Goal: Information Seeking & Learning: Check status

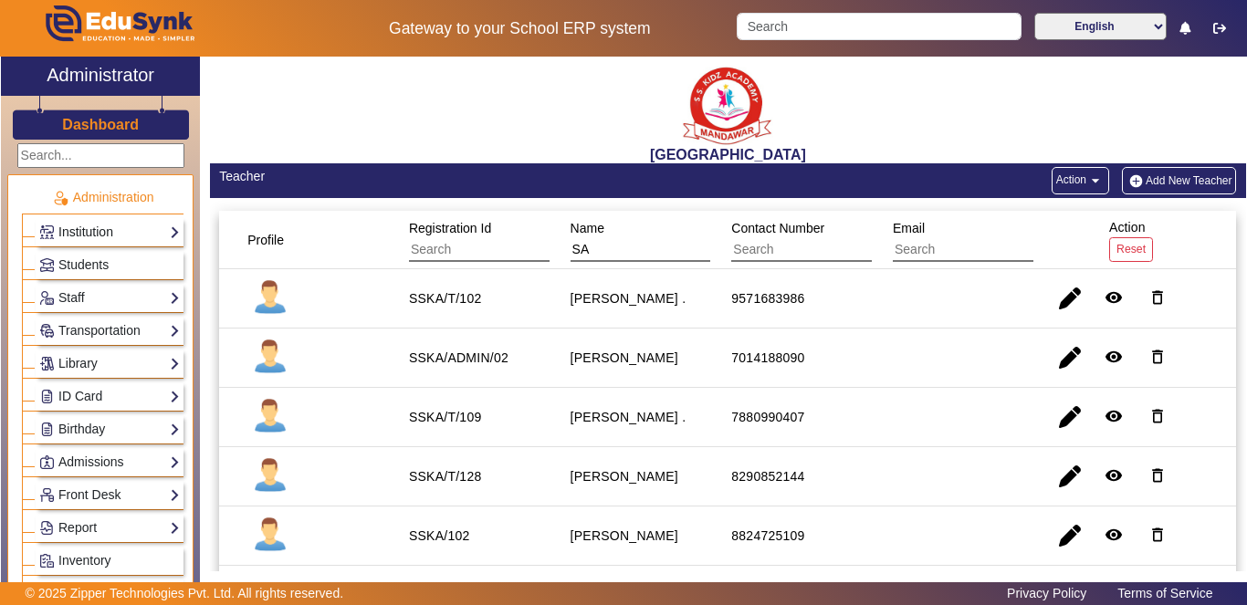
click at [101, 233] on link "Institution" at bounding box center [109, 232] width 141 height 21
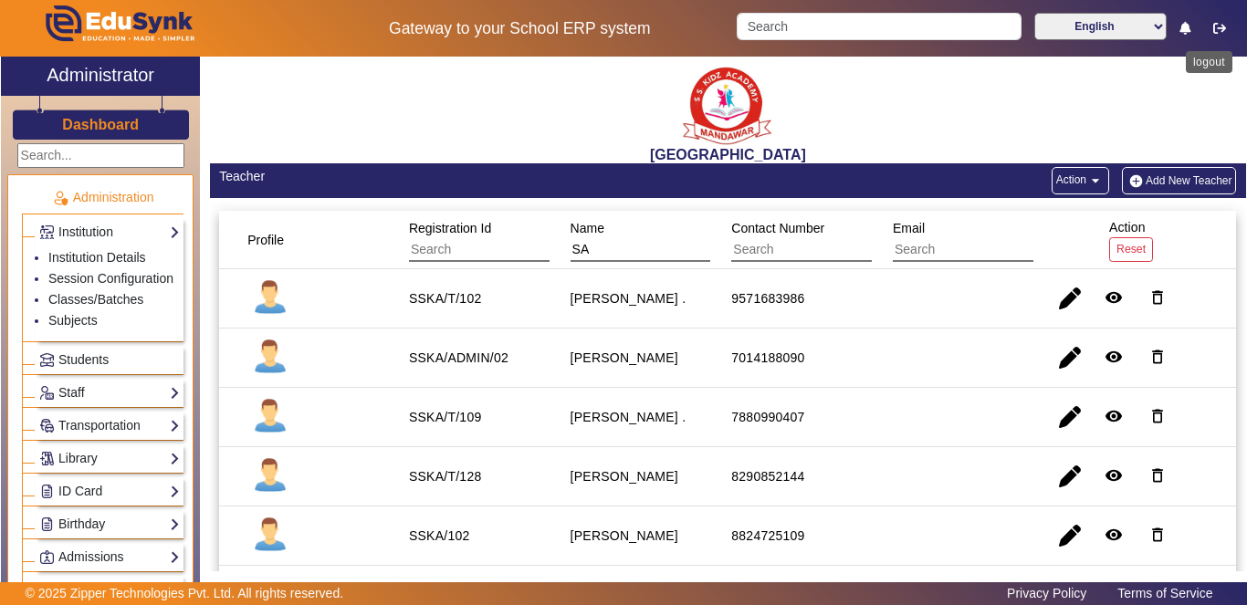
click at [1220, 22] on icon "button" at bounding box center [1219, 28] width 13 height 13
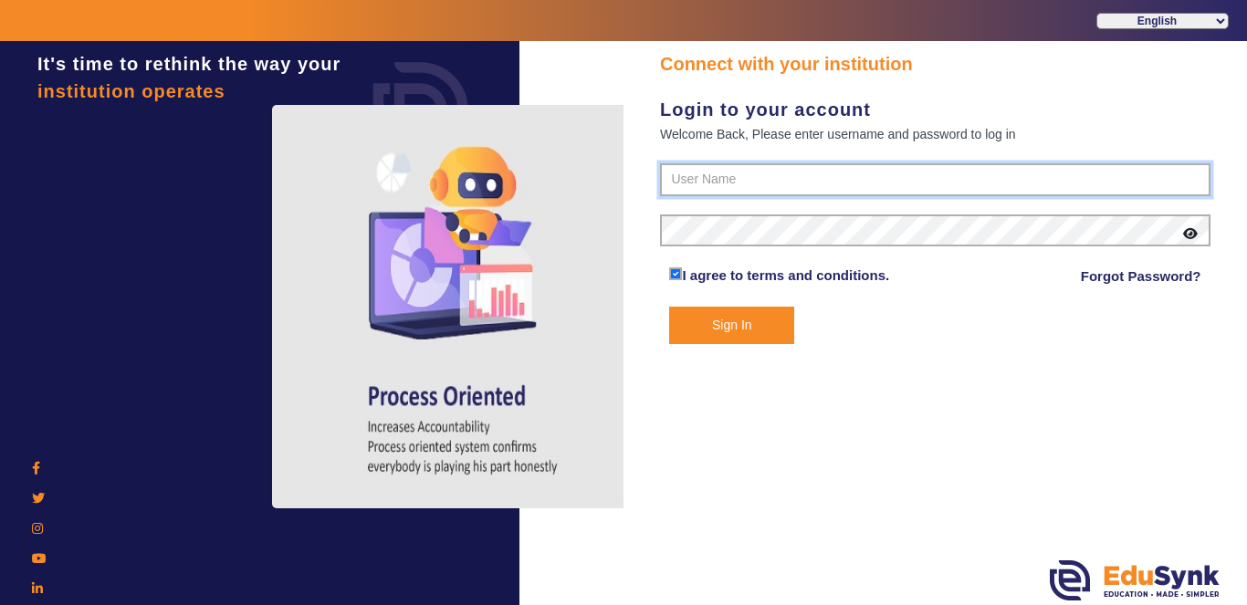
type input "9928895959"
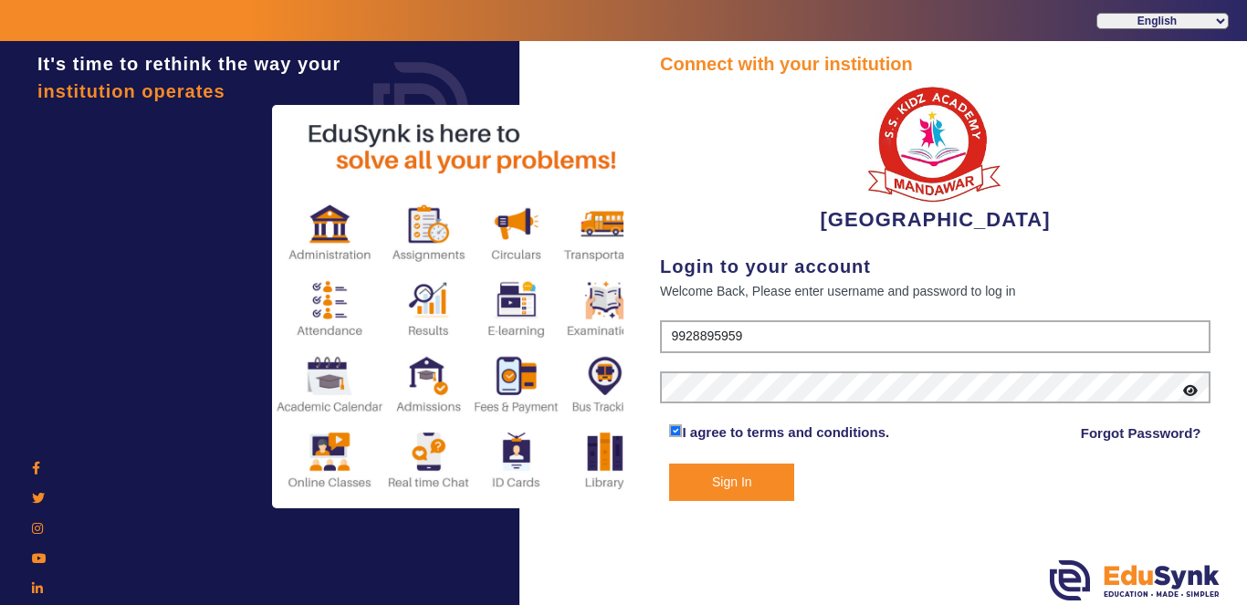
click at [729, 483] on button "Sign In" at bounding box center [731, 482] width 125 height 37
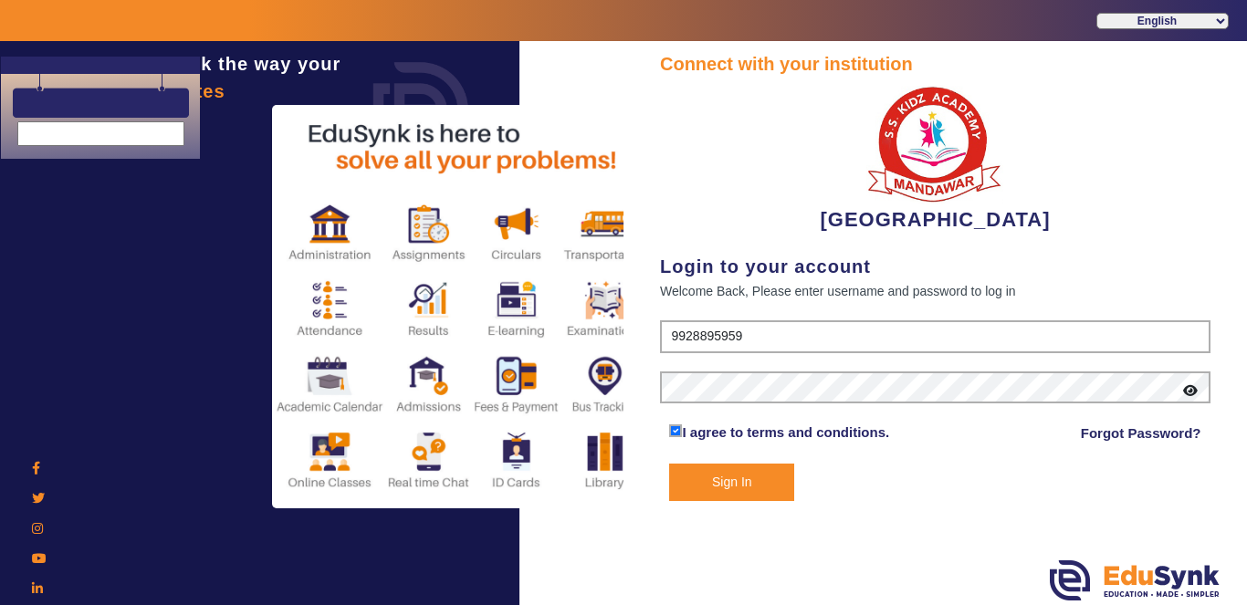
select select "en"
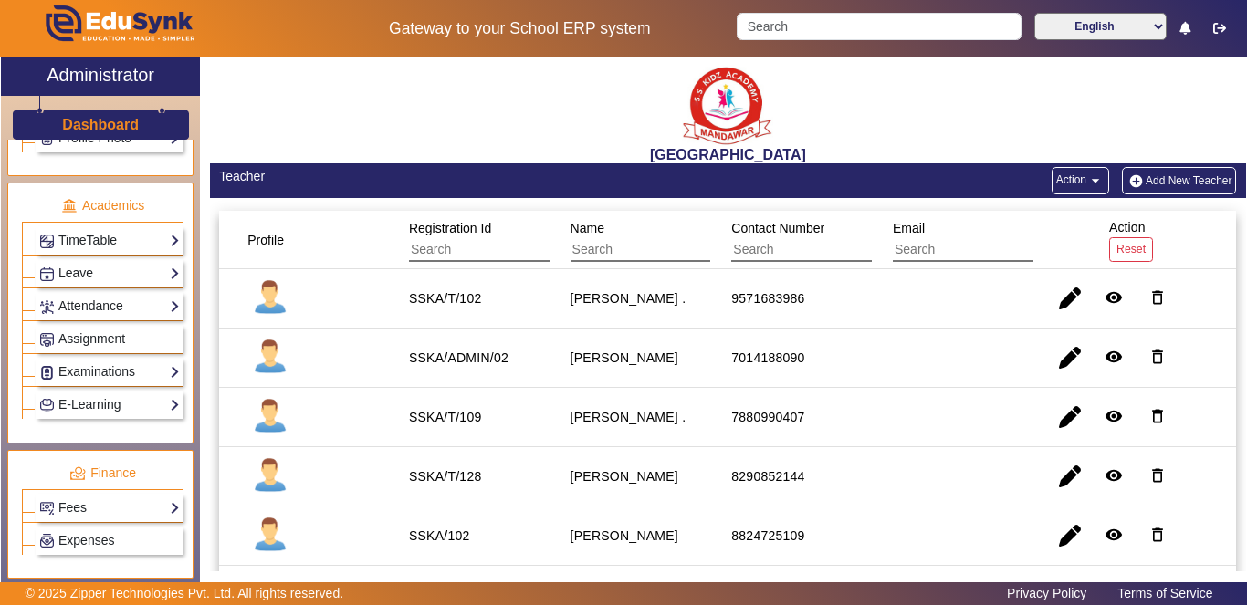
scroll to position [704, 0]
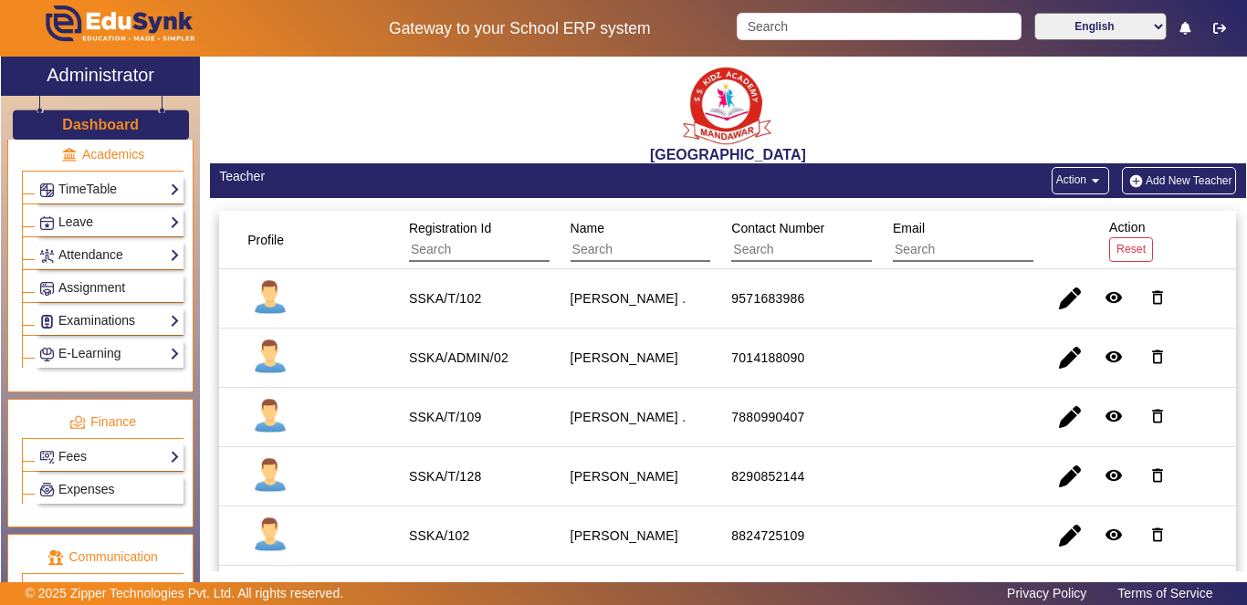
click at [146, 320] on link "Examinations" at bounding box center [109, 320] width 141 height 21
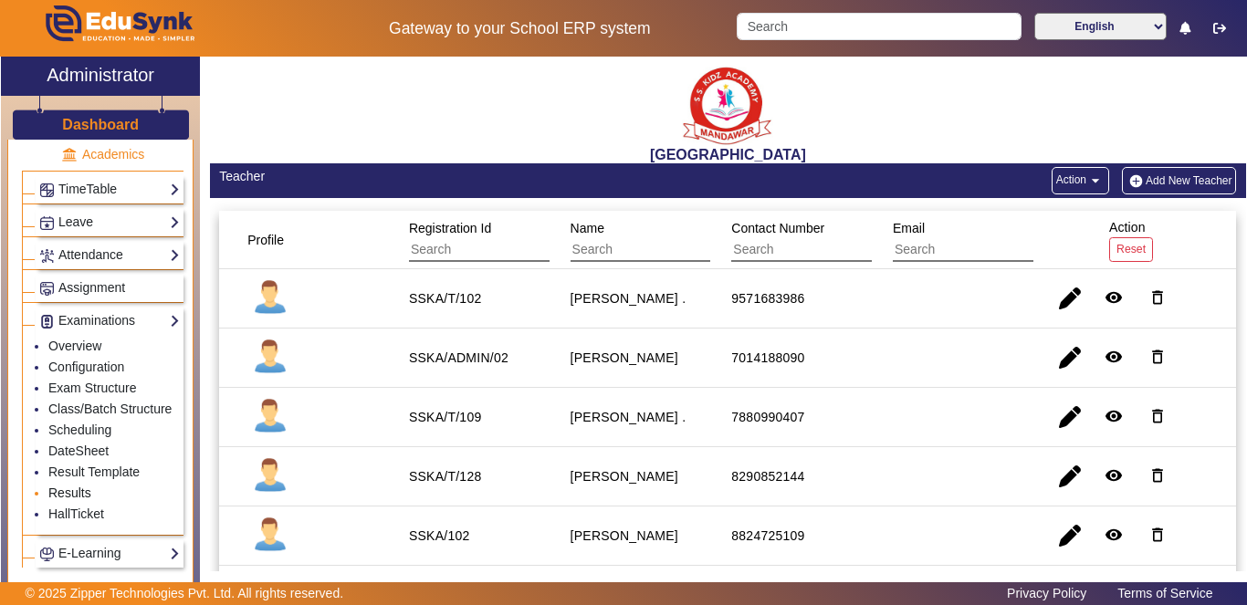
click at [79, 500] on link "Results" at bounding box center [69, 493] width 43 height 15
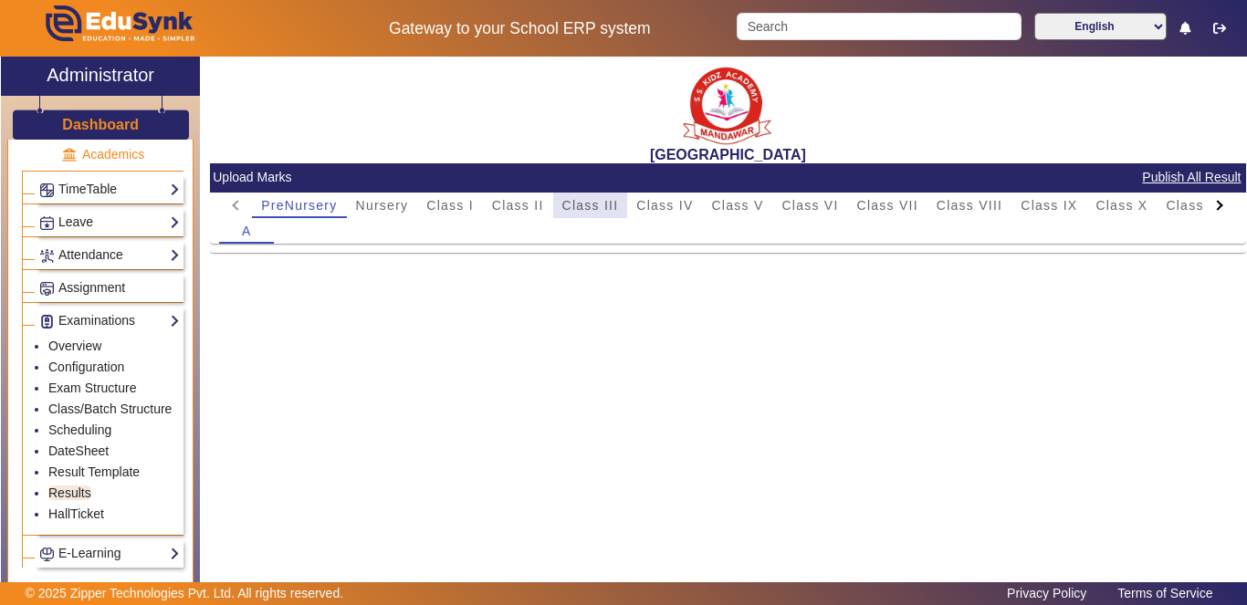
click at [597, 205] on span "Class III" at bounding box center [590, 205] width 57 height 13
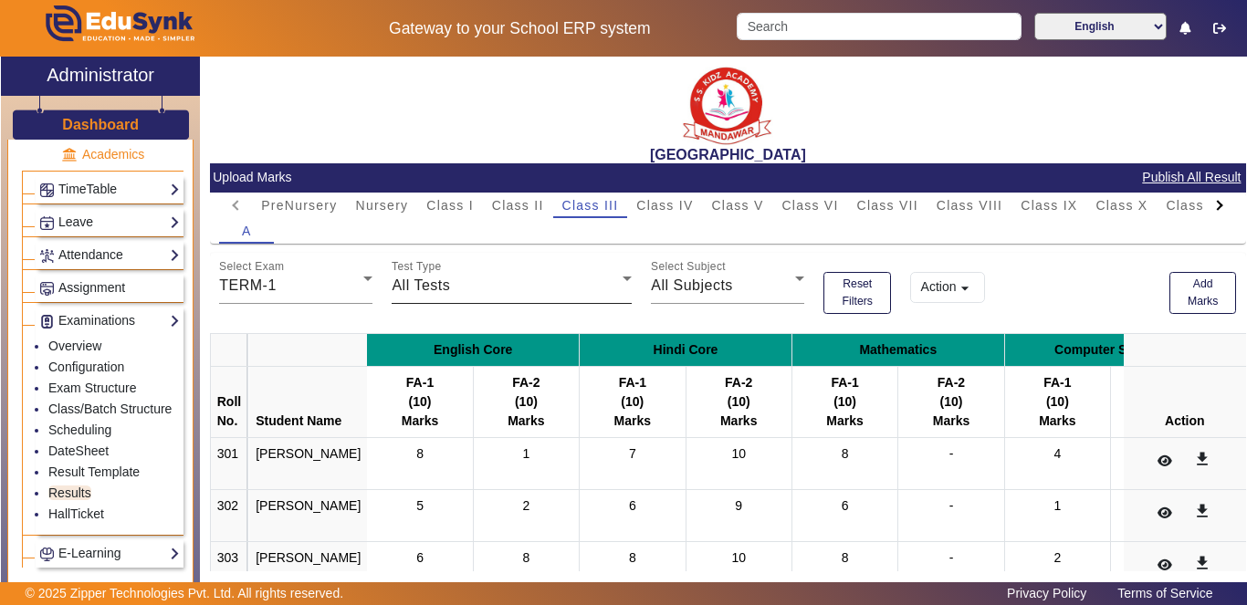
click at [616, 280] on icon at bounding box center [627, 279] width 22 height 22
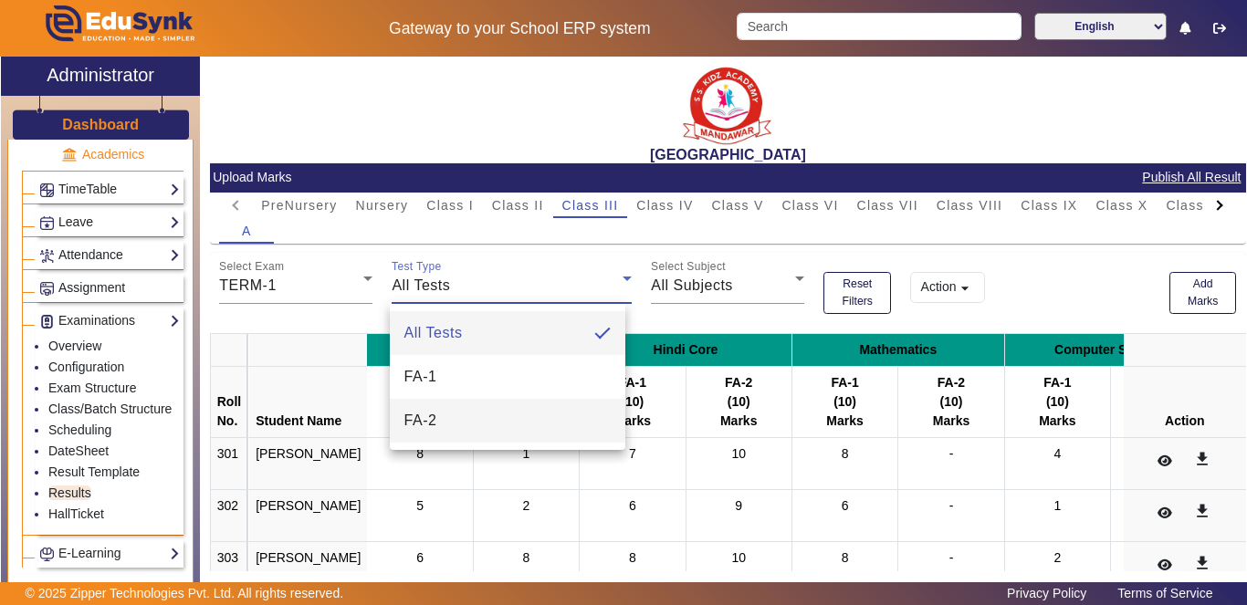
click at [505, 417] on mat-option "FA-2" at bounding box center [508, 421] width 236 height 44
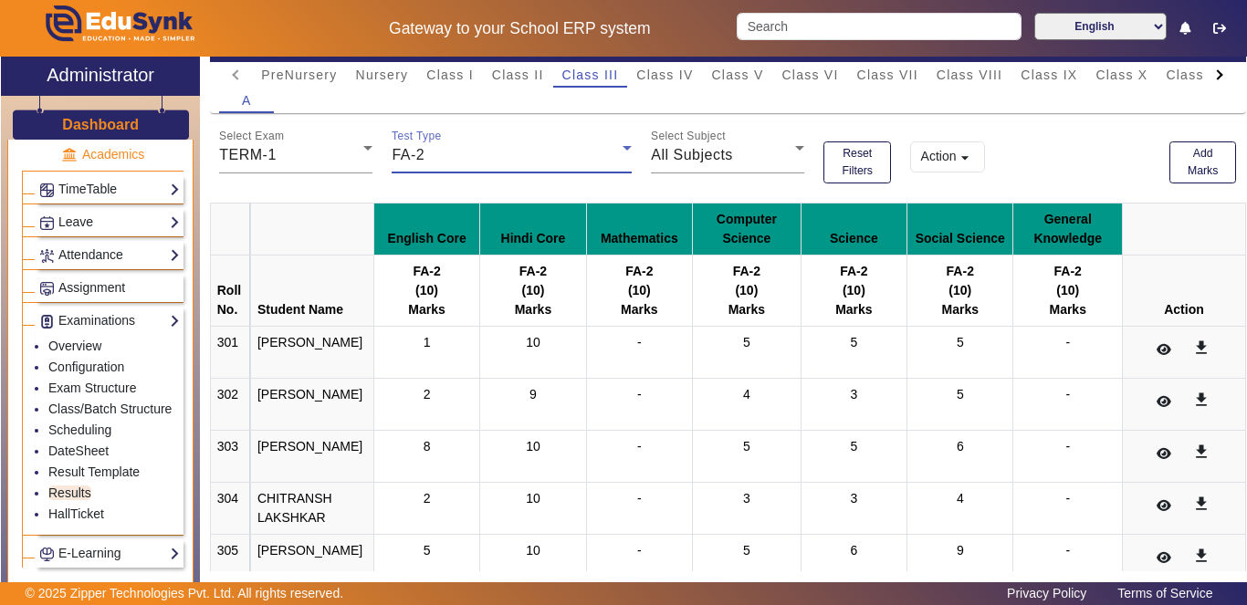
scroll to position [128, 0]
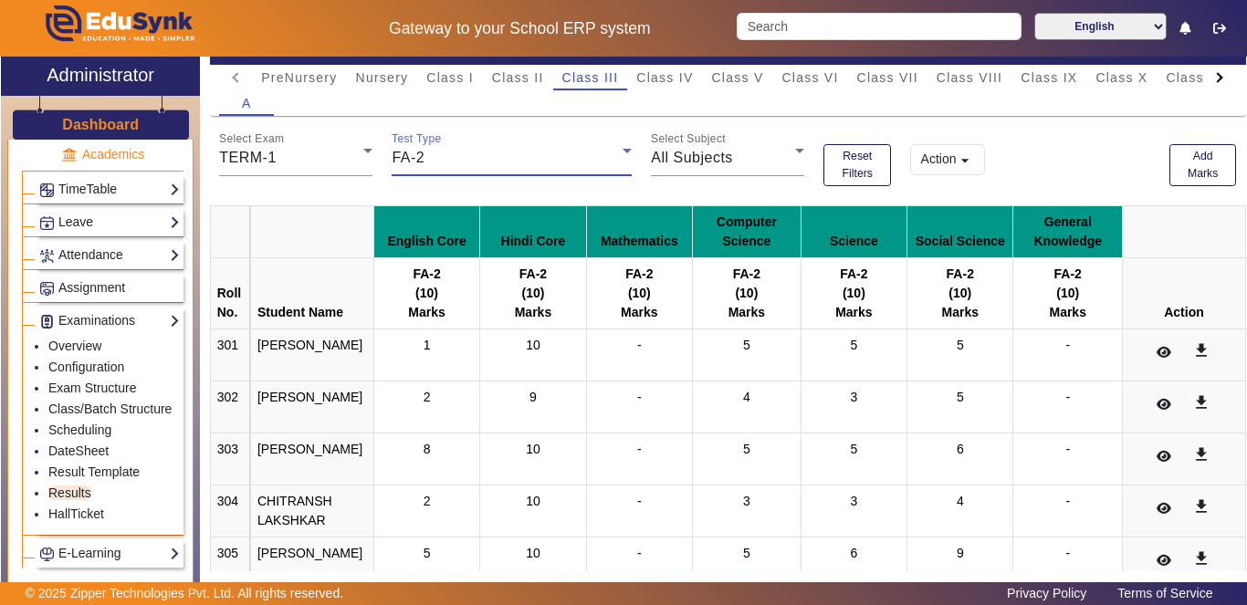
click at [617, 164] on div "FA-2" at bounding box center [512, 158] width 240 height 22
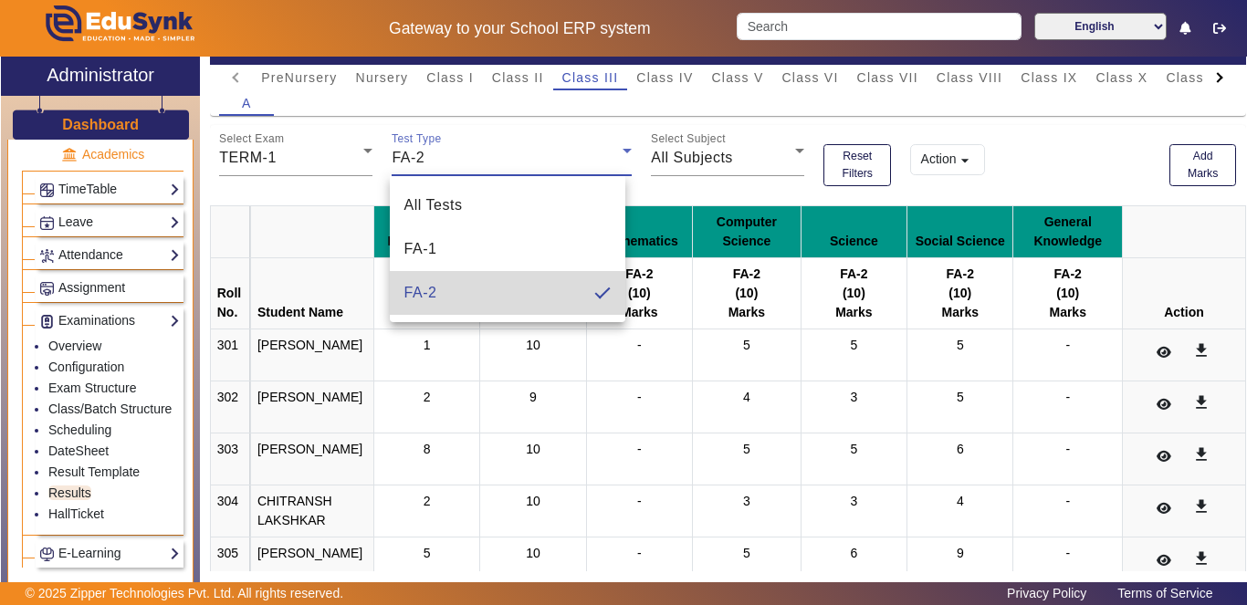
click at [541, 290] on mat-option "FA-2" at bounding box center [508, 293] width 236 height 44
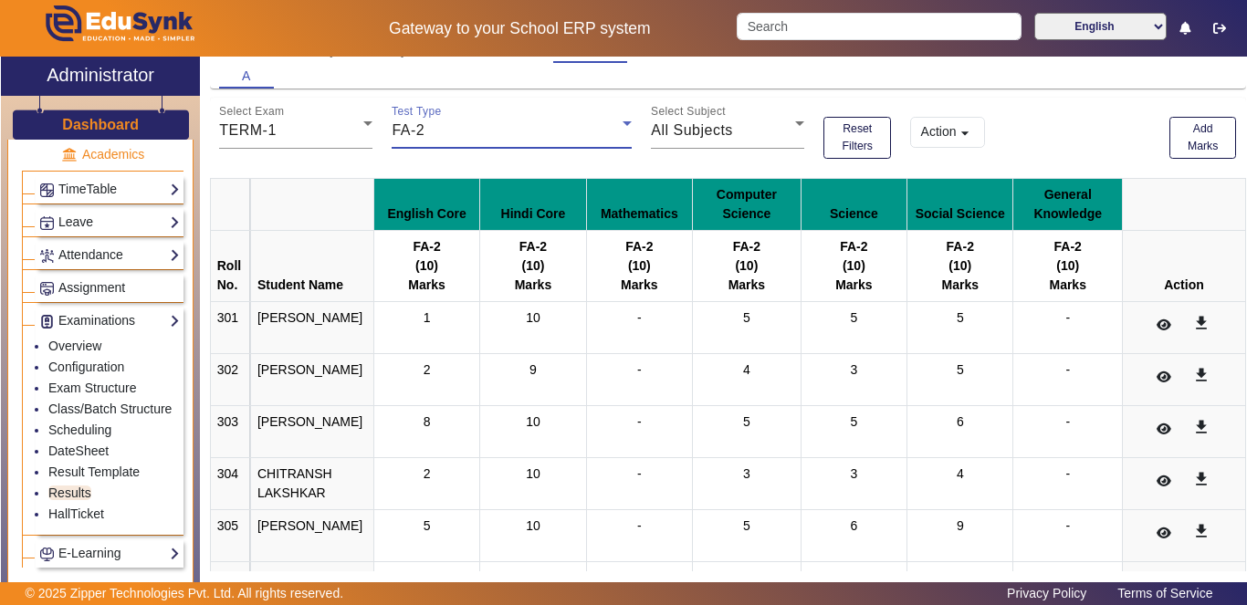
scroll to position [0, 0]
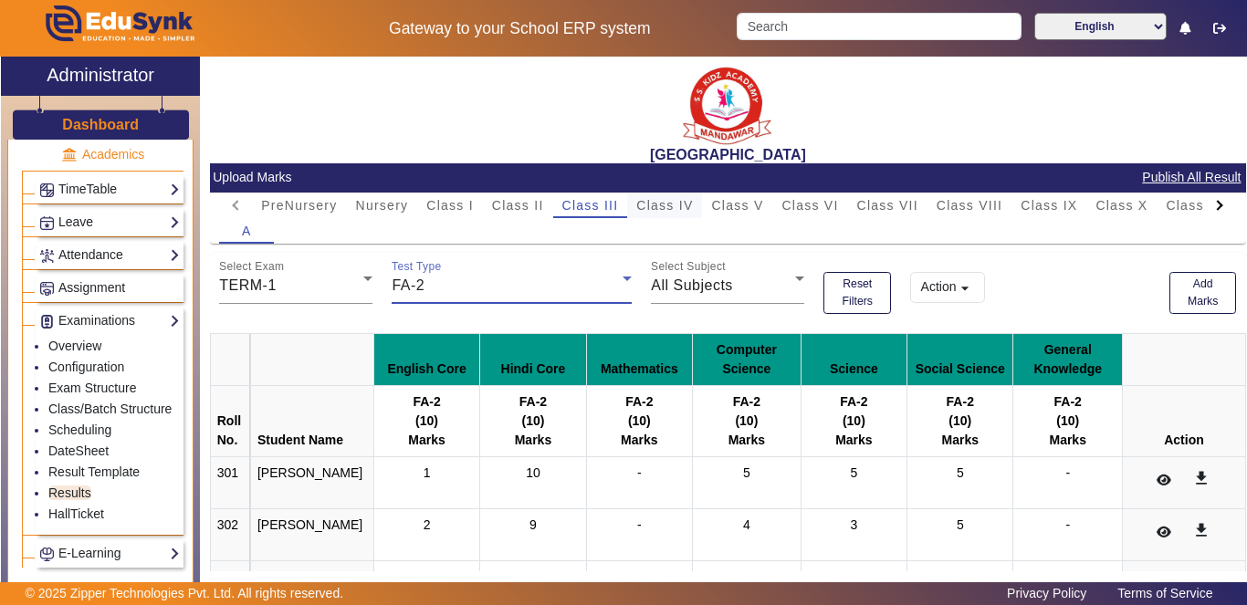
click at [667, 205] on span "Class IV" at bounding box center [664, 205] width 57 height 13
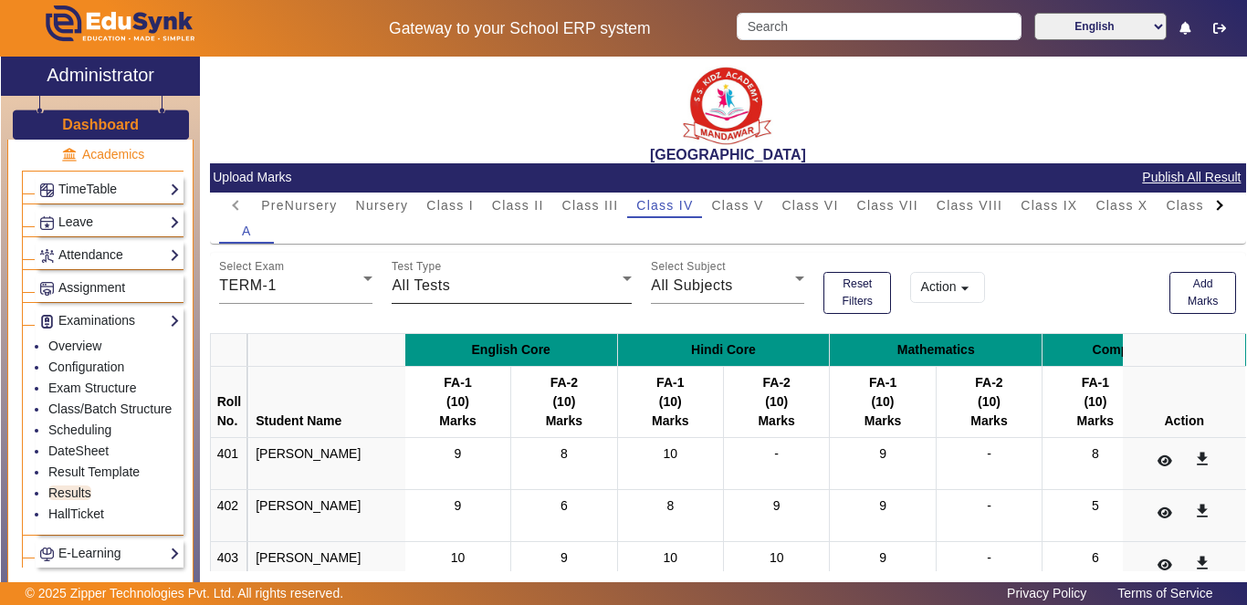
click at [594, 279] on div "All Tests" at bounding box center [507, 286] width 231 height 22
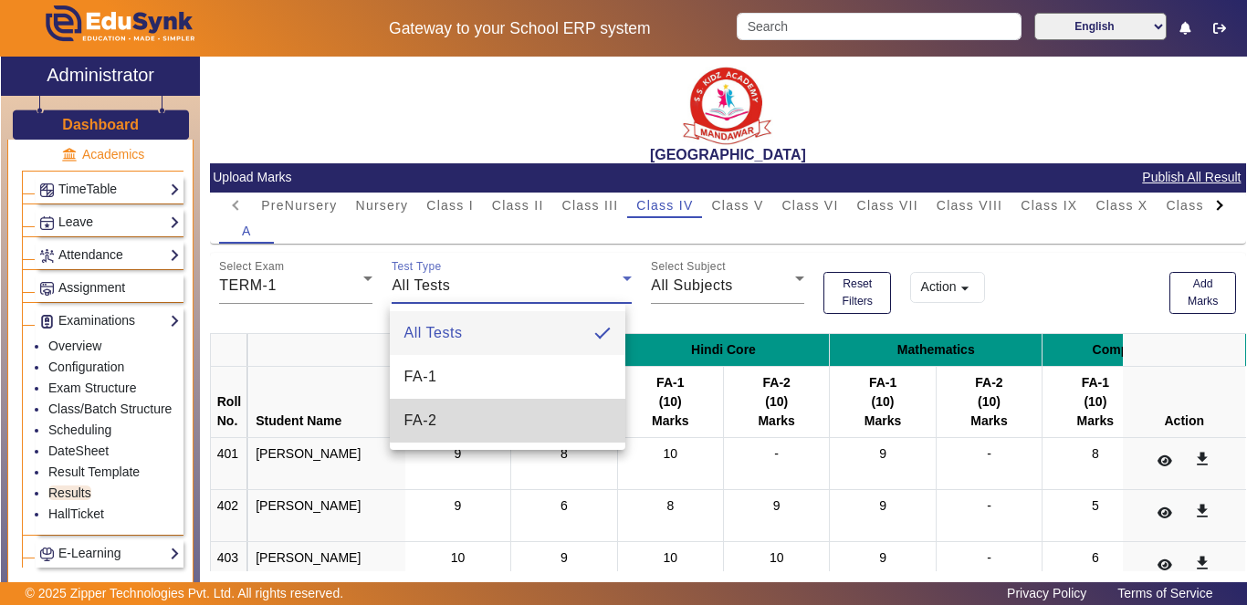
click at [530, 420] on mat-option "FA-2" at bounding box center [508, 421] width 236 height 44
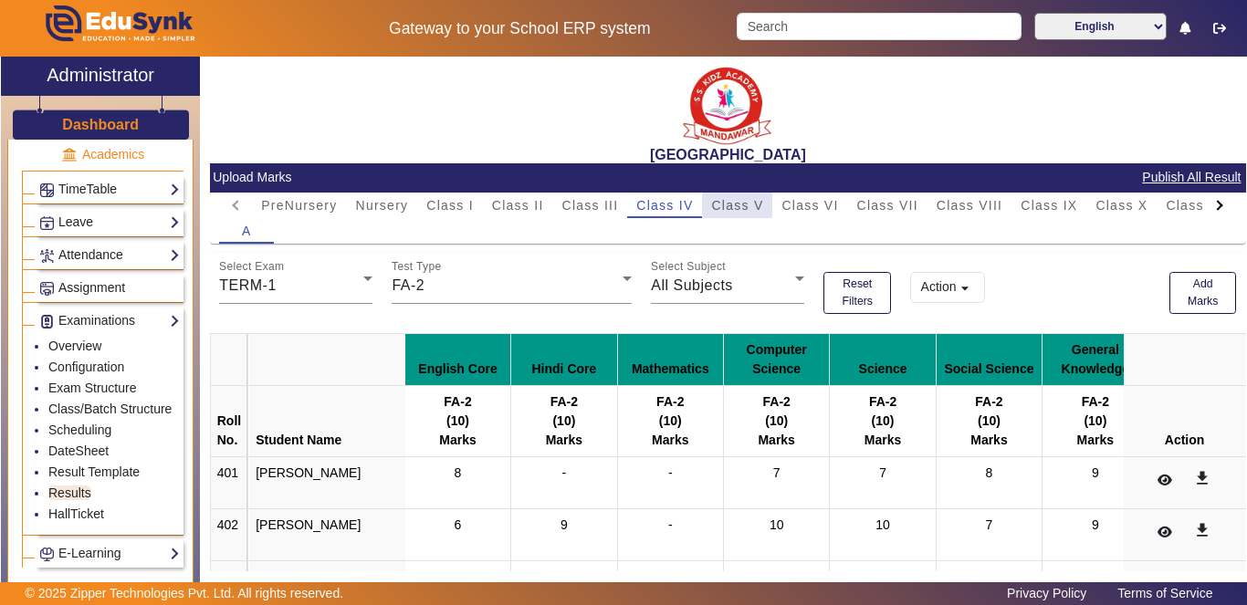
click at [749, 205] on span "Class V" at bounding box center [737, 205] width 52 height 13
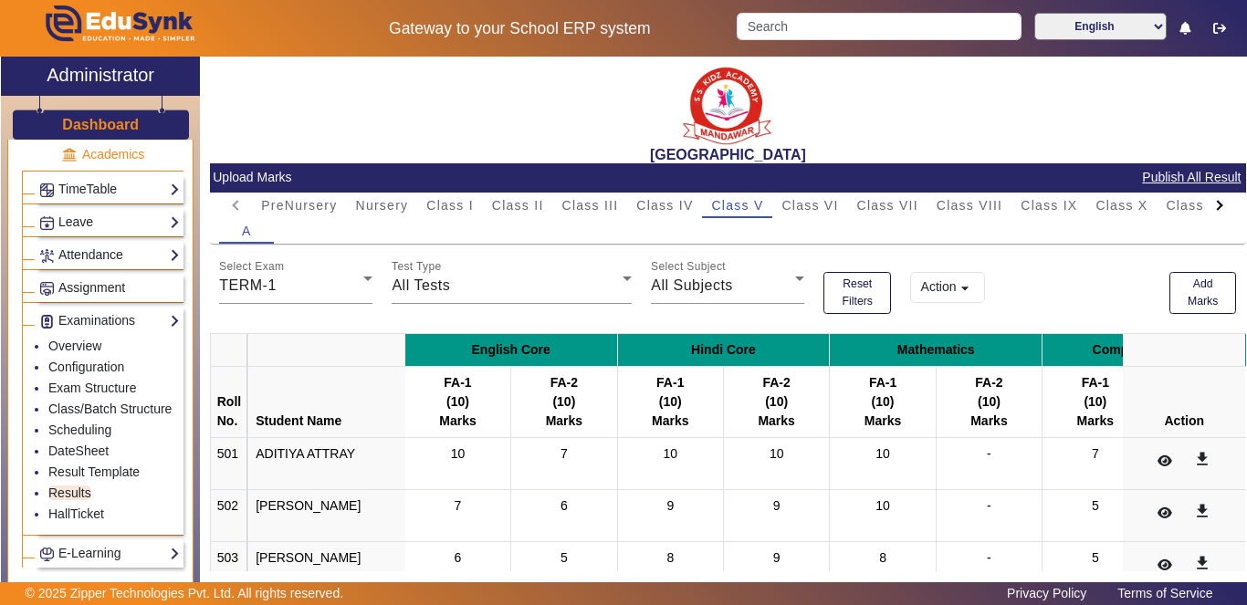
click at [1149, 435] on th "FA-2 (10) Marks" at bounding box center [1202, 401] width 106 height 71
click at [616, 284] on icon at bounding box center [627, 279] width 22 height 22
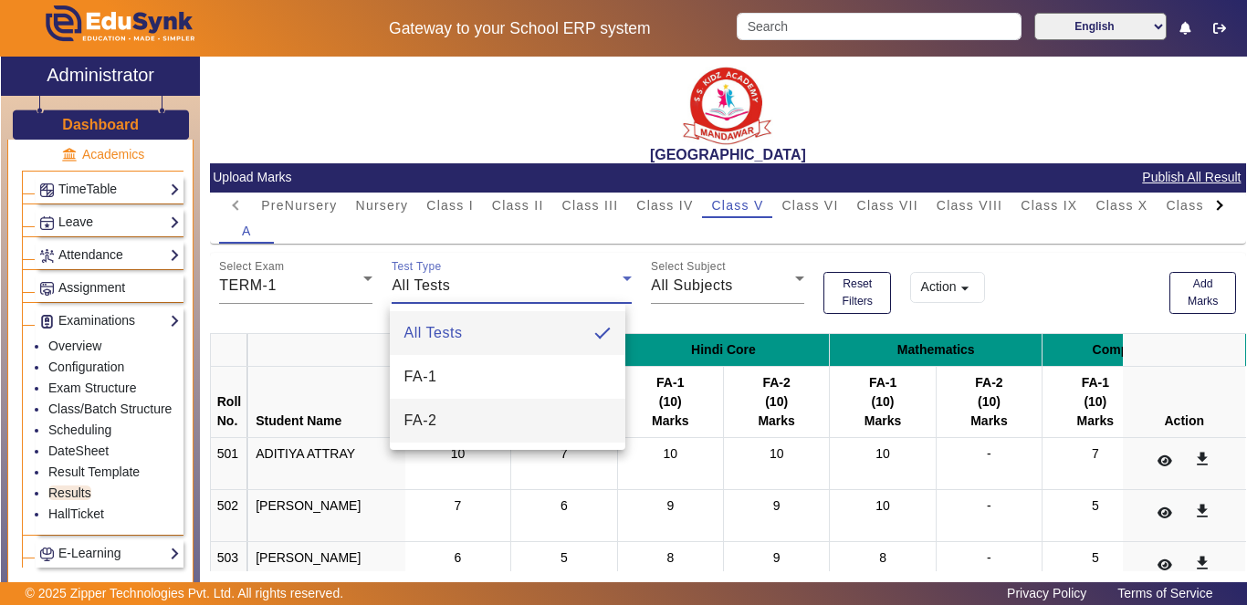
click at [555, 425] on mat-option "FA-2" at bounding box center [508, 421] width 236 height 44
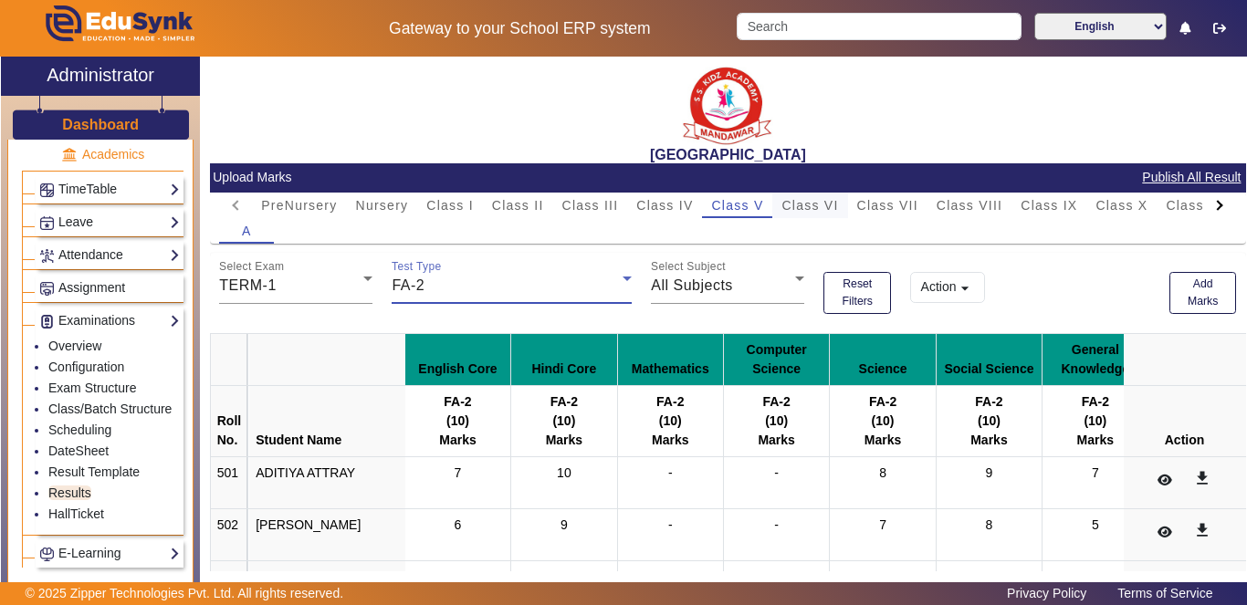
click at [813, 209] on span "Class VI" at bounding box center [810, 205] width 57 height 13
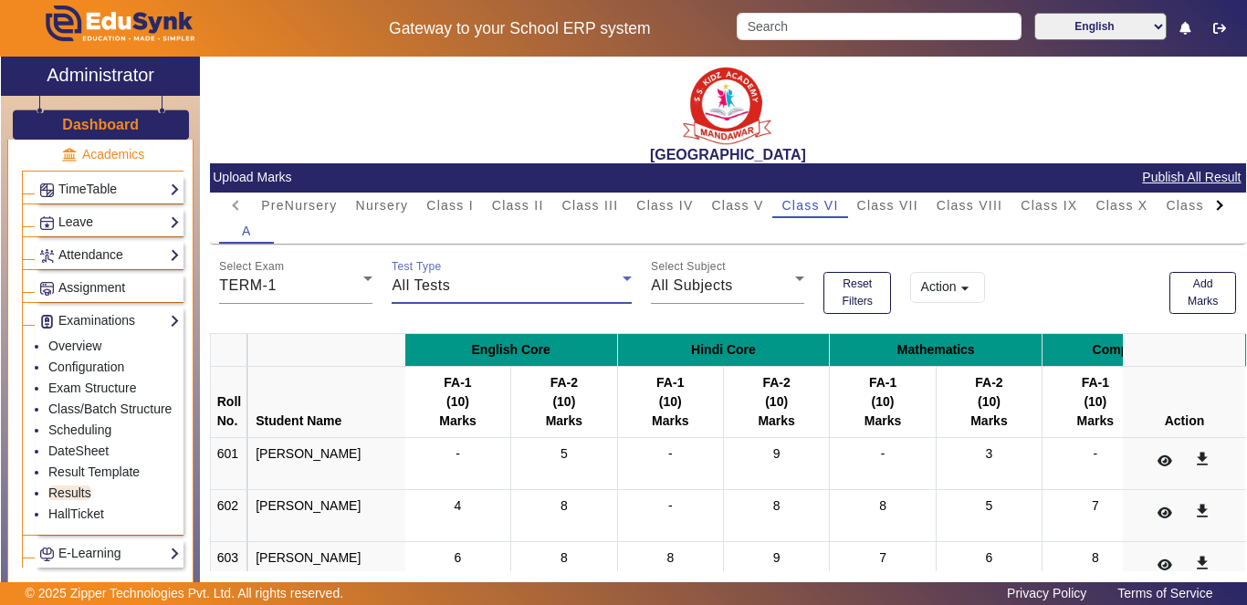
click at [609, 294] on div "All Tests" at bounding box center [507, 286] width 231 height 22
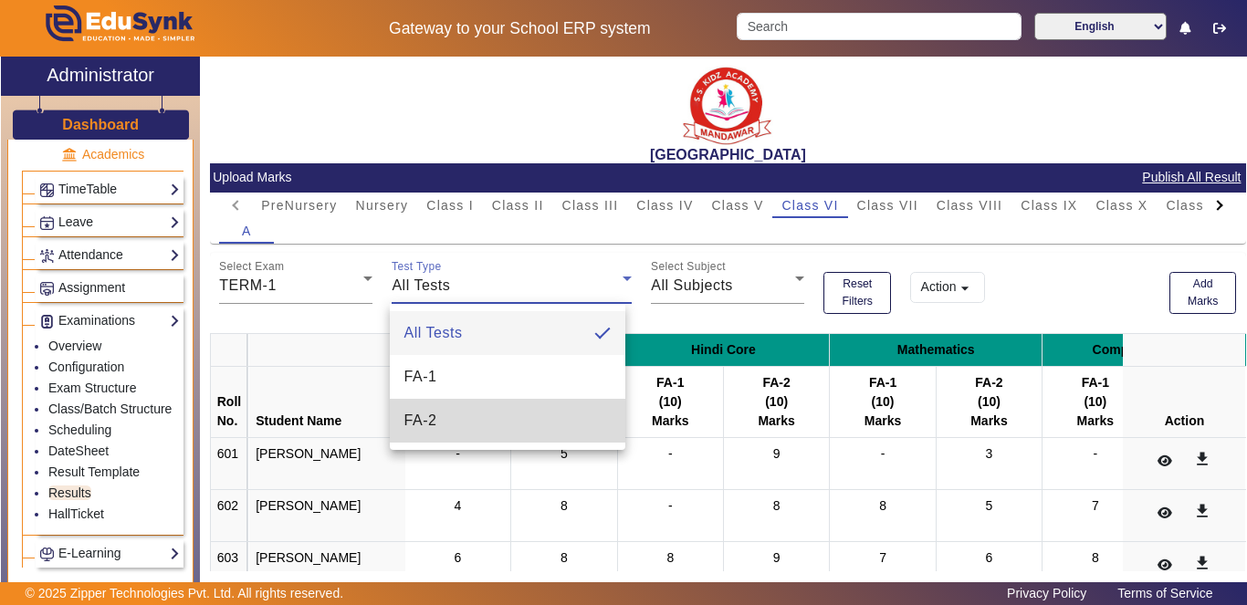
click at [578, 429] on mat-option "FA-2" at bounding box center [508, 421] width 236 height 44
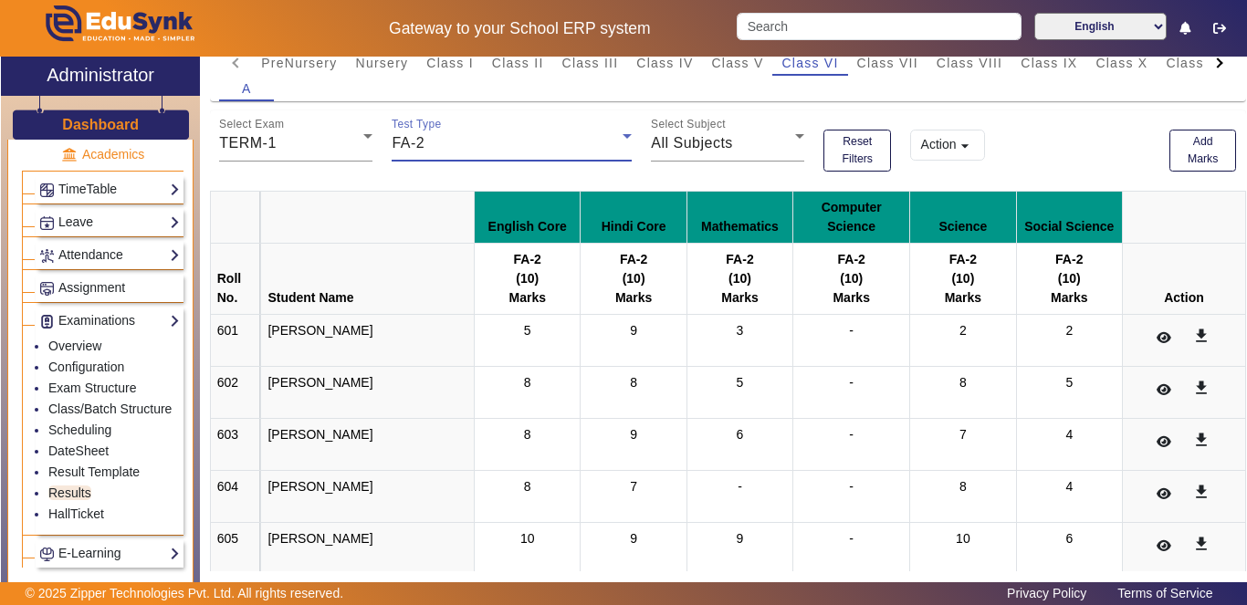
scroll to position [138, 0]
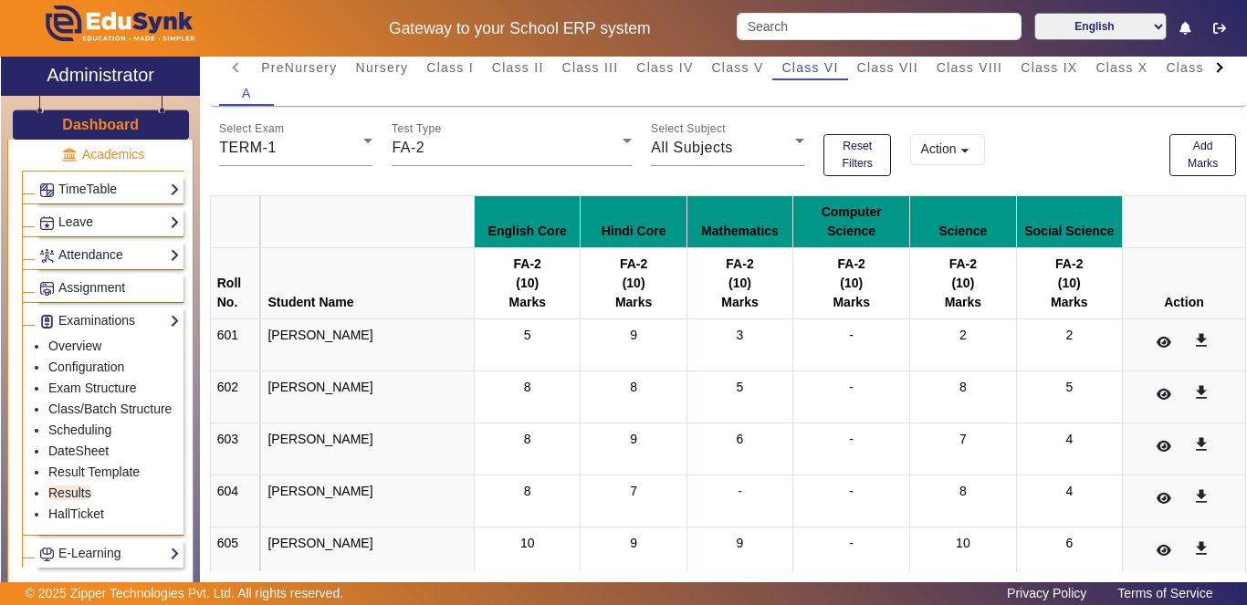
click at [951, 247] on th "FA-2 (10) Marks" at bounding box center [963, 282] width 106 height 71
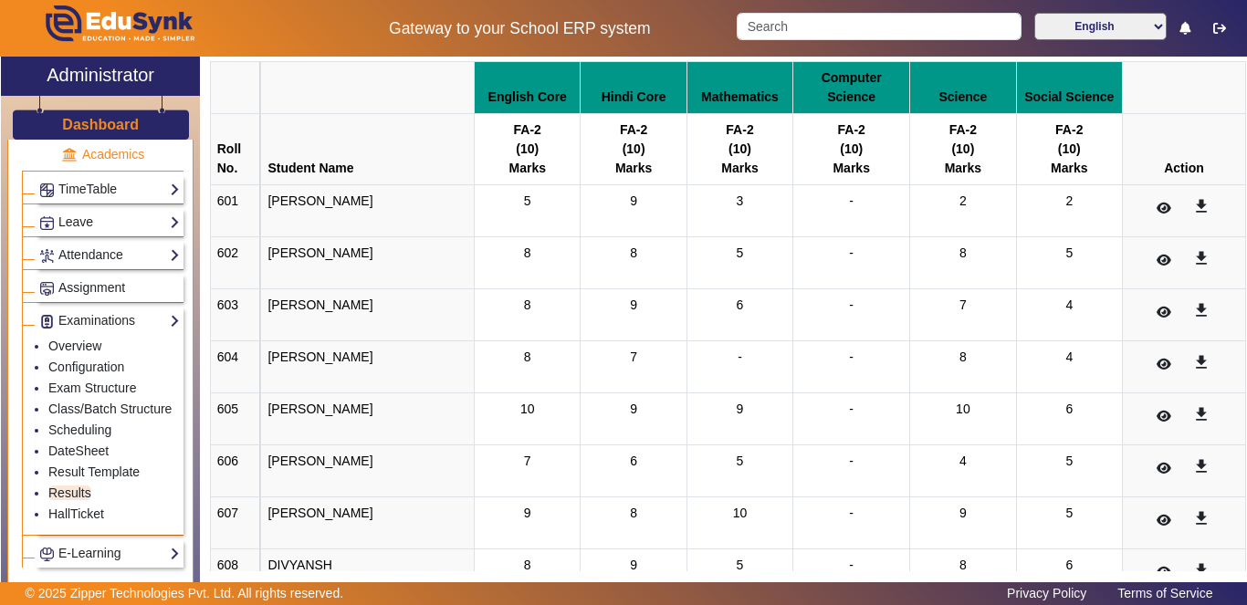
scroll to position [0, 0]
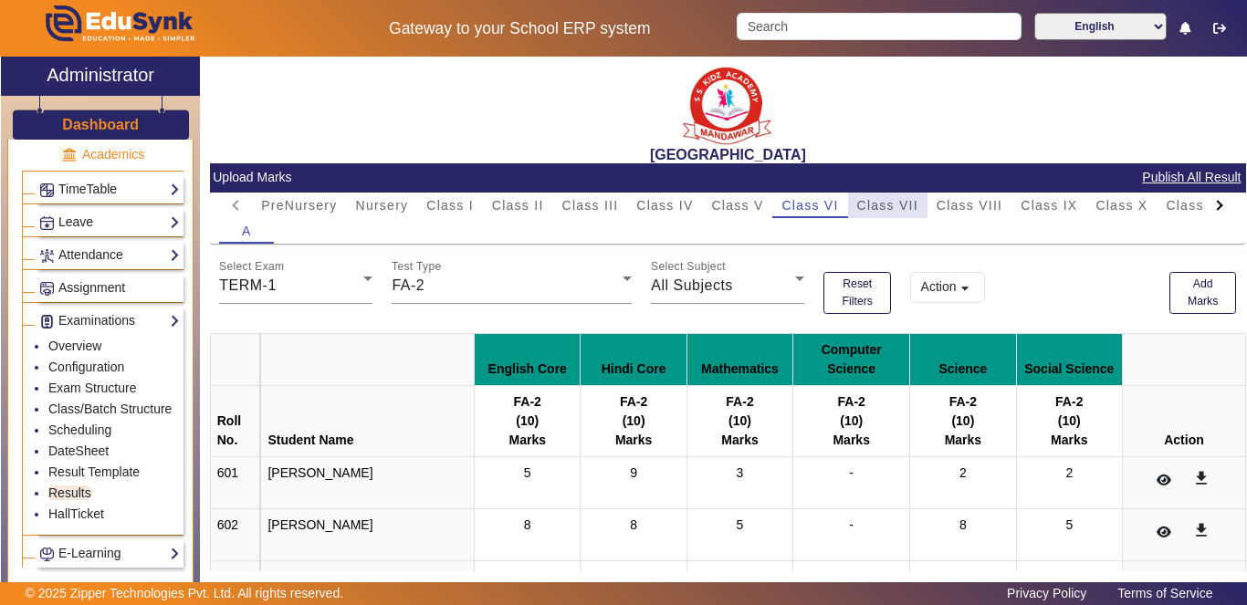
click at [888, 203] on span "Class VII" at bounding box center [887, 205] width 61 height 13
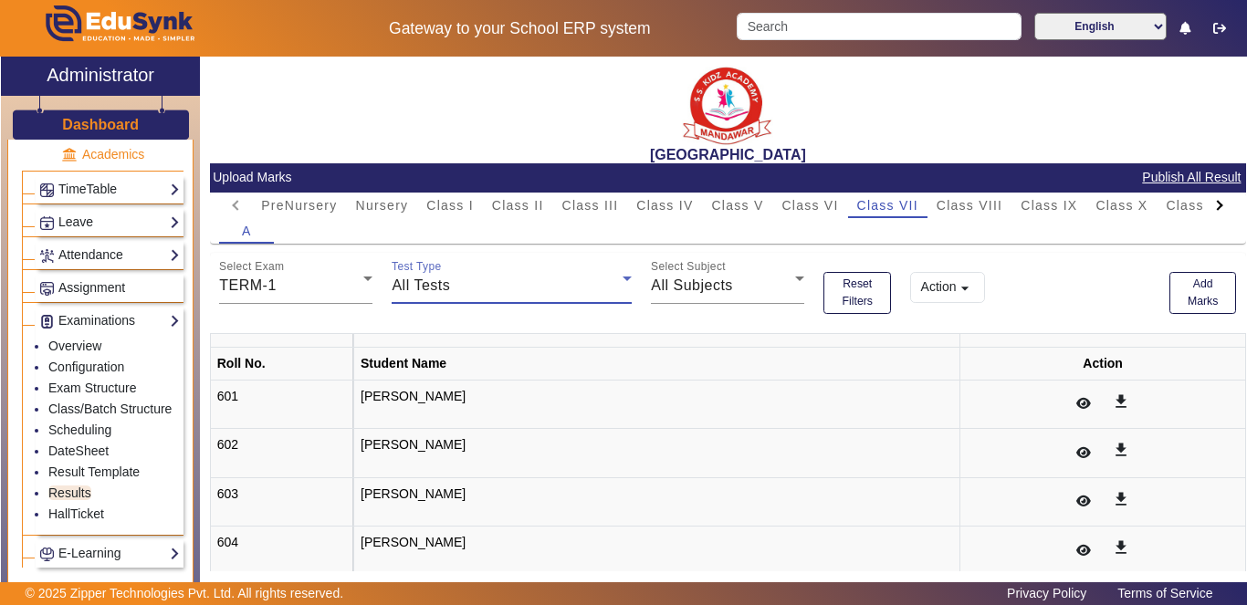
click at [601, 280] on div "All Tests" at bounding box center [507, 286] width 231 height 22
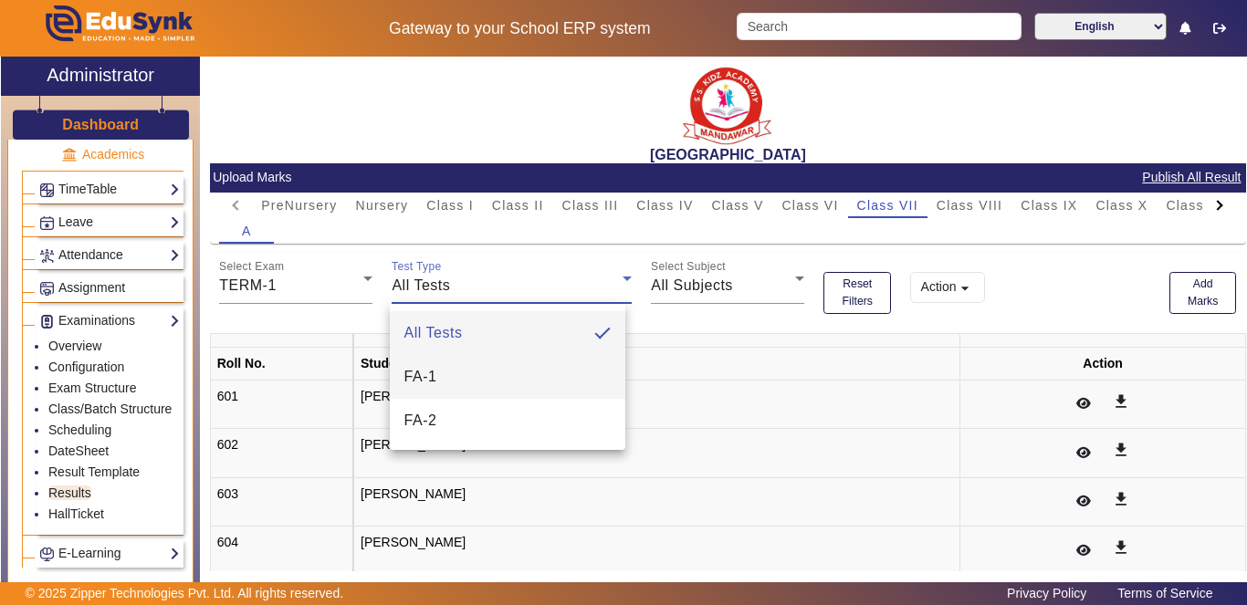
click at [562, 379] on mat-option "FA-1" at bounding box center [508, 377] width 236 height 44
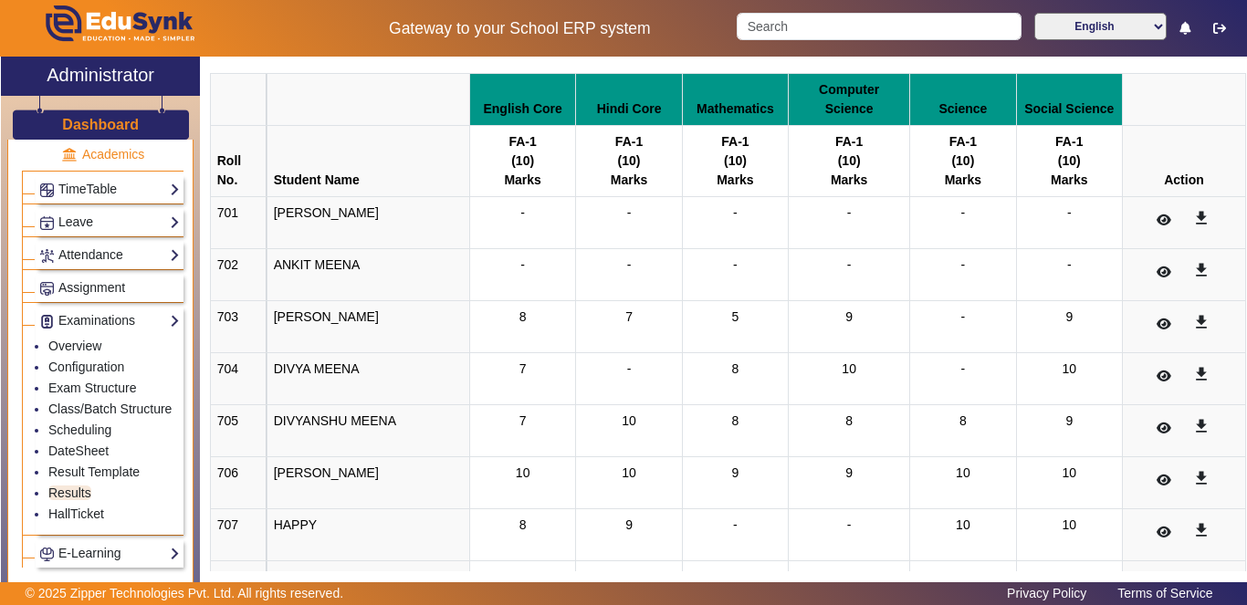
scroll to position [271, 0]
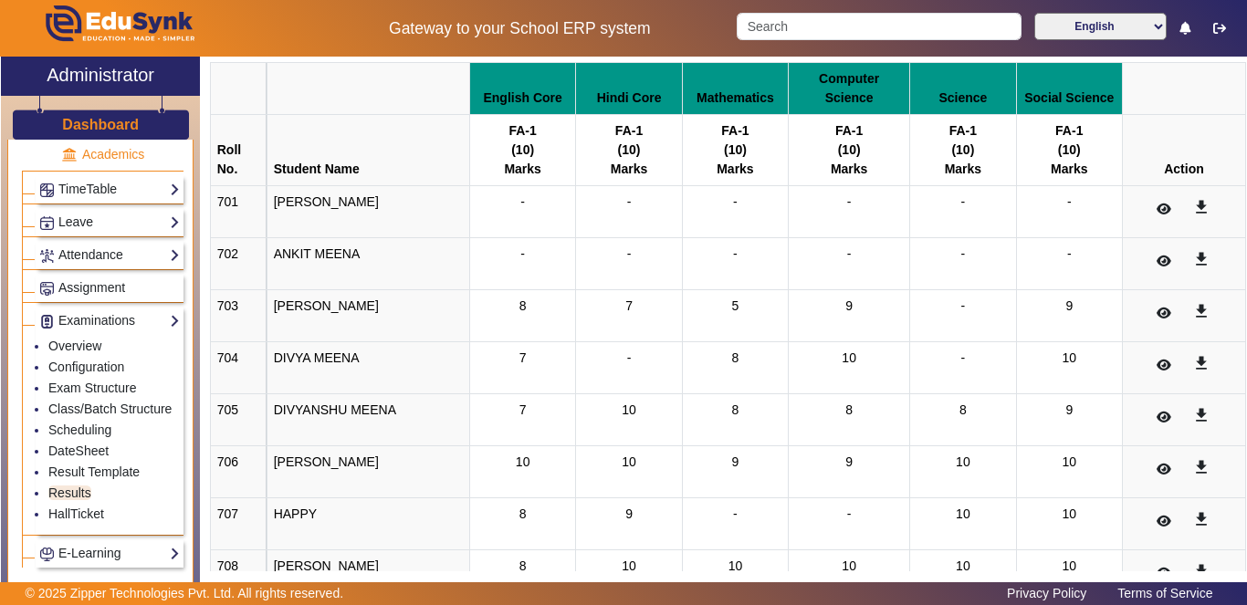
click at [1246, 209] on div "X Administrator Dashboard Administration Institution Institution Details Sessio…" at bounding box center [623, 332] width 1247 height 550
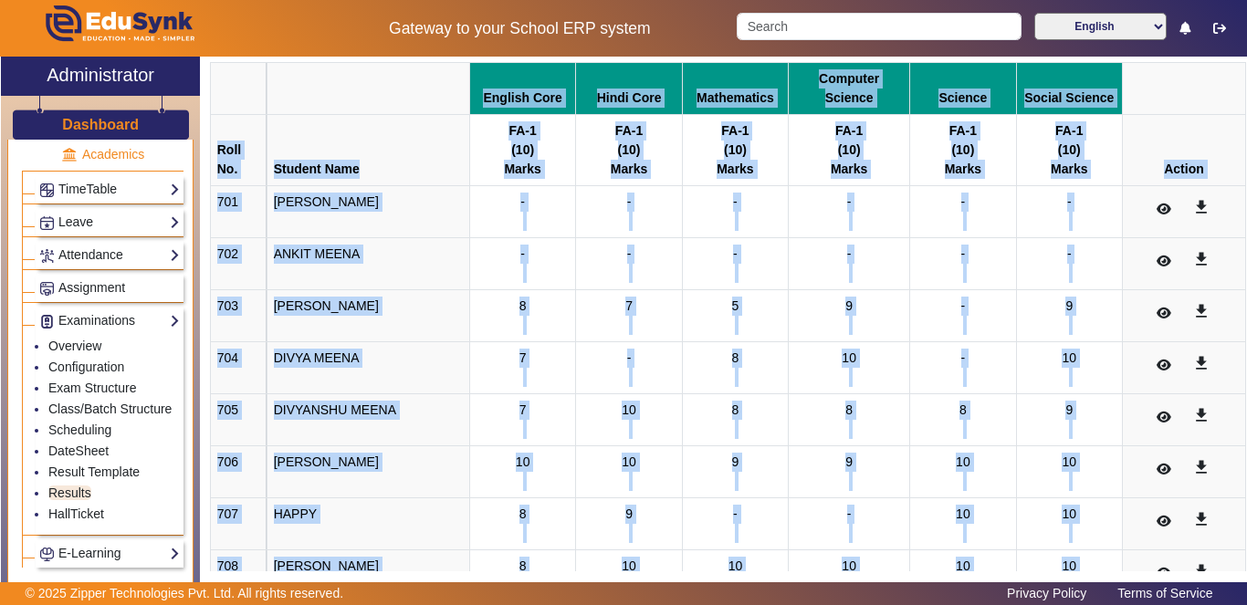
drag, startPoint x: 1246, startPoint y: 209, endPoint x: 1246, endPoint y: 258, distance: 49.3
click at [1246, 258] on div "X Administrator Dashboard Administration Institution Institution Details Sessio…" at bounding box center [623, 332] width 1247 height 550
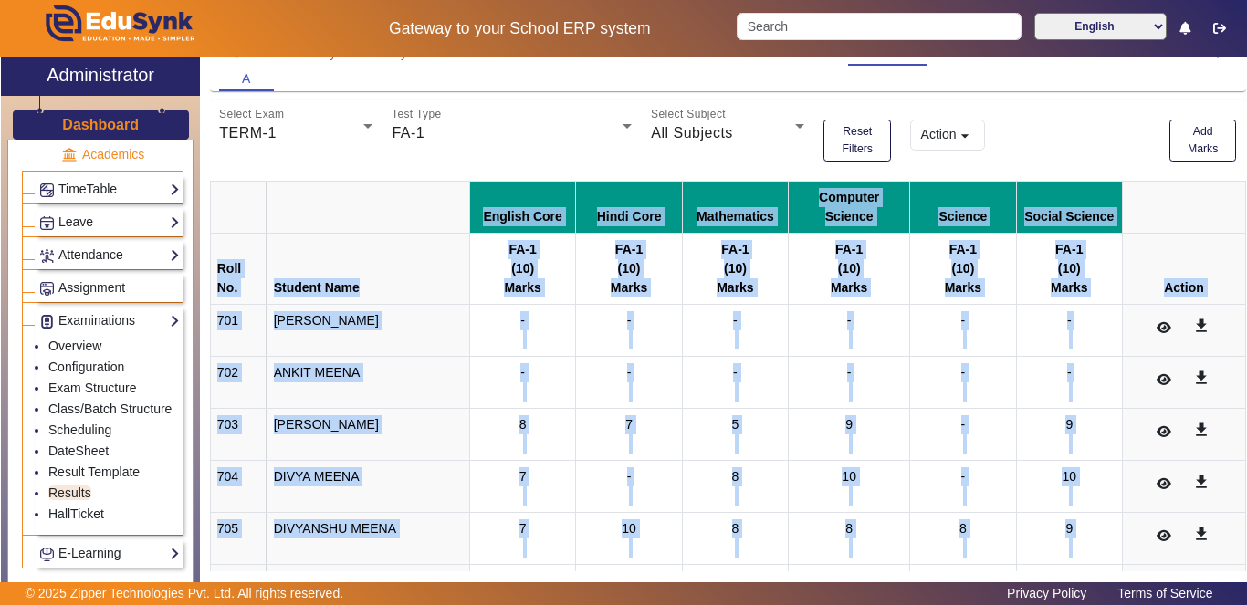
scroll to position [155, 0]
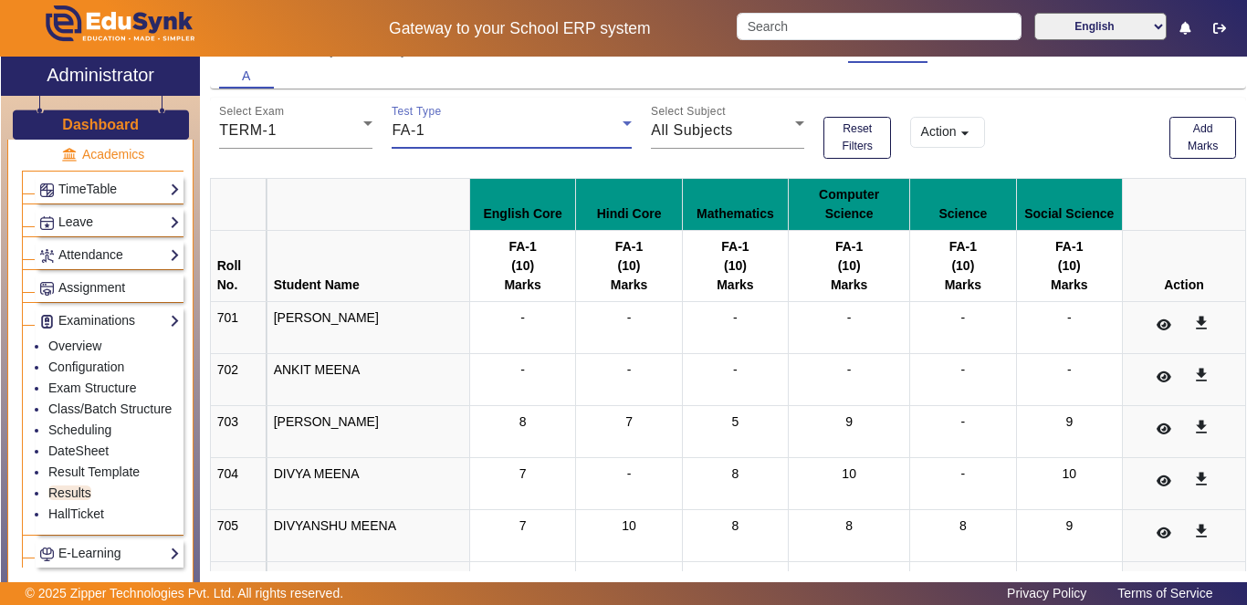
click at [616, 132] on icon at bounding box center [627, 123] width 22 height 22
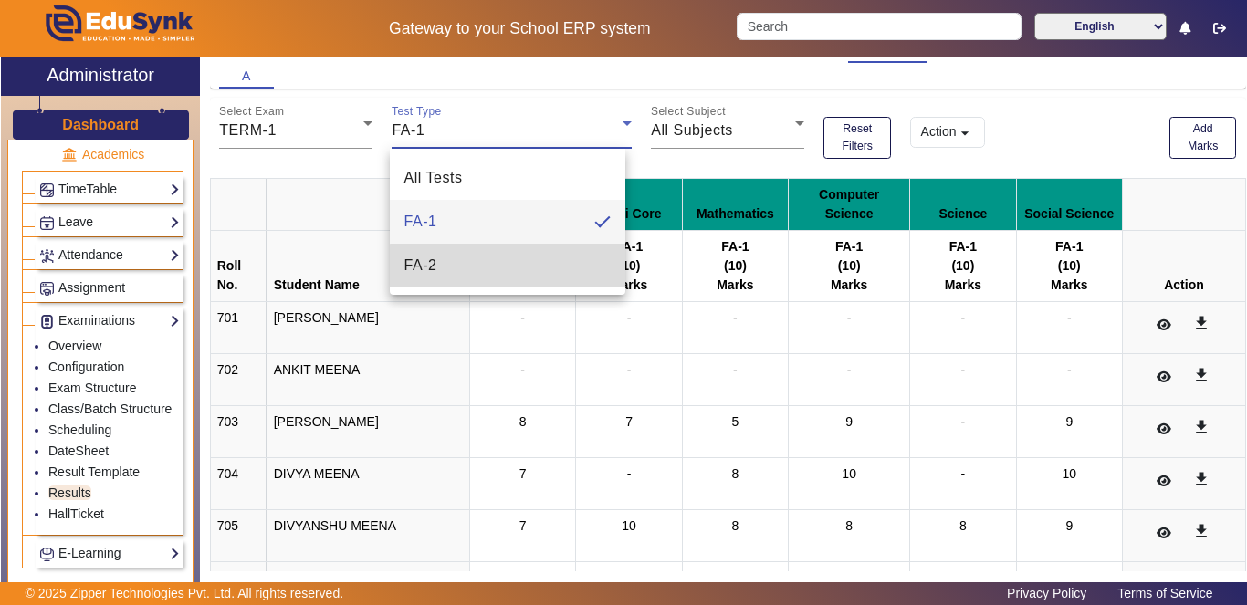
click at [539, 268] on mat-option "FA-2" at bounding box center [508, 266] width 236 height 44
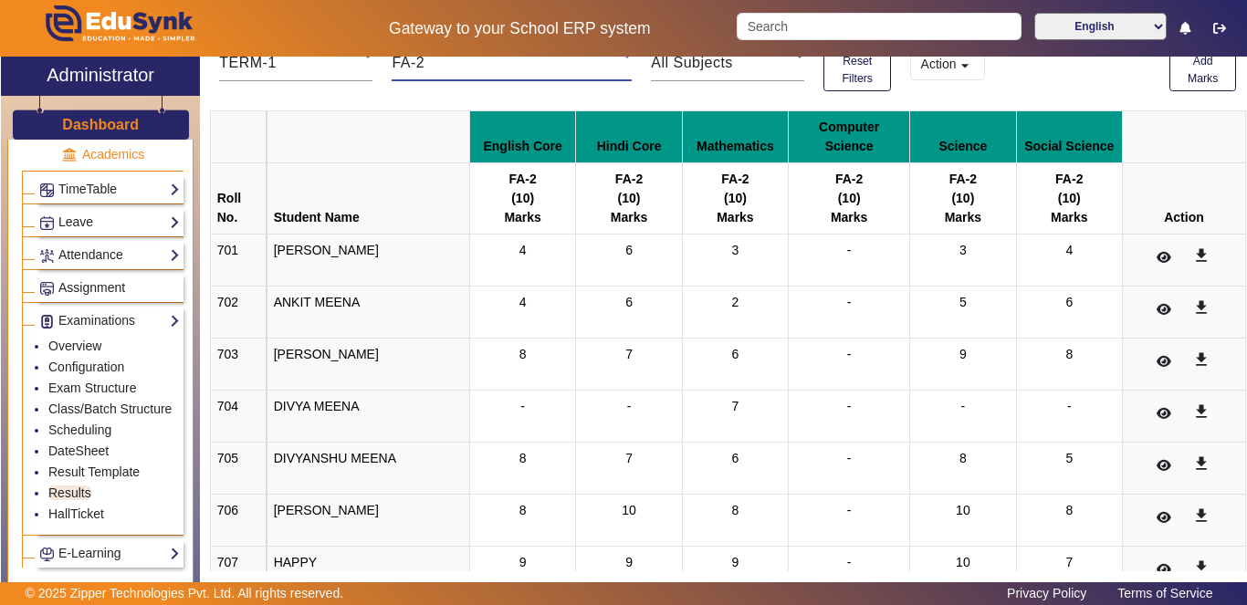
scroll to position [88, 0]
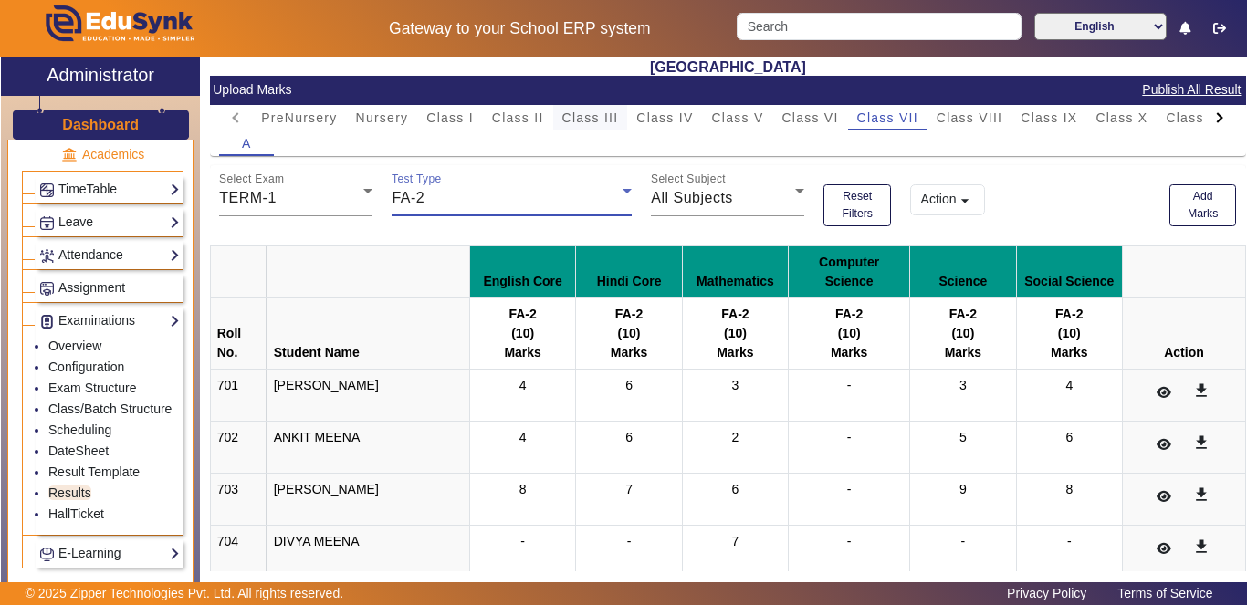
click at [574, 119] on span "Class III" at bounding box center [590, 117] width 57 height 13
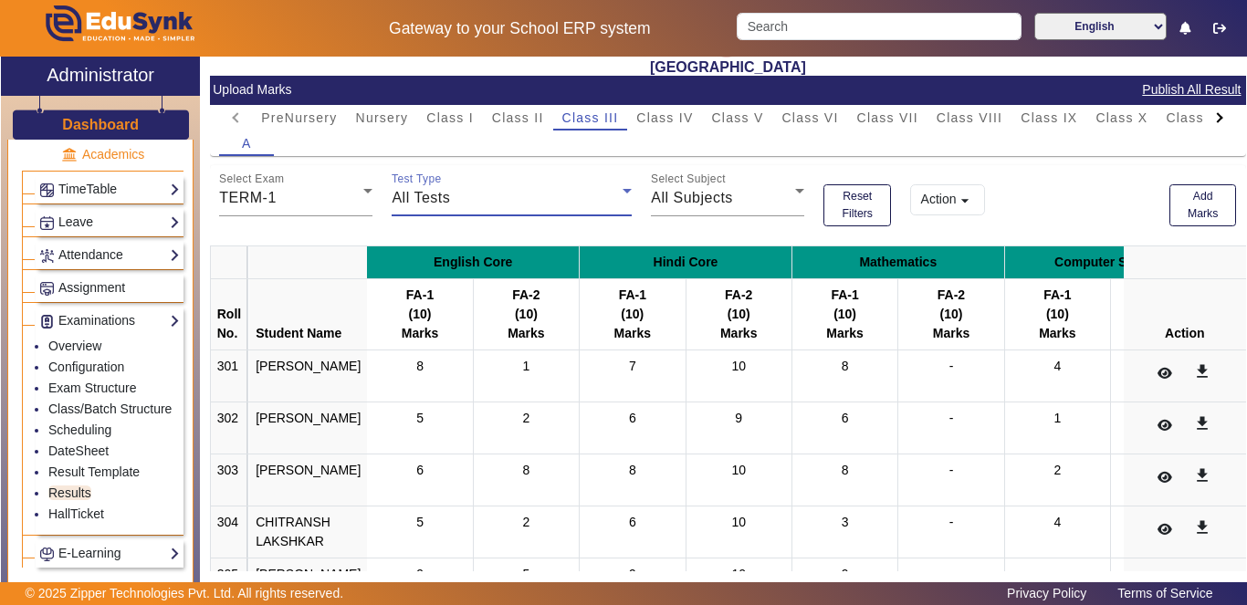
click at [616, 194] on icon at bounding box center [627, 191] width 22 height 22
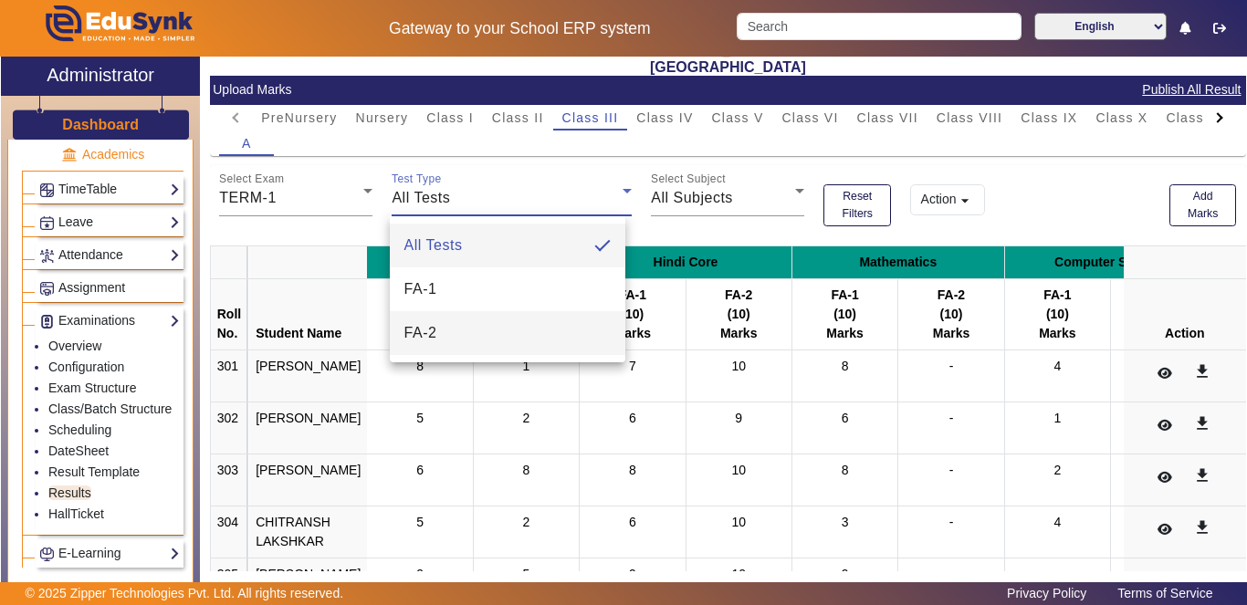
click at [508, 339] on mat-option "FA-2" at bounding box center [508, 333] width 236 height 44
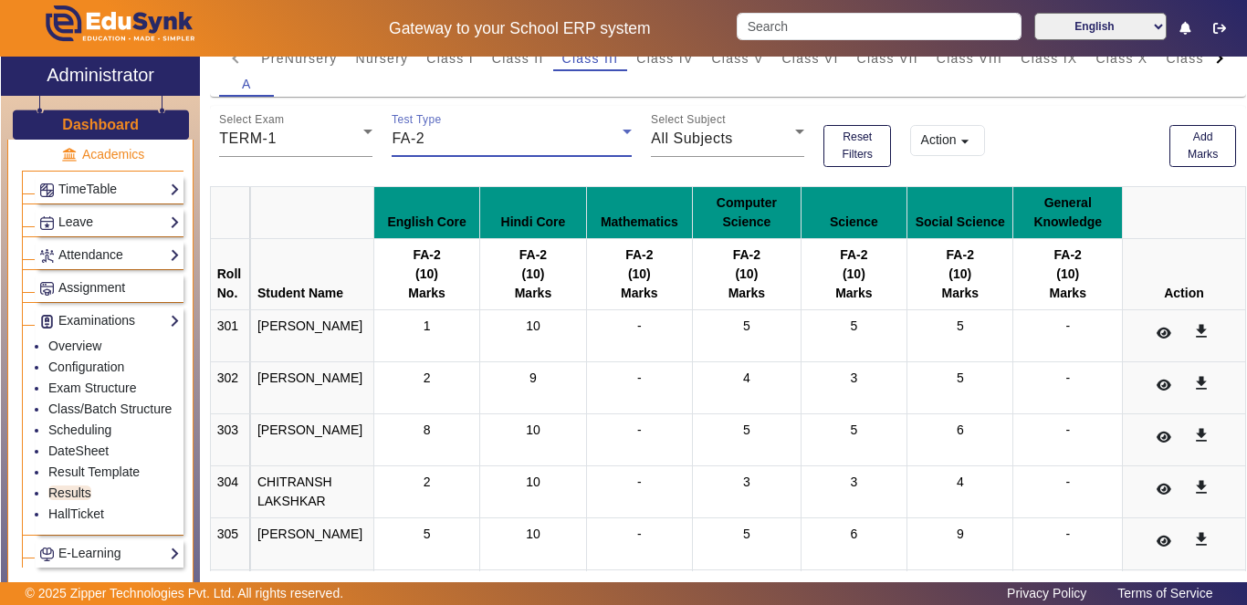
scroll to position [0, 0]
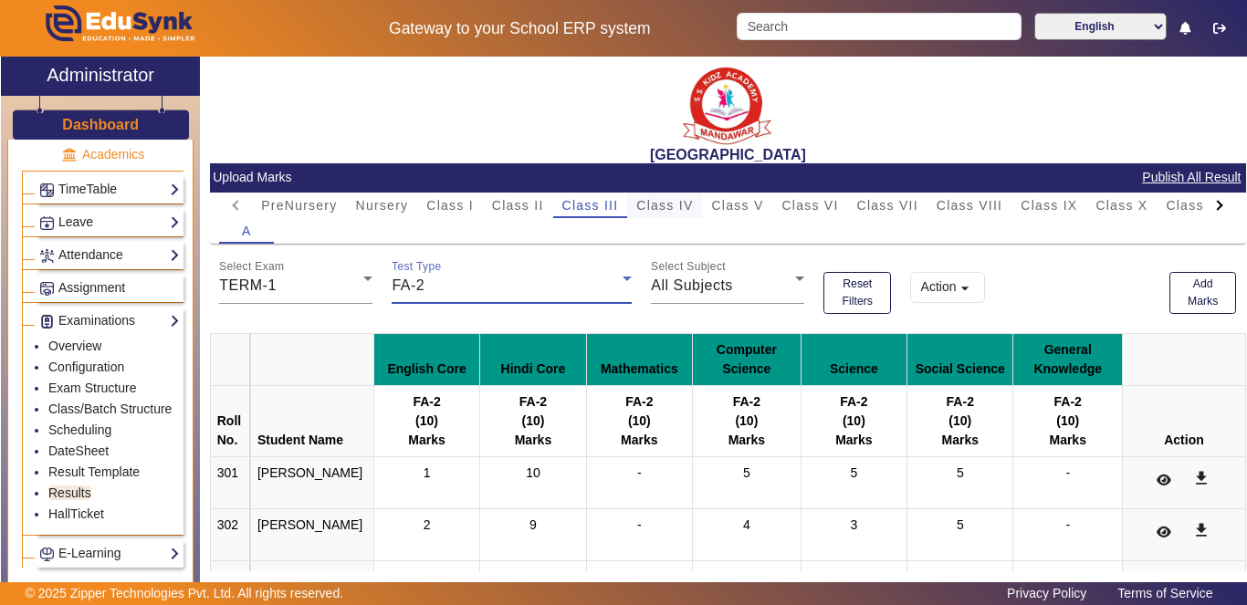
click at [658, 209] on span "Class IV" at bounding box center [664, 205] width 57 height 13
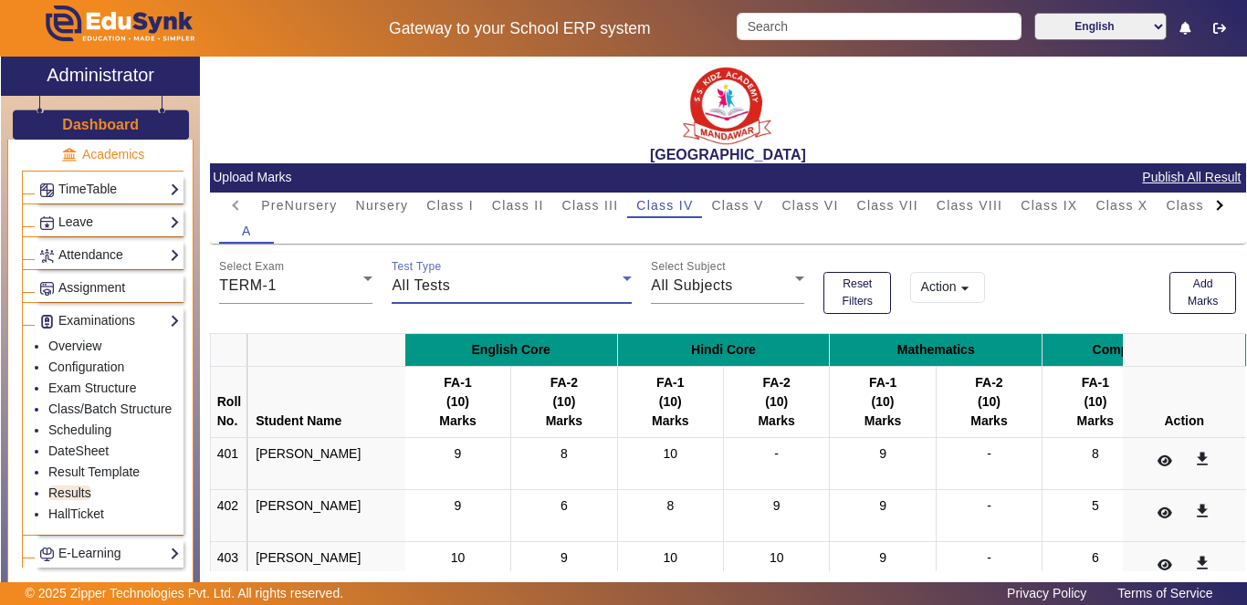
click at [604, 292] on div "All Tests" at bounding box center [507, 286] width 231 height 22
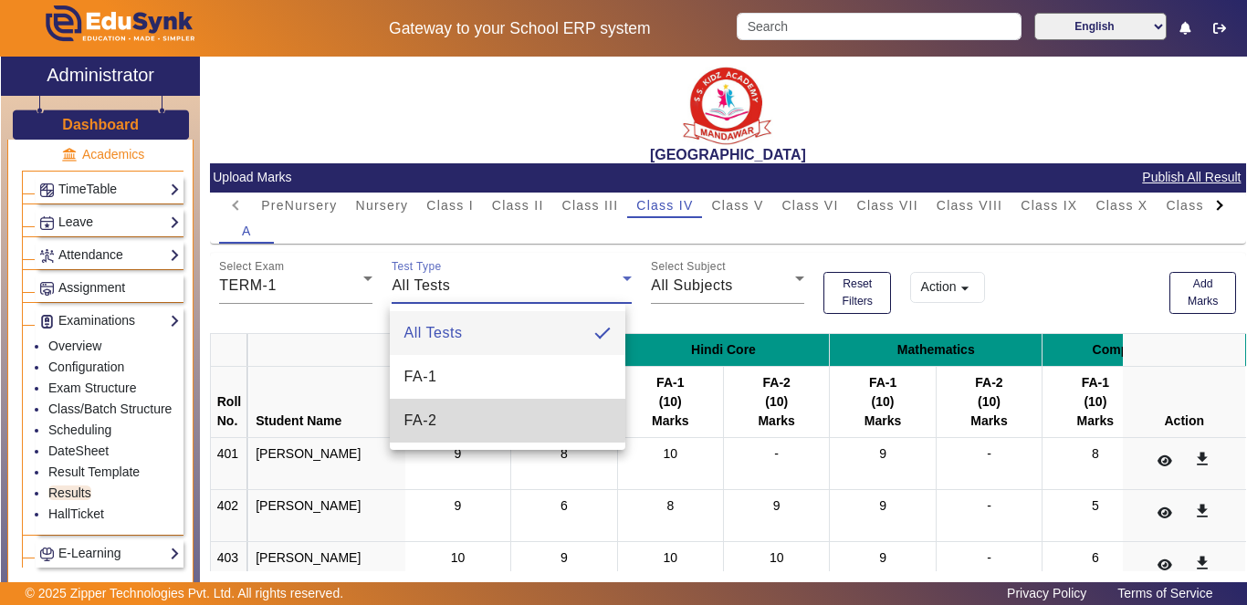
click at [478, 418] on mat-option "FA-2" at bounding box center [508, 421] width 236 height 44
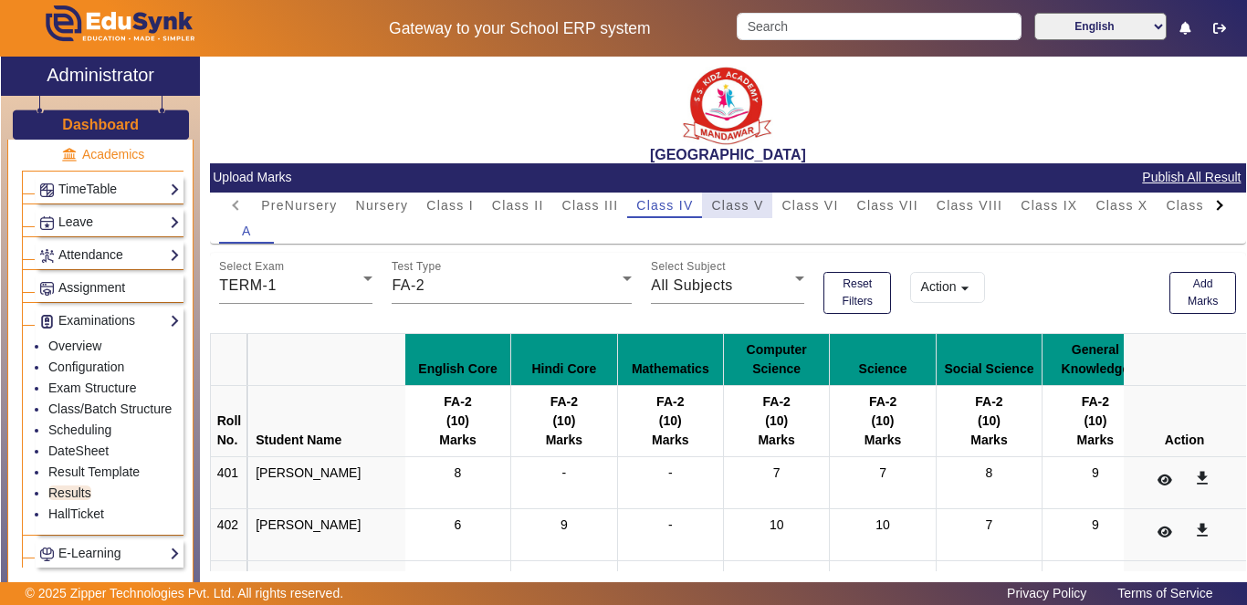
click at [741, 210] on span "Class V" at bounding box center [737, 205] width 52 height 13
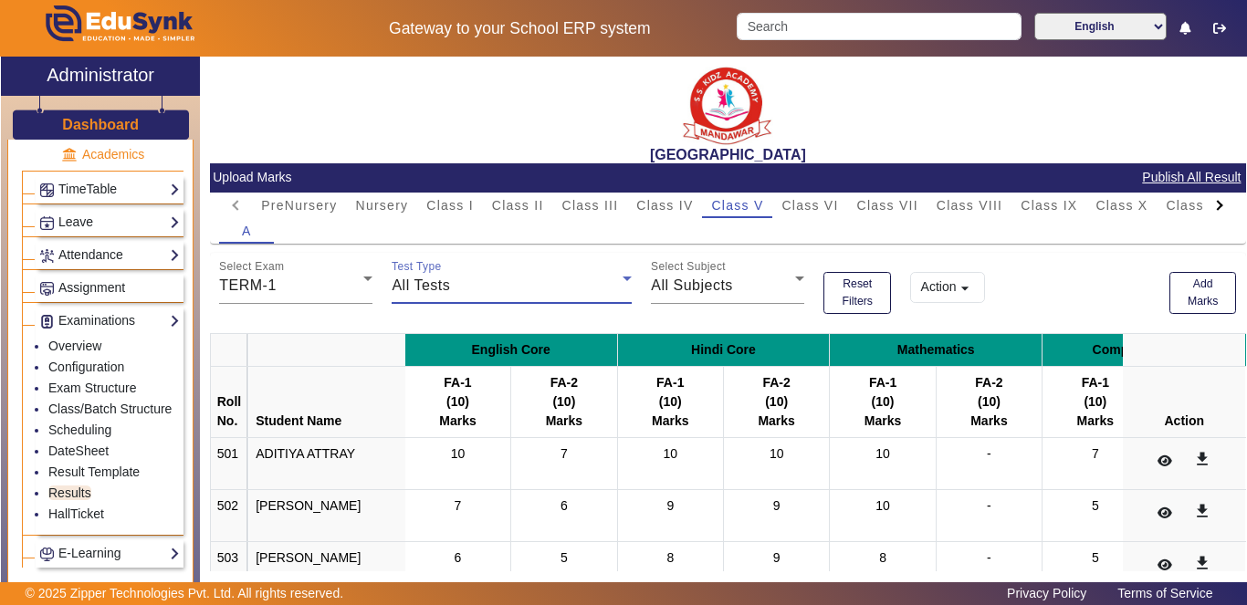
click at [594, 285] on div "All Tests" at bounding box center [507, 286] width 231 height 22
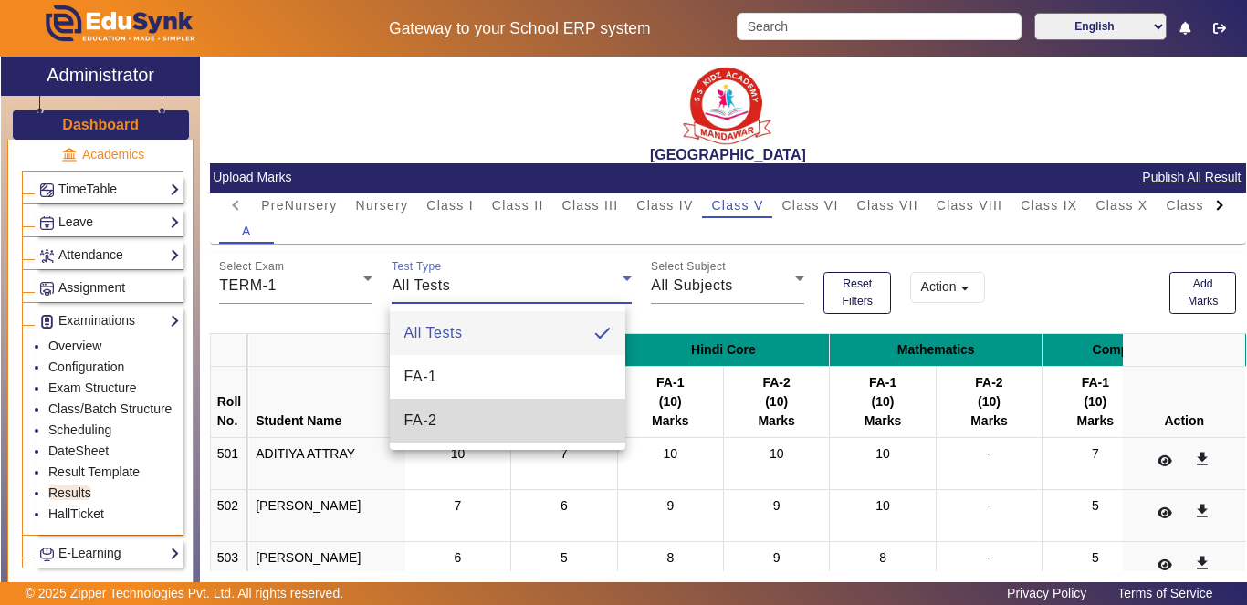
click at [557, 425] on mat-option "FA-2" at bounding box center [508, 421] width 236 height 44
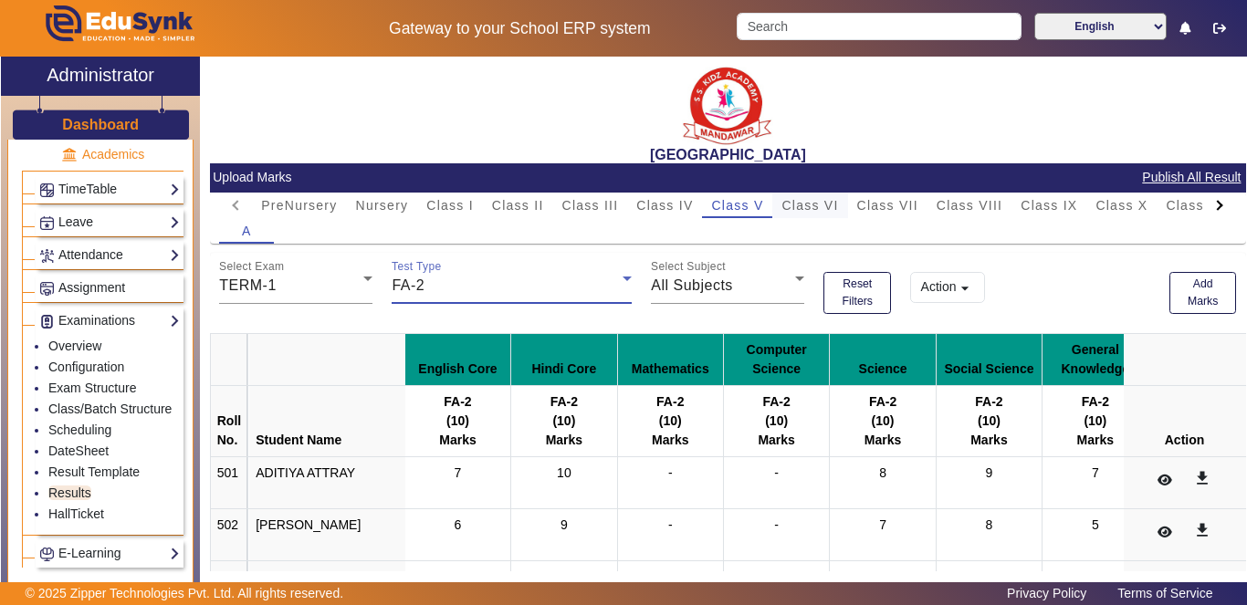
click at [806, 199] on span "Class VI" at bounding box center [810, 205] width 57 height 13
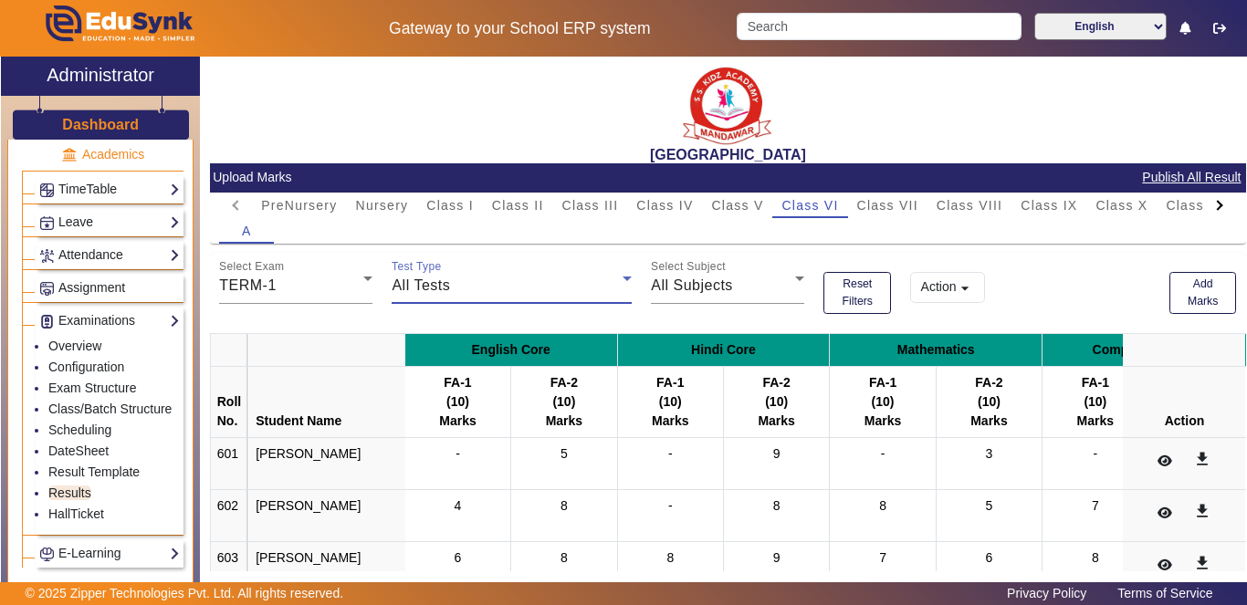
click at [606, 284] on div "All Tests" at bounding box center [507, 286] width 231 height 22
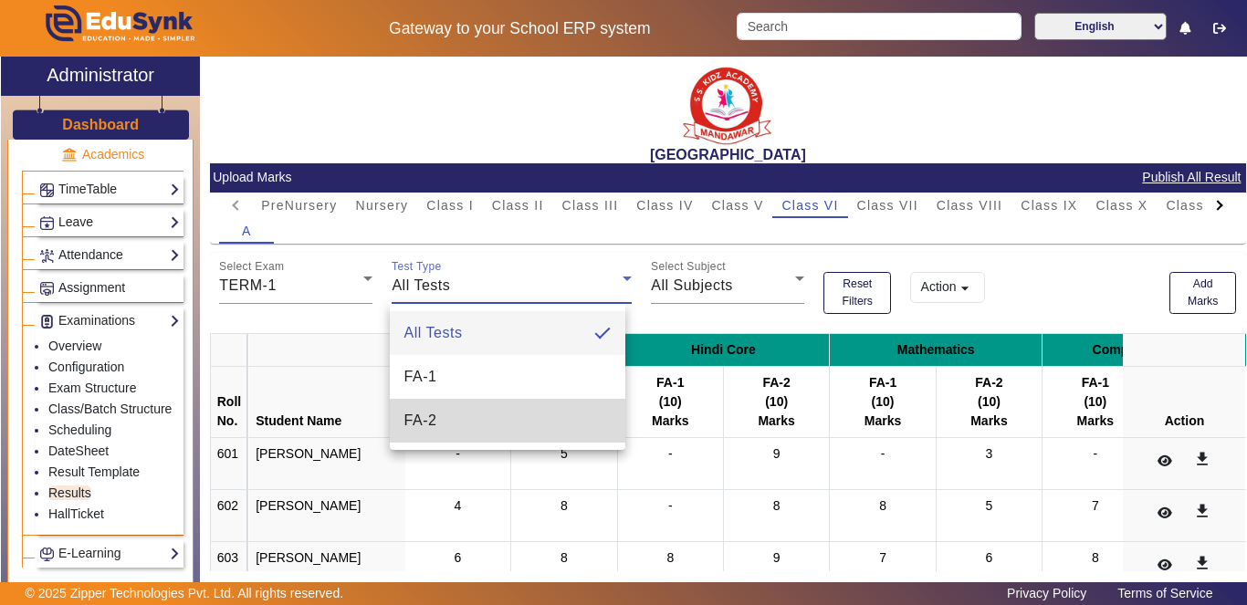
click at [527, 409] on mat-option "FA-2" at bounding box center [508, 421] width 236 height 44
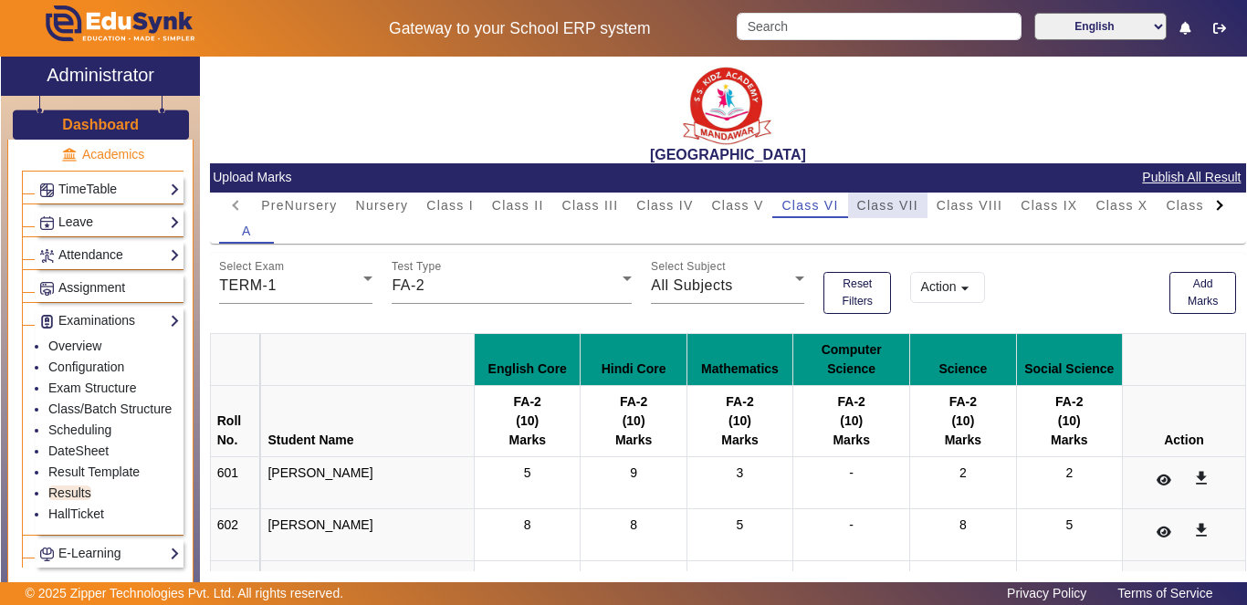
click at [884, 206] on span "Class VII" at bounding box center [887, 205] width 61 height 13
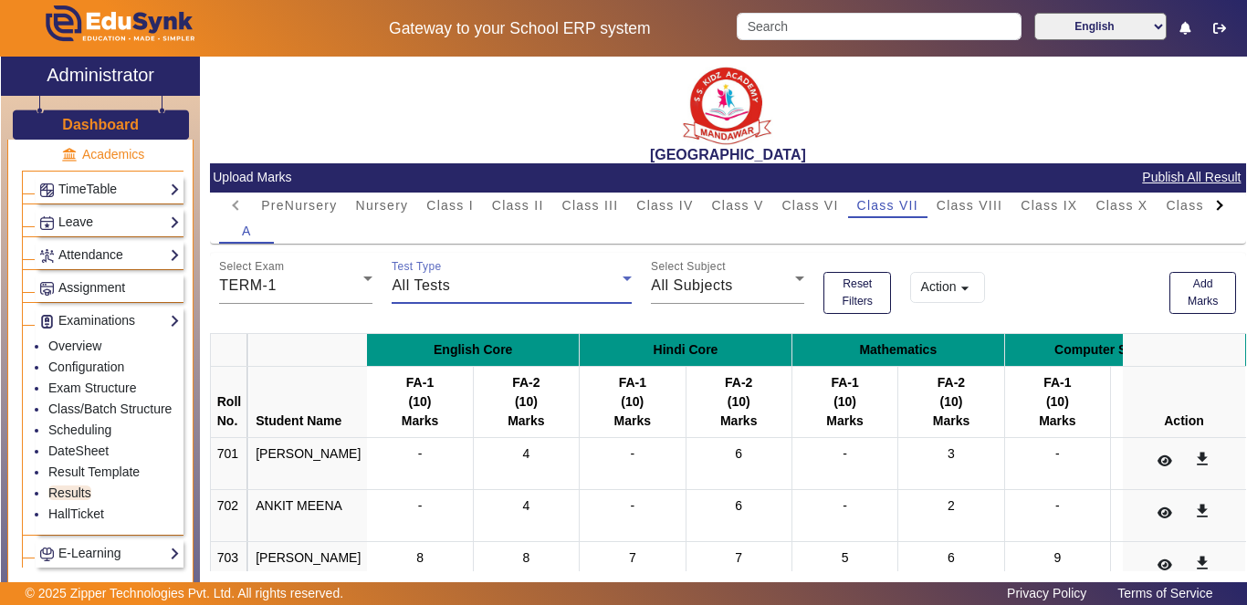
click at [599, 291] on div "All Tests" at bounding box center [507, 286] width 231 height 22
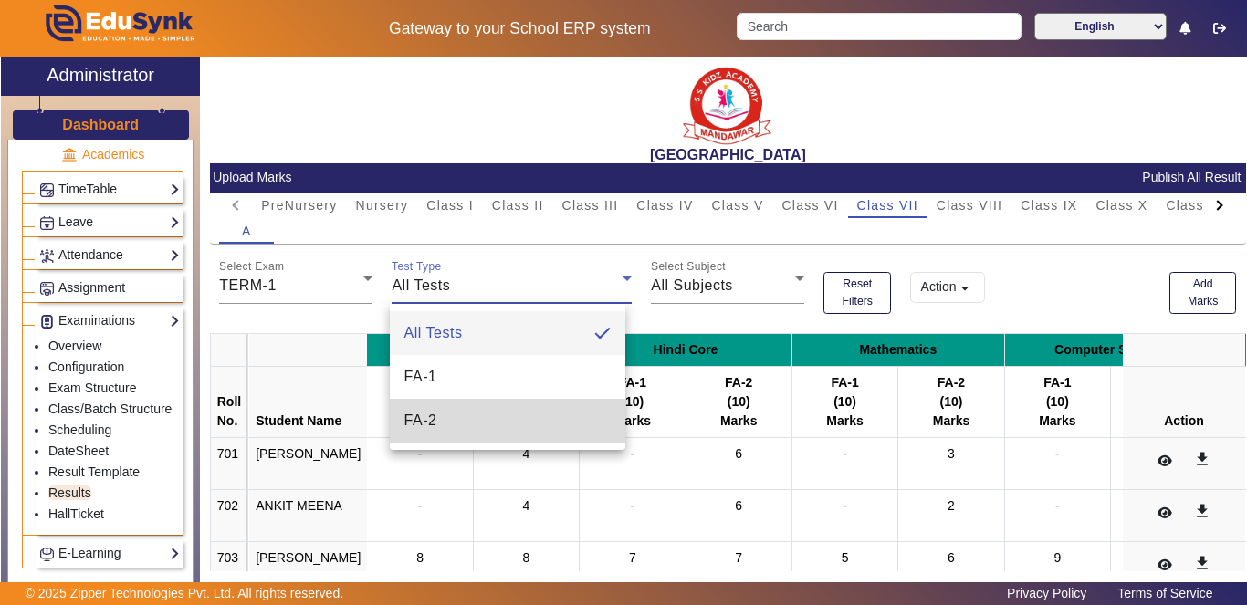
click at [512, 425] on mat-option "FA-2" at bounding box center [508, 421] width 236 height 44
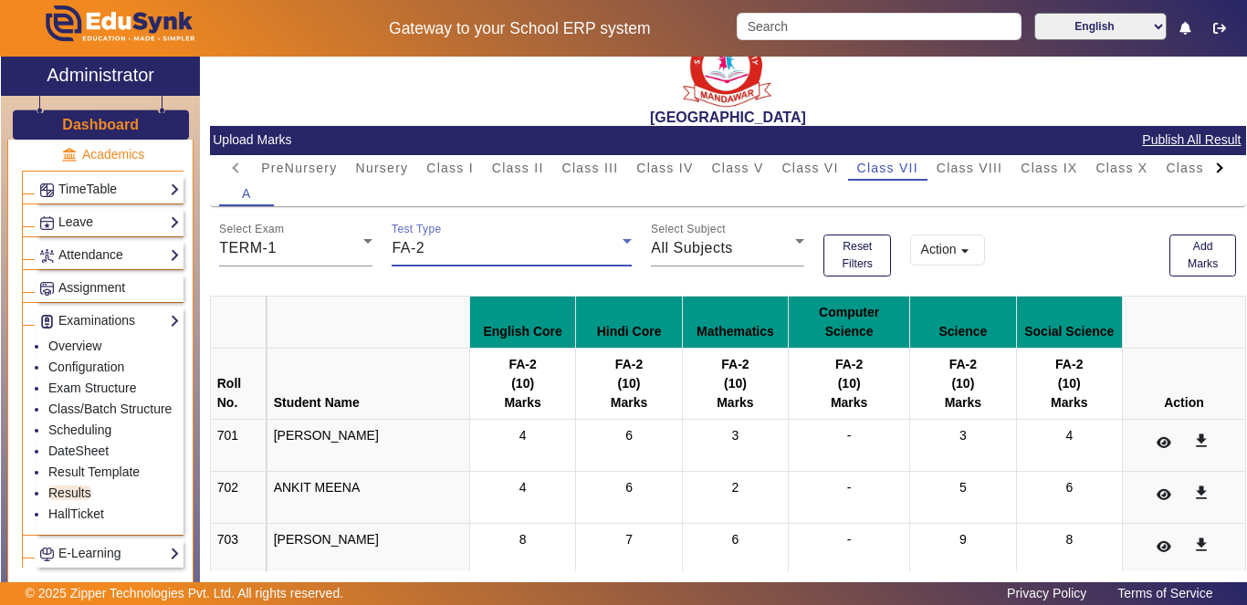
scroll to position [58, 0]
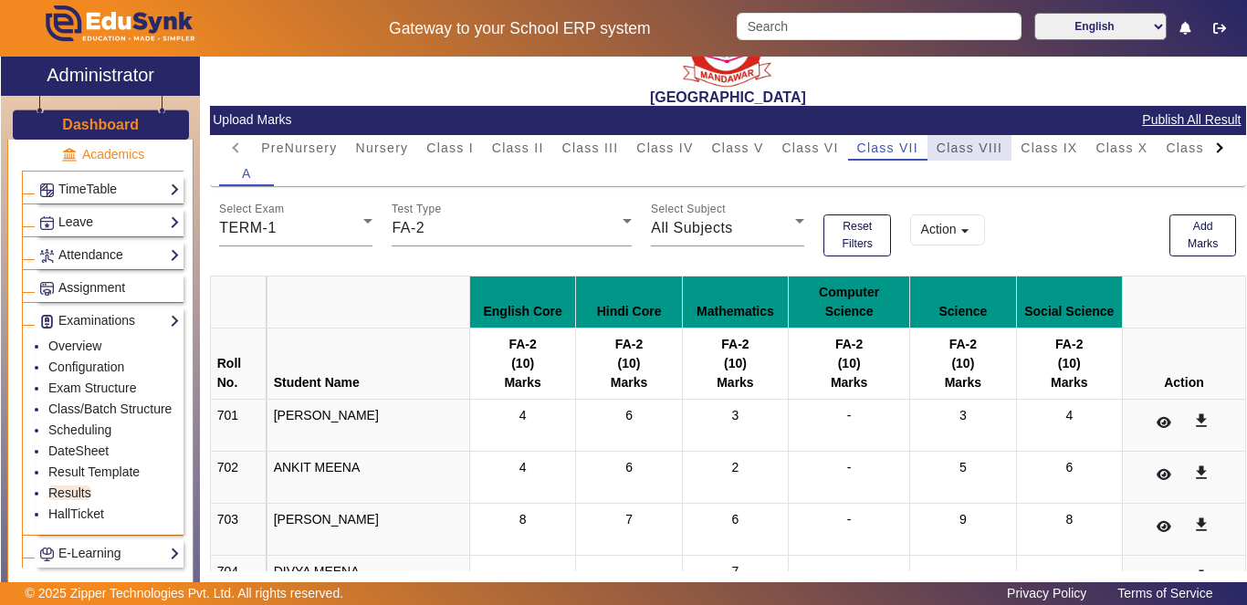
click at [969, 152] on span "Class VIII" at bounding box center [970, 148] width 66 height 13
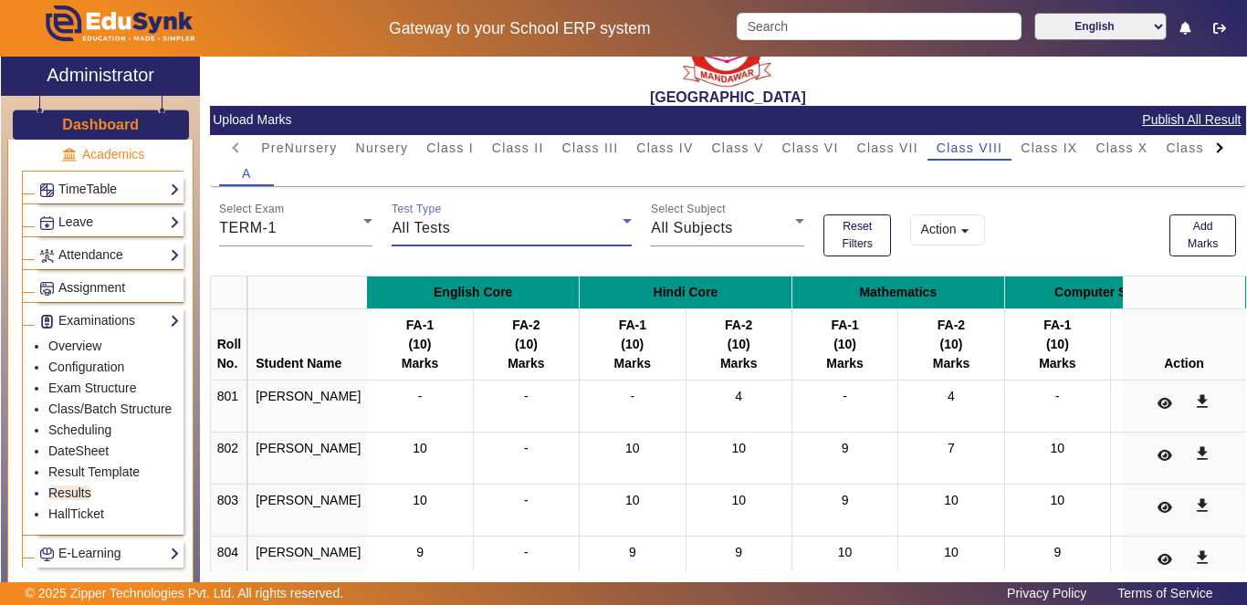
click at [603, 231] on div "All Tests" at bounding box center [507, 228] width 231 height 22
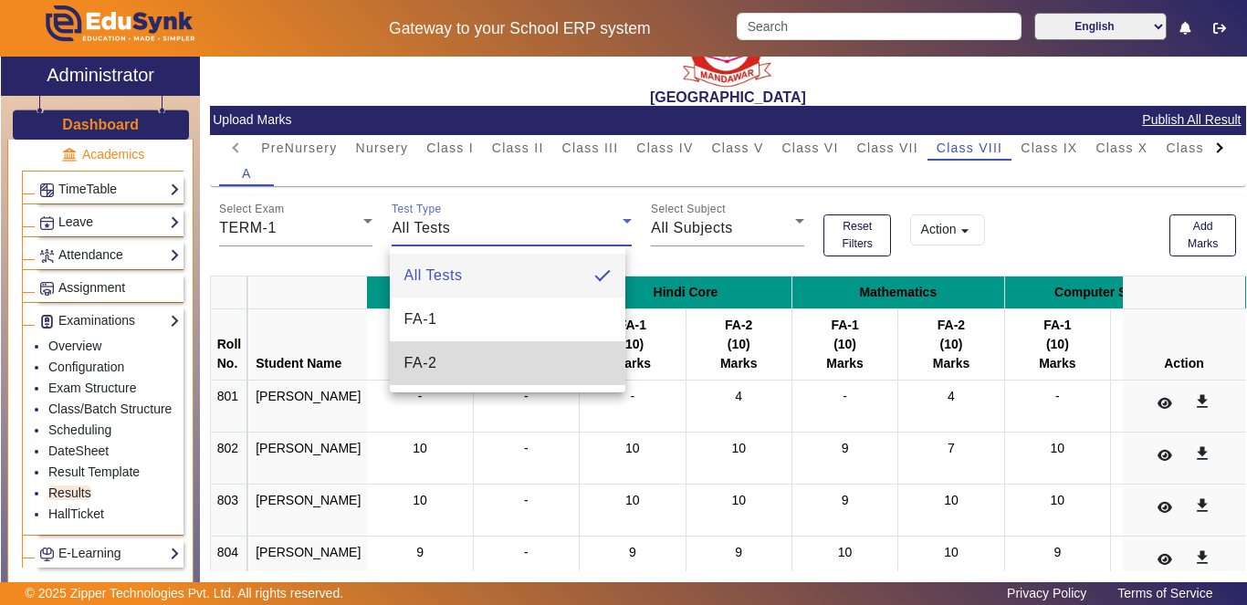
click at [490, 373] on mat-option "FA-2" at bounding box center [508, 363] width 236 height 44
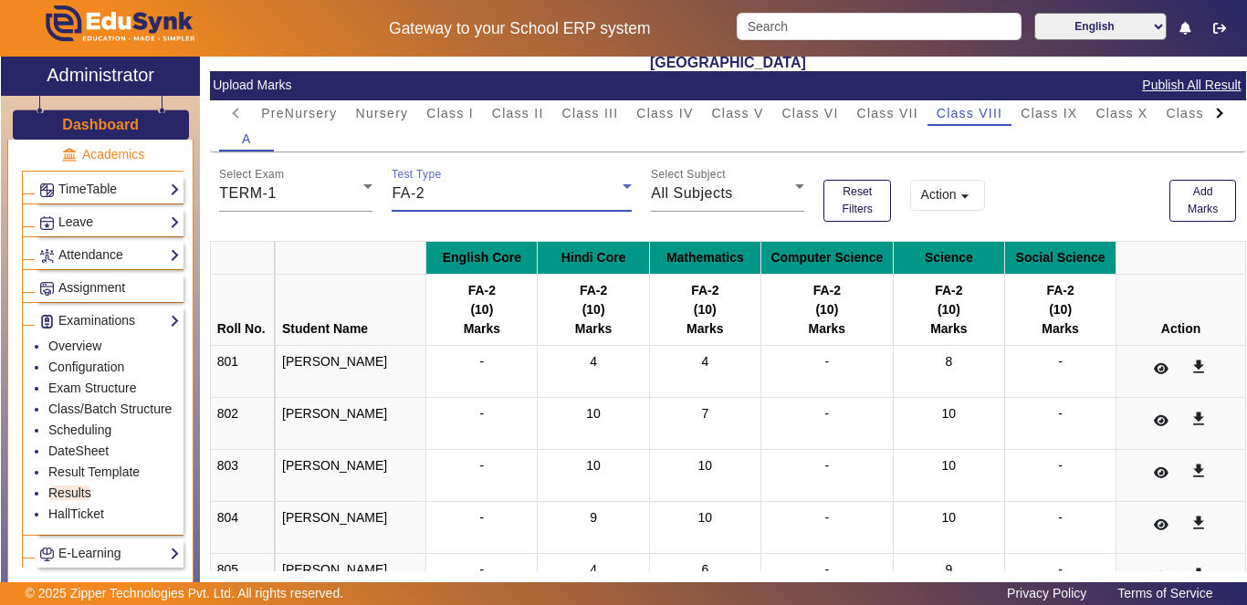
scroll to position [0, 0]
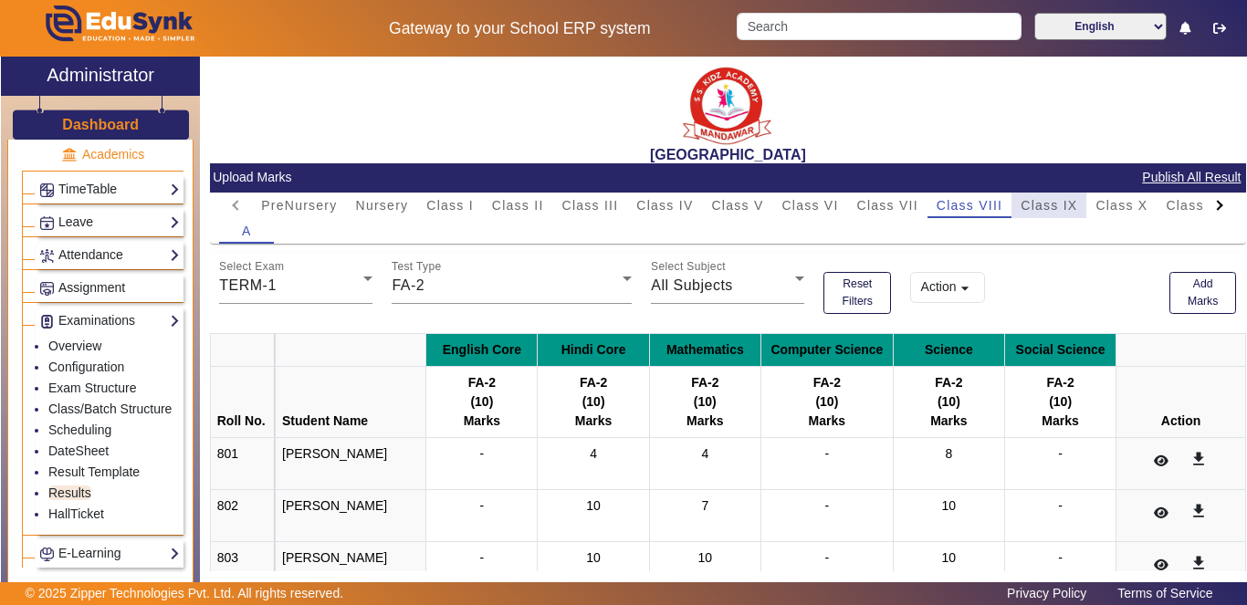
click at [1045, 200] on span "Class IX" at bounding box center [1049, 205] width 57 height 13
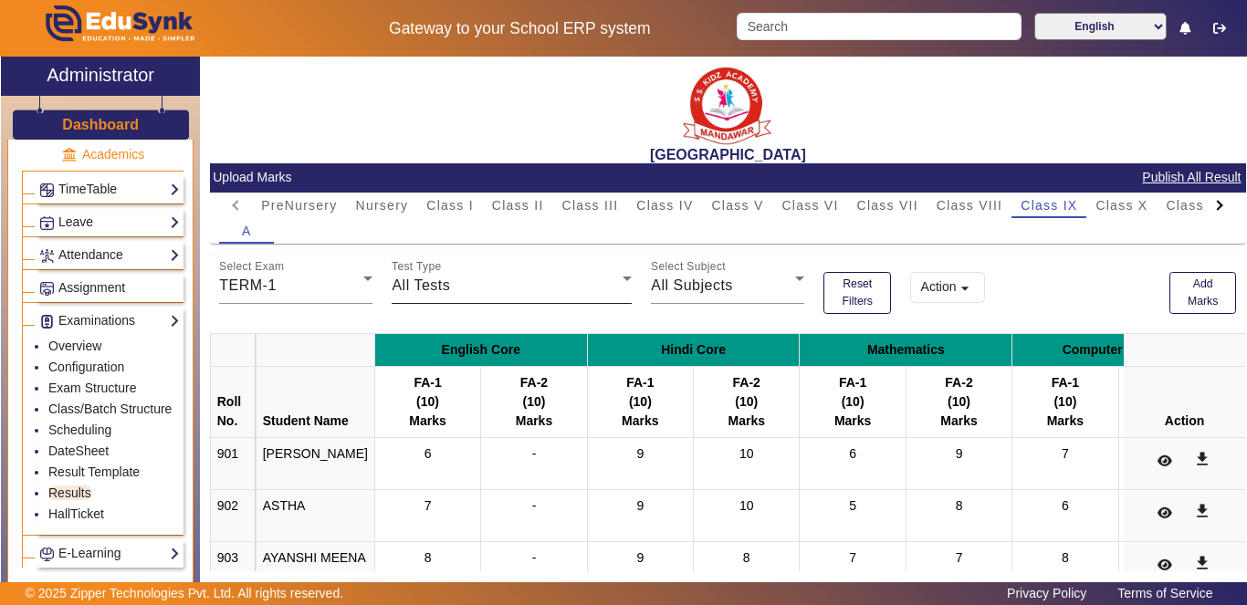
click at [591, 289] on div "All Tests" at bounding box center [507, 286] width 231 height 22
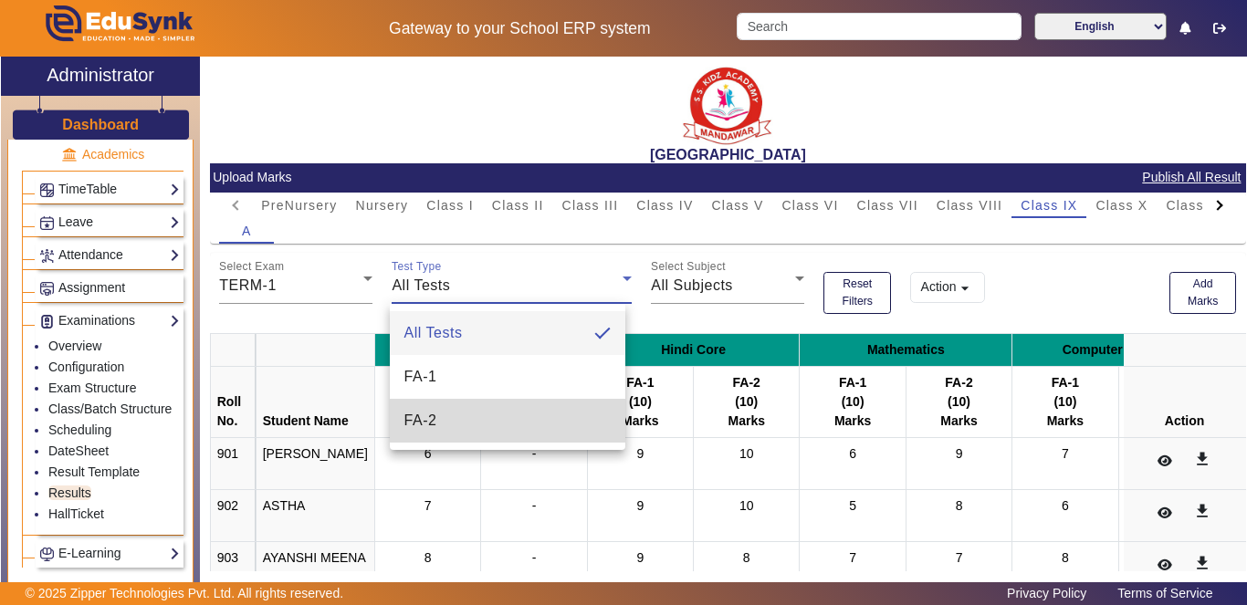
click at [547, 415] on mat-option "FA-2" at bounding box center [508, 421] width 236 height 44
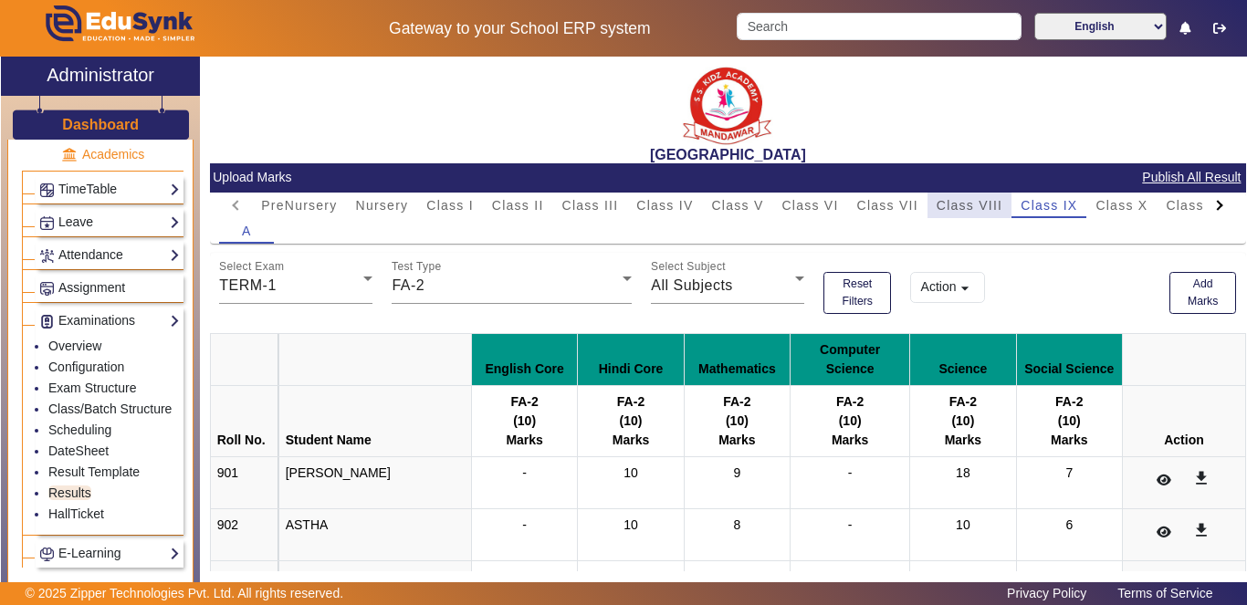
click at [972, 204] on span "Class VIII" at bounding box center [970, 205] width 66 height 13
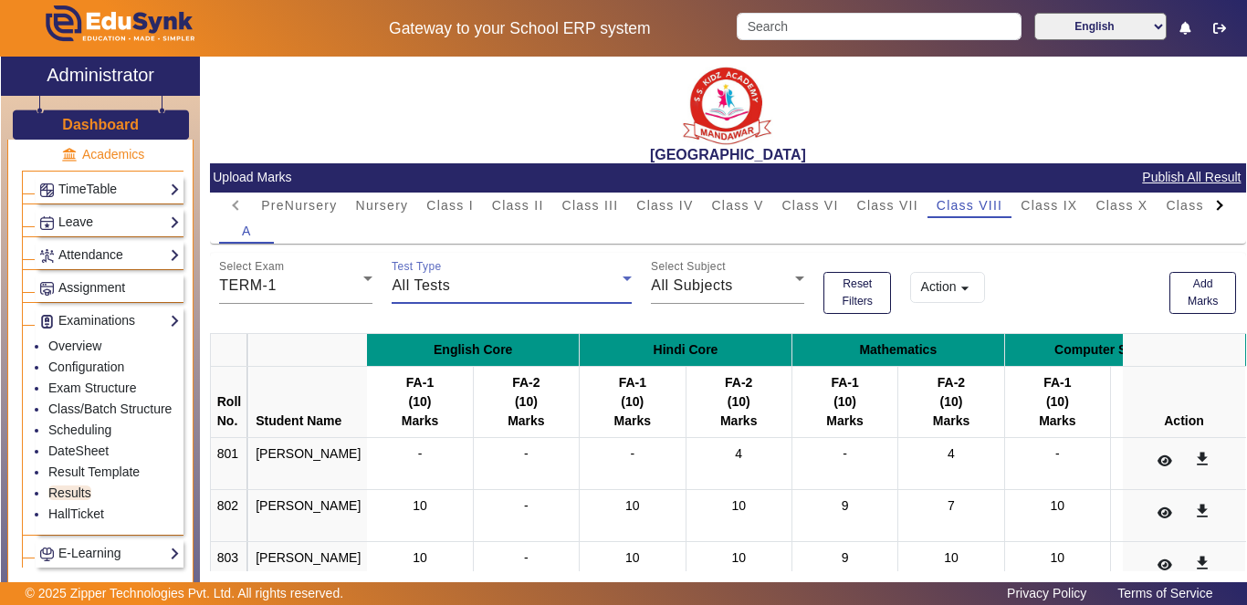
click at [608, 280] on div "All Tests" at bounding box center [507, 286] width 231 height 22
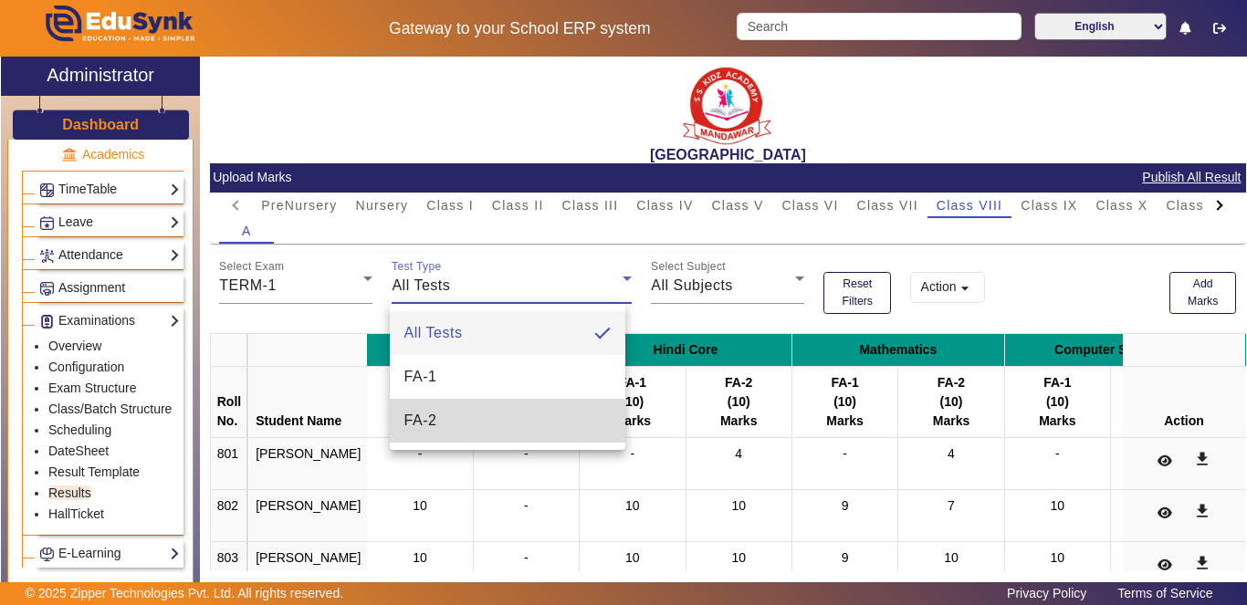
click at [540, 422] on mat-option "FA-2" at bounding box center [508, 421] width 236 height 44
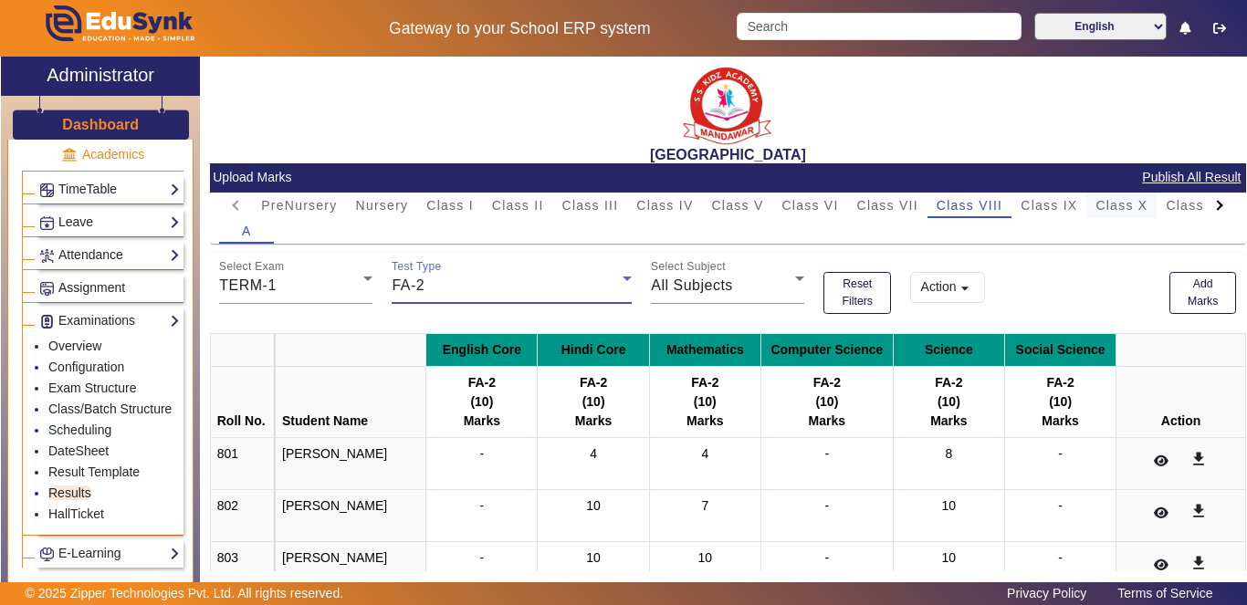
click at [1119, 209] on span "Class X" at bounding box center [1122, 205] width 52 height 13
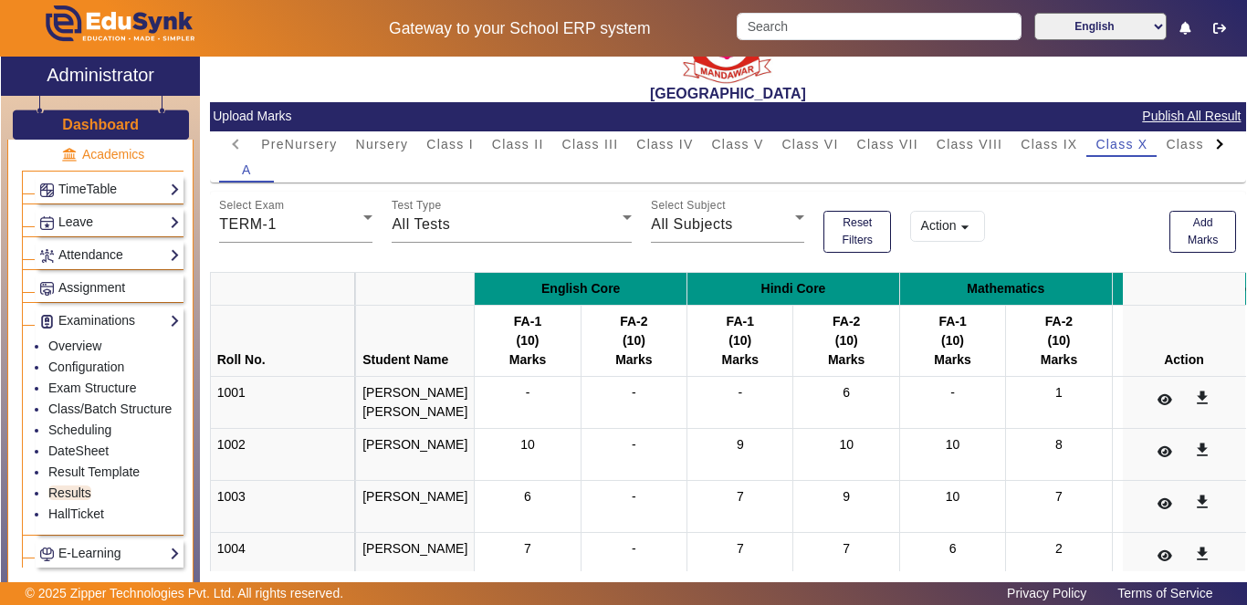
scroll to position [74, 0]
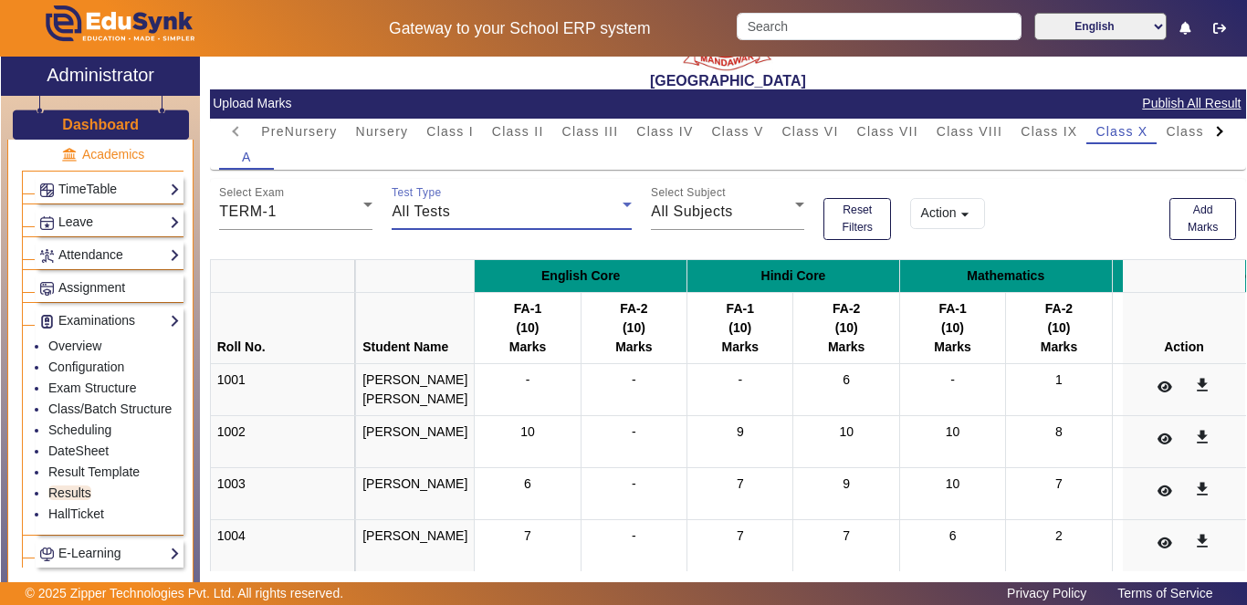
click at [615, 220] on div "All Tests" at bounding box center [507, 212] width 231 height 22
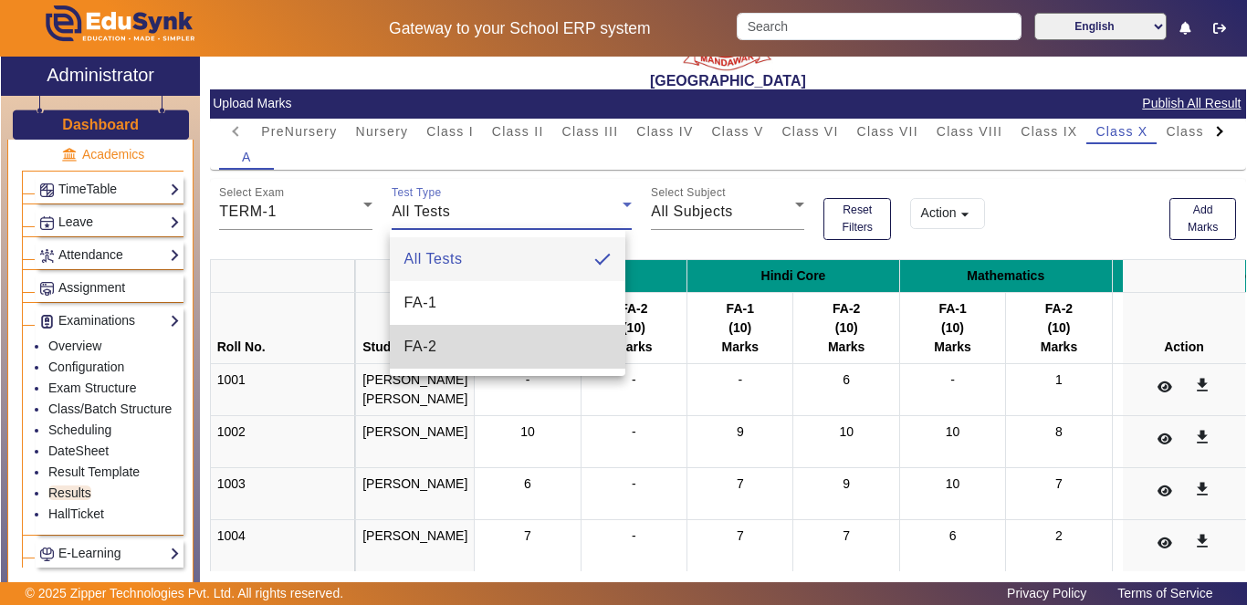
click at [569, 343] on mat-option "FA-2" at bounding box center [508, 347] width 236 height 44
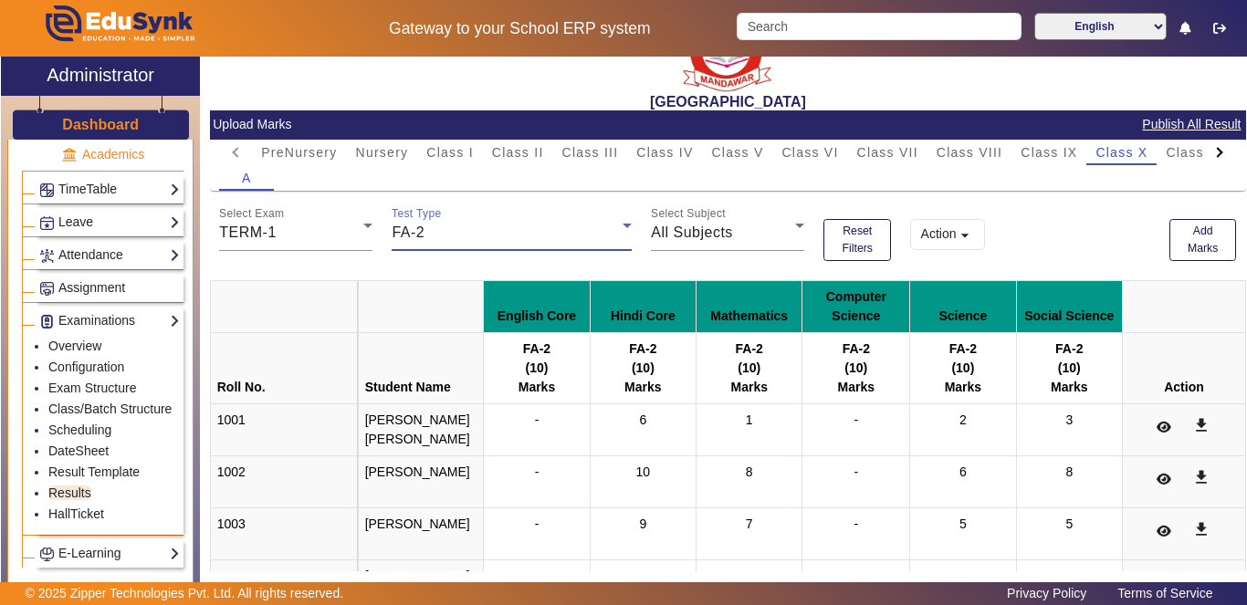
scroll to position [63, 0]
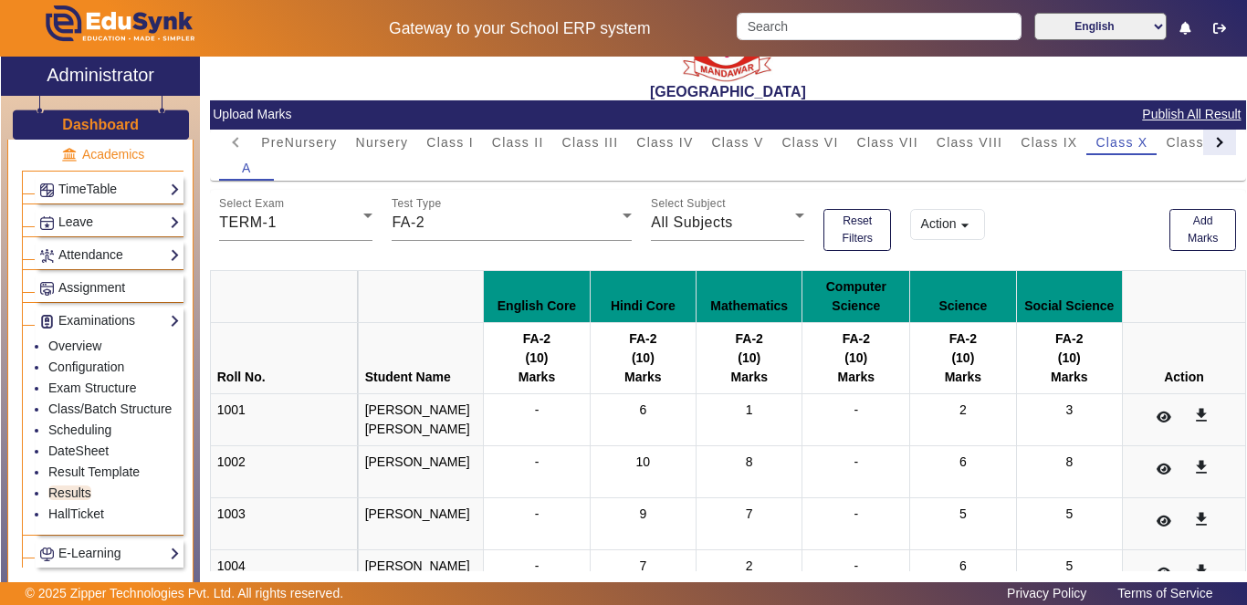
click at [1213, 139] on div at bounding box center [1218, 142] width 10 height 10
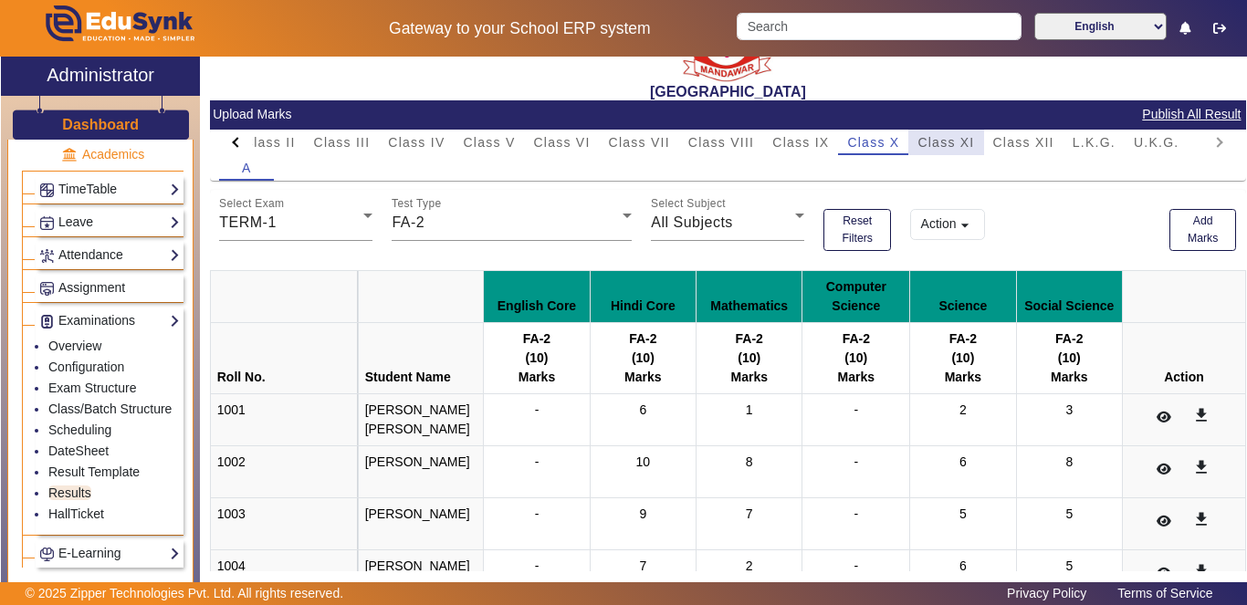
click at [952, 142] on span "Class XI" at bounding box center [946, 142] width 57 height 13
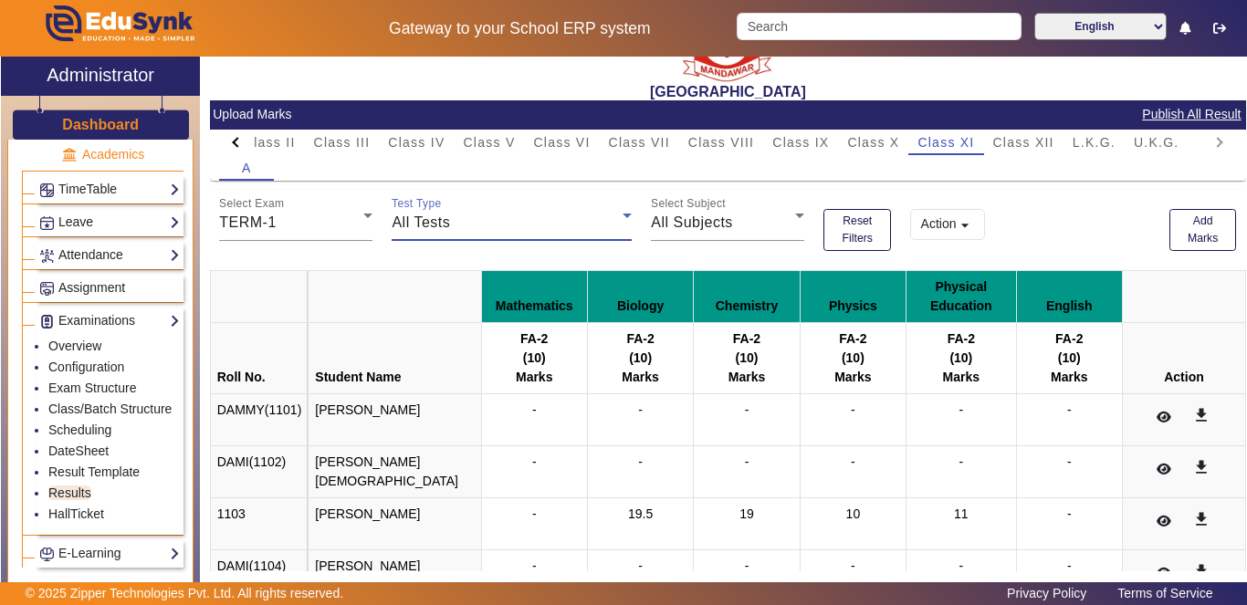
click at [590, 222] on div "All Tests" at bounding box center [507, 223] width 231 height 22
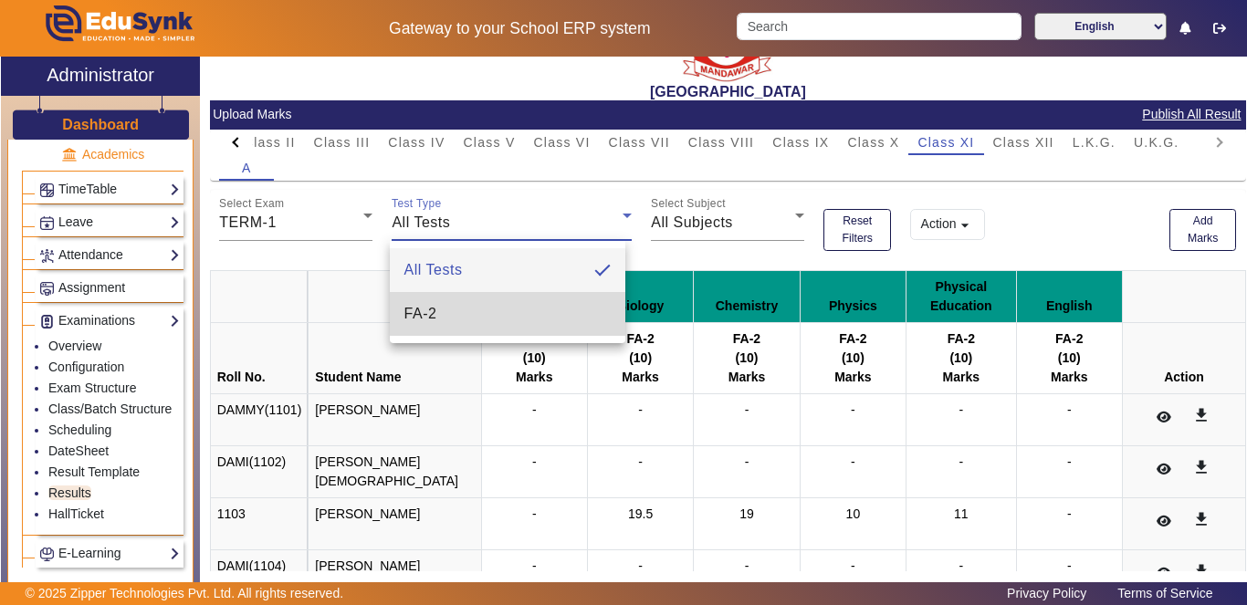
click at [540, 310] on mat-option "FA-2" at bounding box center [508, 314] width 236 height 44
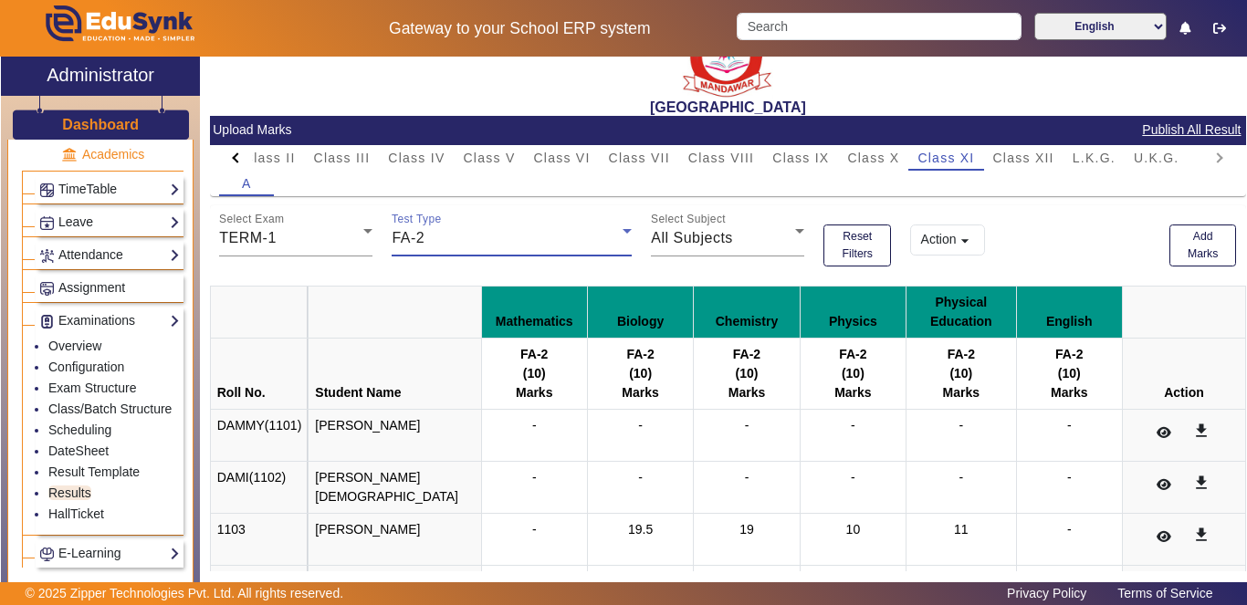
scroll to position [0, 0]
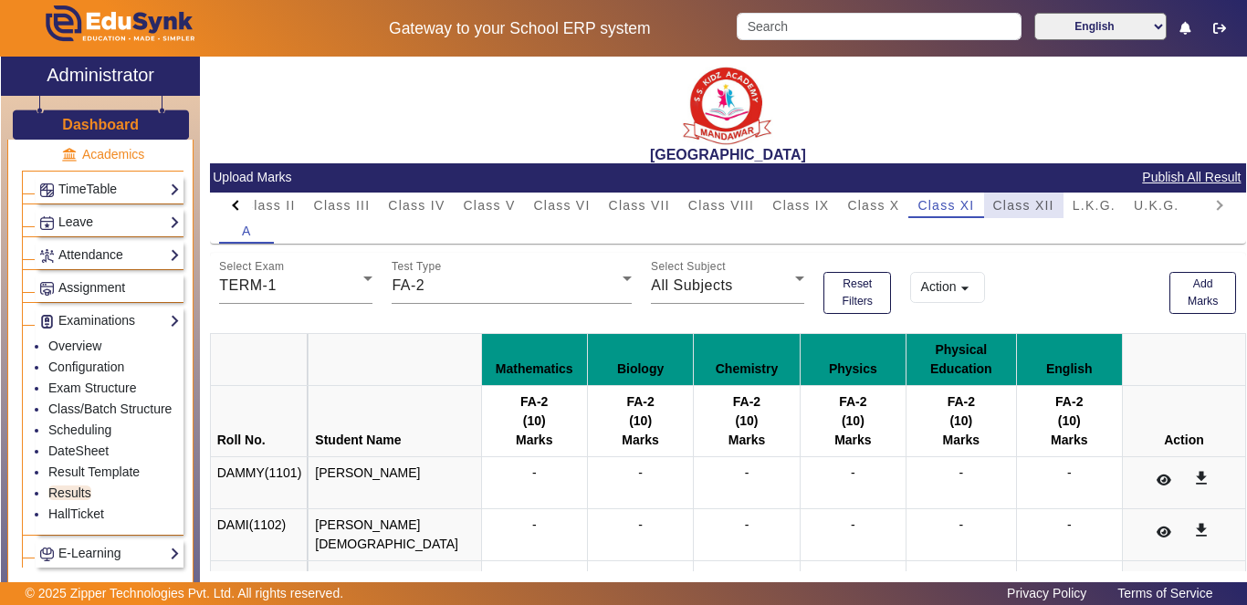
click at [1019, 208] on span "Class XII" at bounding box center [1023, 205] width 61 height 13
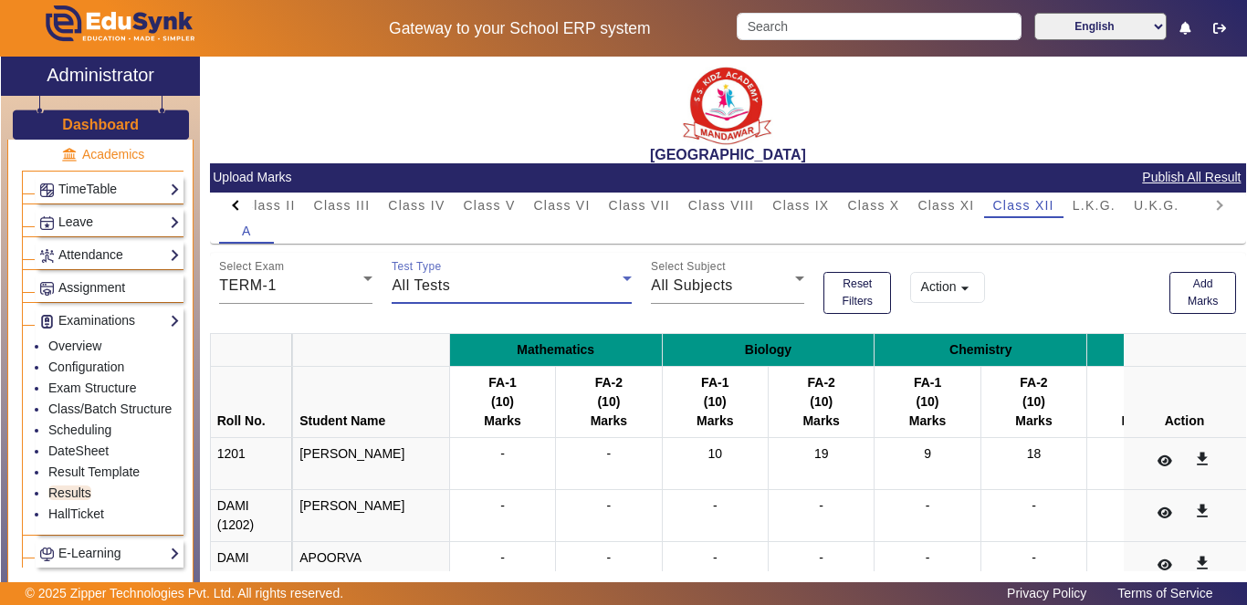
click at [585, 284] on div "All Tests" at bounding box center [507, 286] width 231 height 22
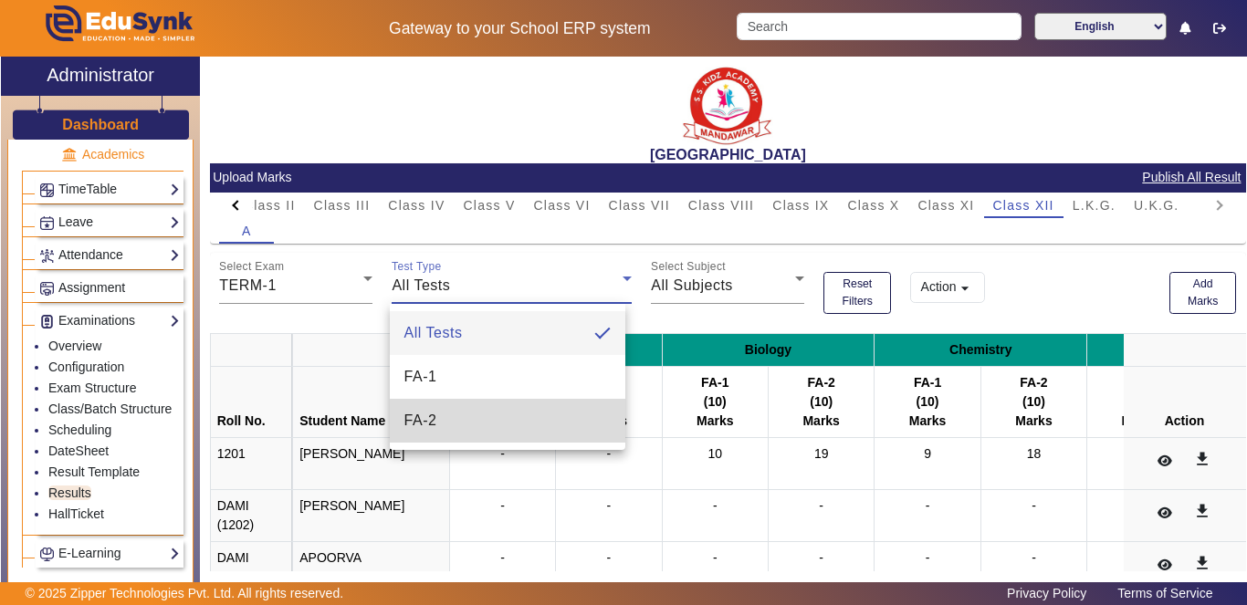
click at [536, 432] on mat-option "FA-2" at bounding box center [508, 421] width 236 height 44
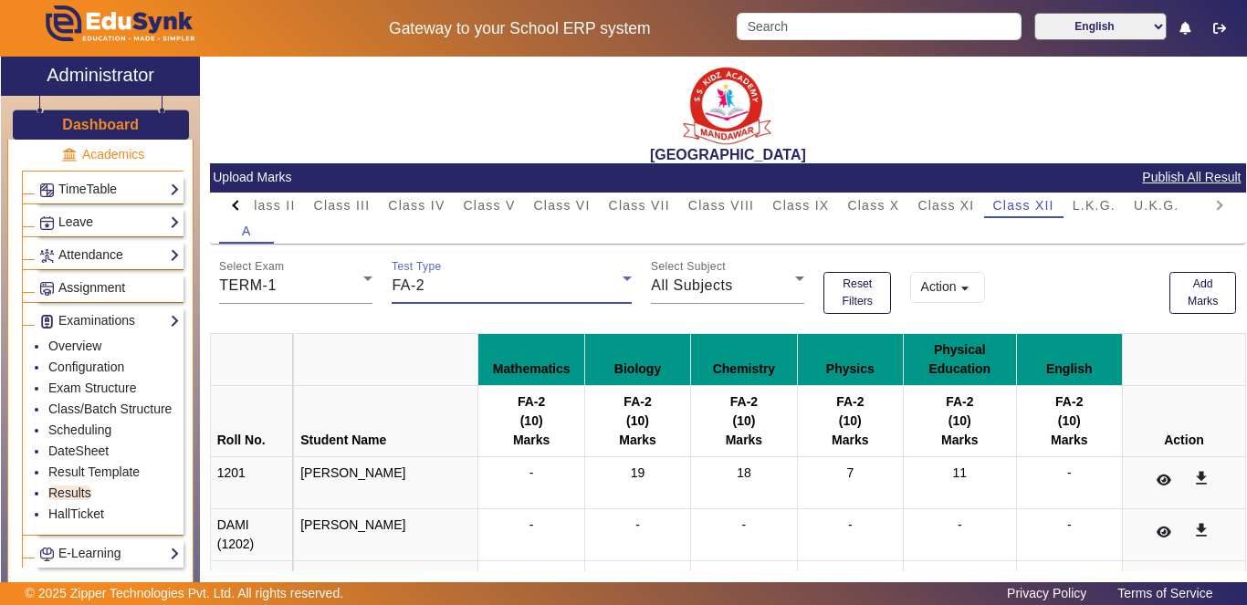
click at [1077, 276] on div "Action arrow_drop_down" at bounding box center [1030, 283] width 259 height 61
click at [1221, 26] on icon "button" at bounding box center [1219, 28] width 13 height 13
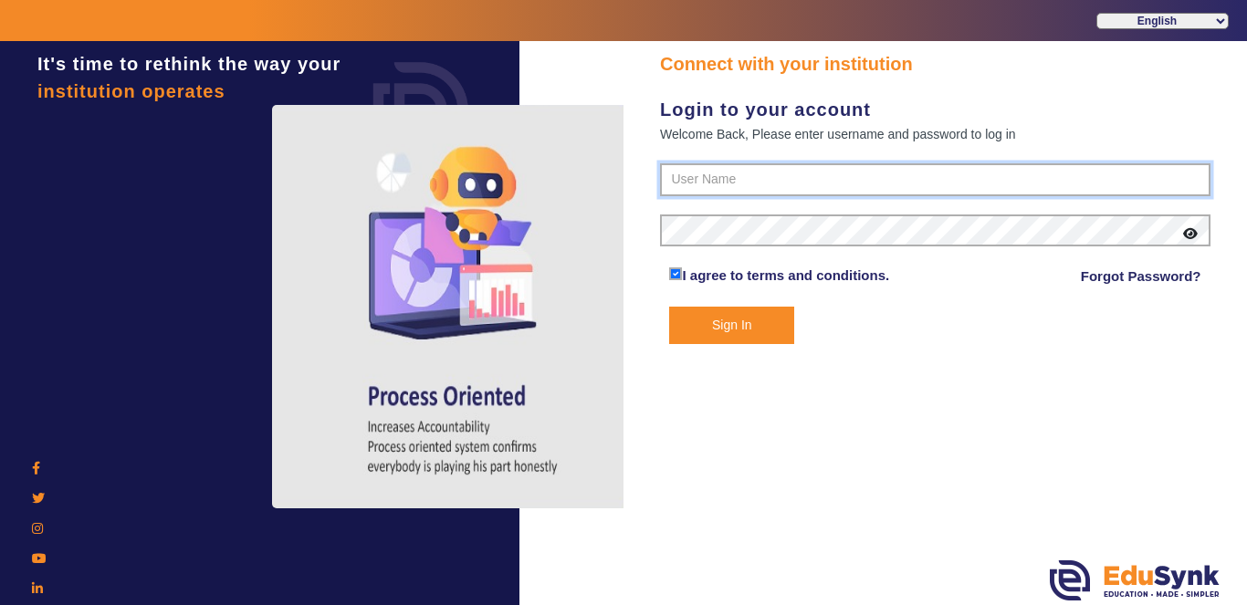
type input "9928895959"
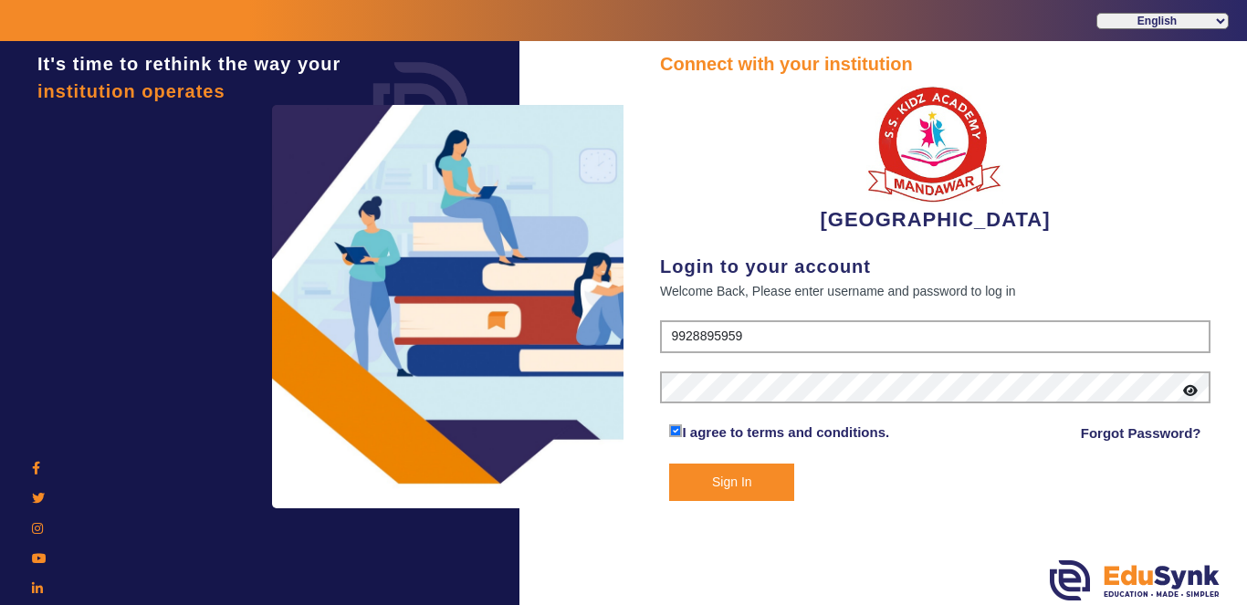
click at [723, 490] on button "Sign In" at bounding box center [731, 482] width 125 height 37
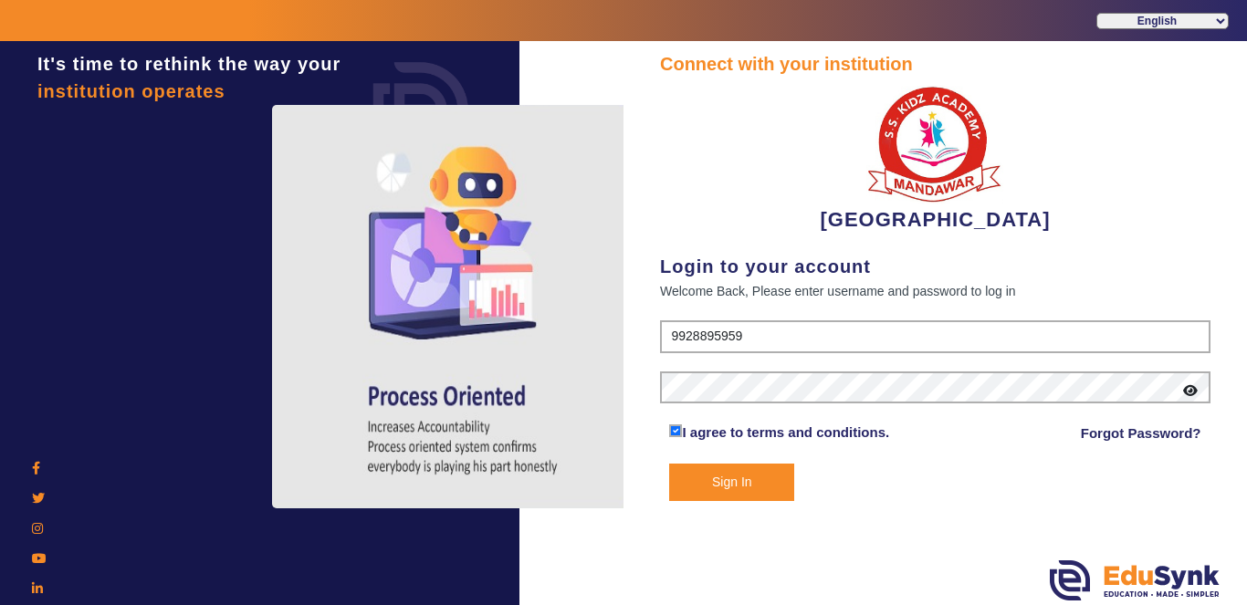
click at [729, 478] on button "Sign In" at bounding box center [731, 482] width 125 height 37
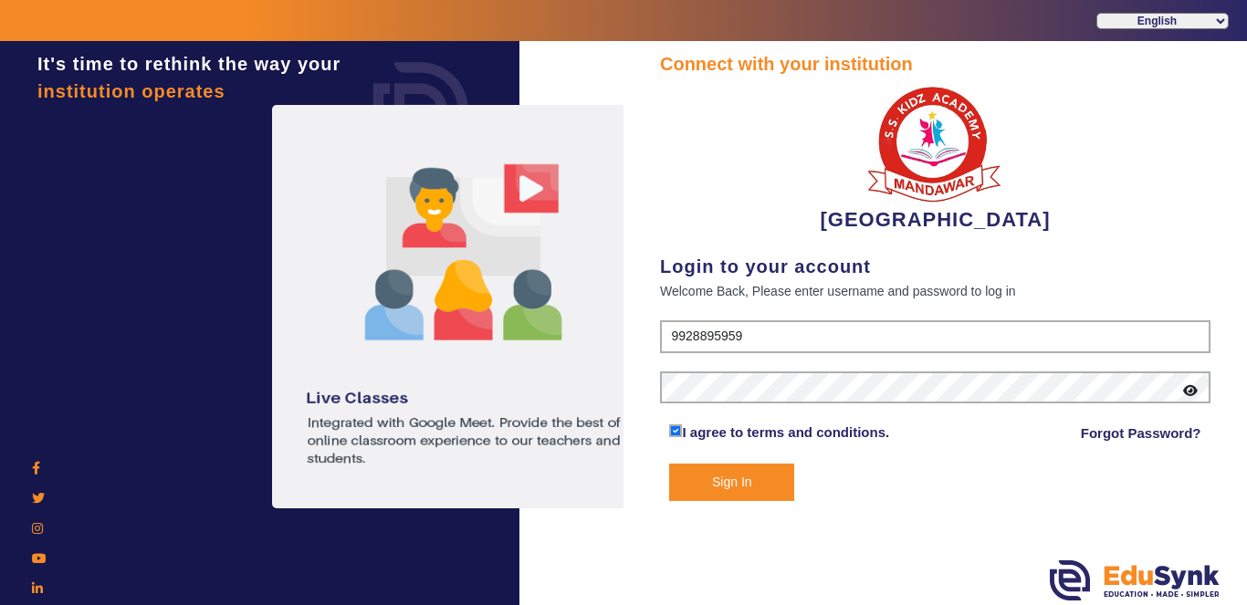
click at [728, 478] on button "Sign In" at bounding box center [731, 482] width 125 height 37
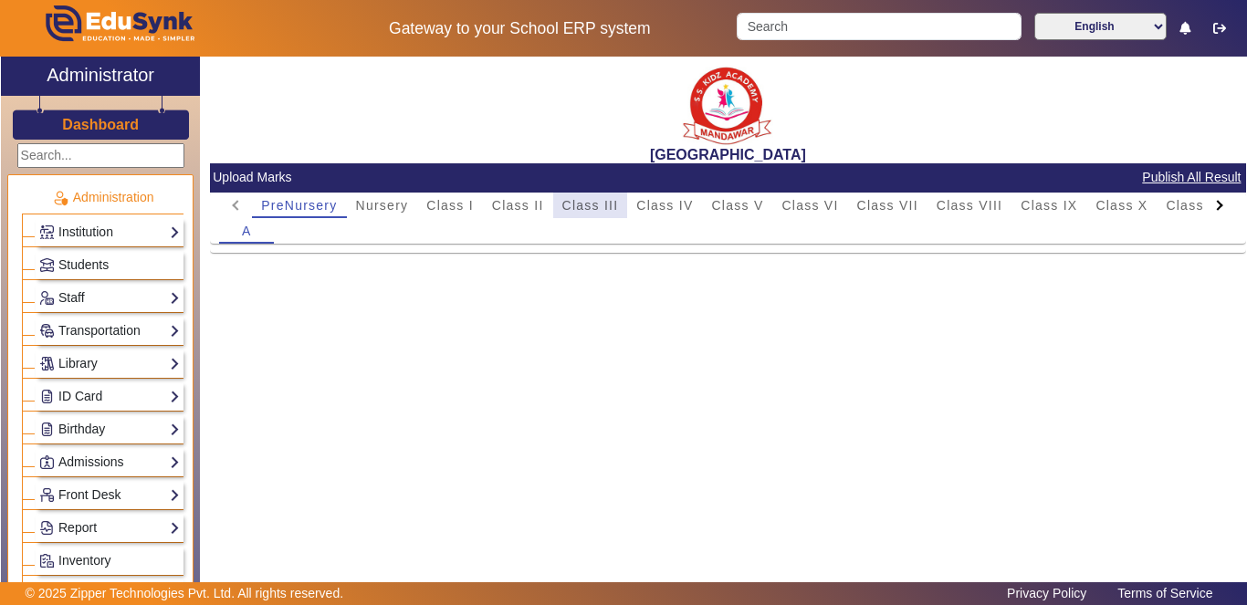
click at [593, 205] on span "Class III" at bounding box center [590, 205] width 57 height 13
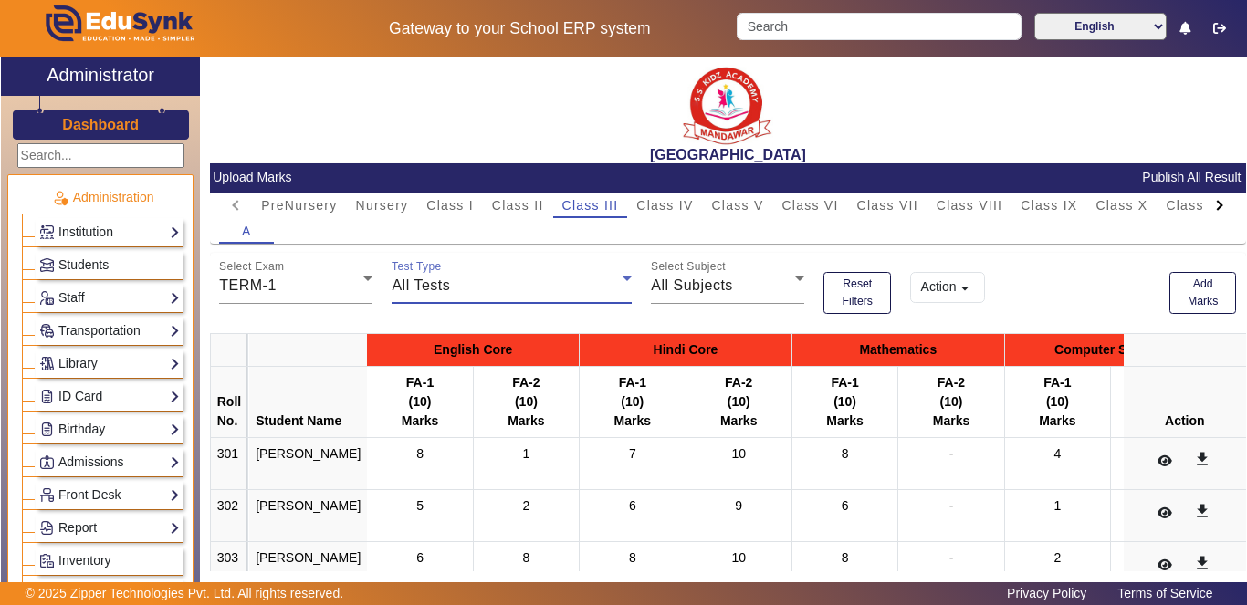
click at [603, 287] on div "All Tests" at bounding box center [507, 286] width 231 height 22
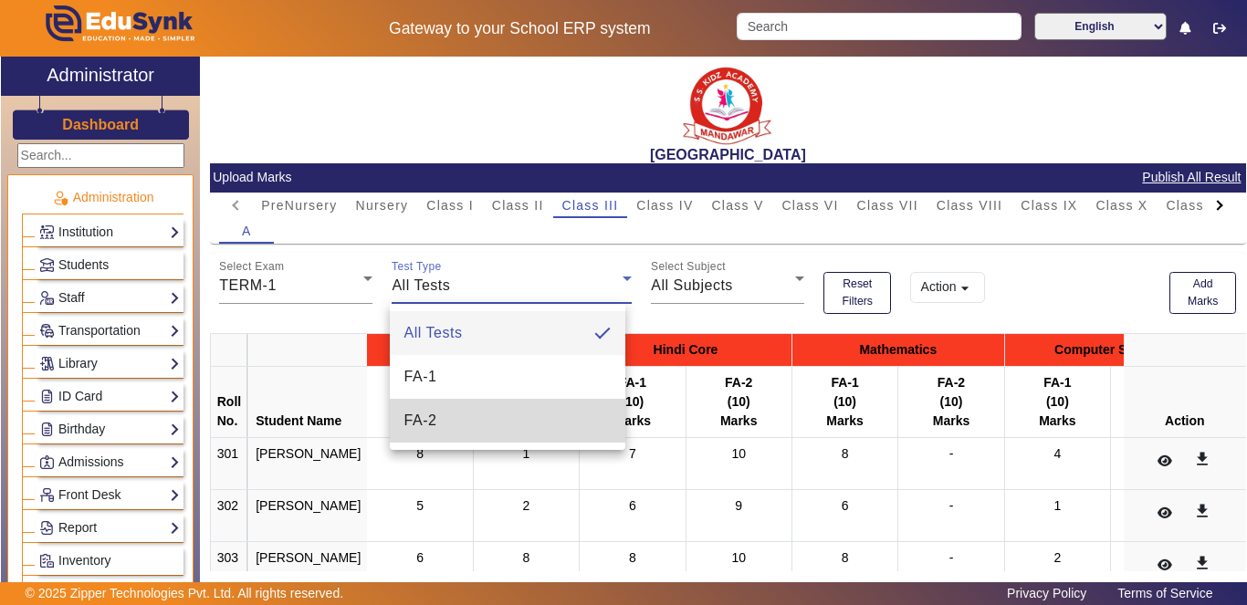
click at [453, 420] on mat-option "FA-2" at bounding box center [508, 421] width 236 height 44
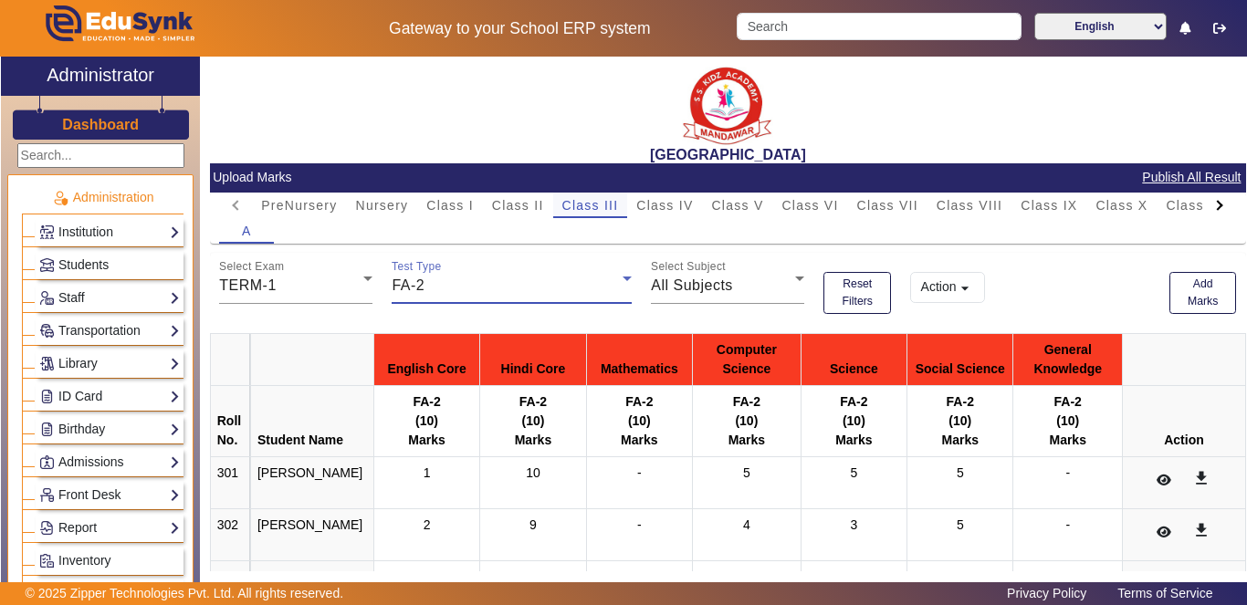
click at [593, 203] on span "Class III" at bounding box center [590, 205] width 57 height 13
click at [612, 299] on div "Test Type FA-2" at bounding box center [512, 278] width 240 height 51
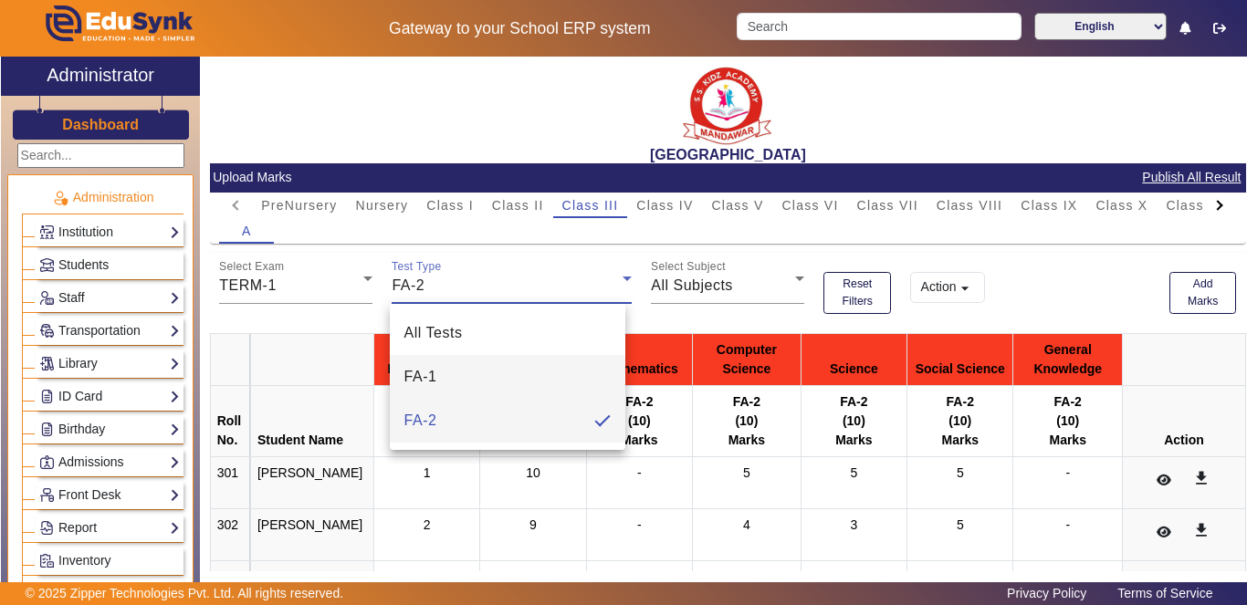
click at [537, 374] on mat-option "FA-1" at bounding box center [508, 377] width 236 height 44
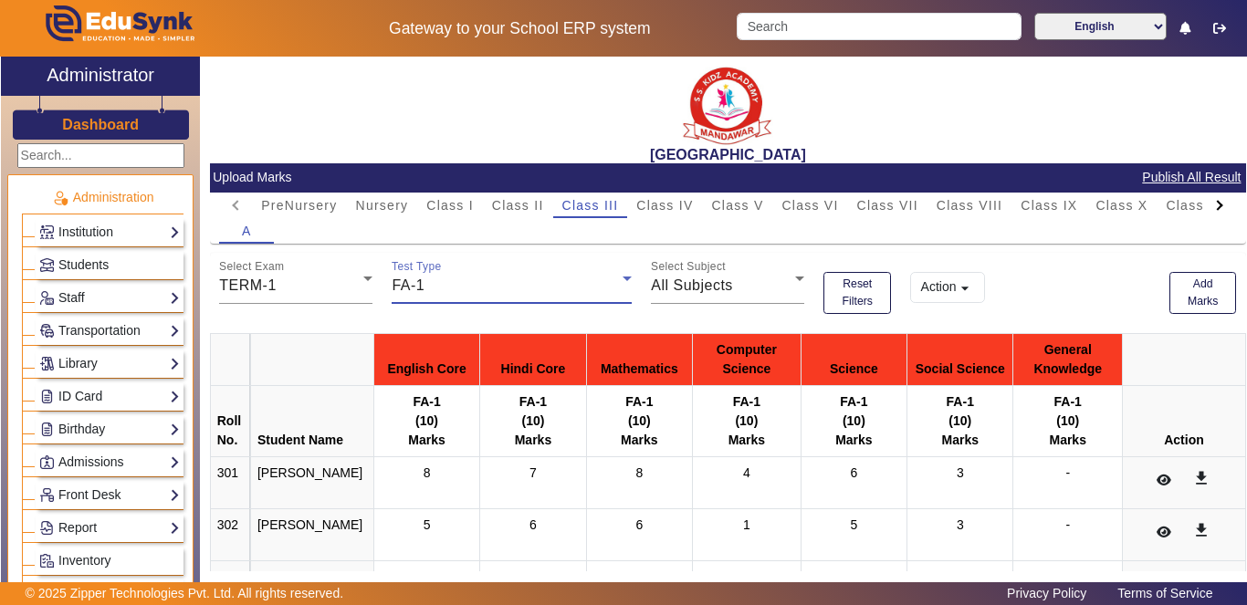
click at [597, 279] on div "FA-1" at bounding box center [507, 286] width 231 height 22
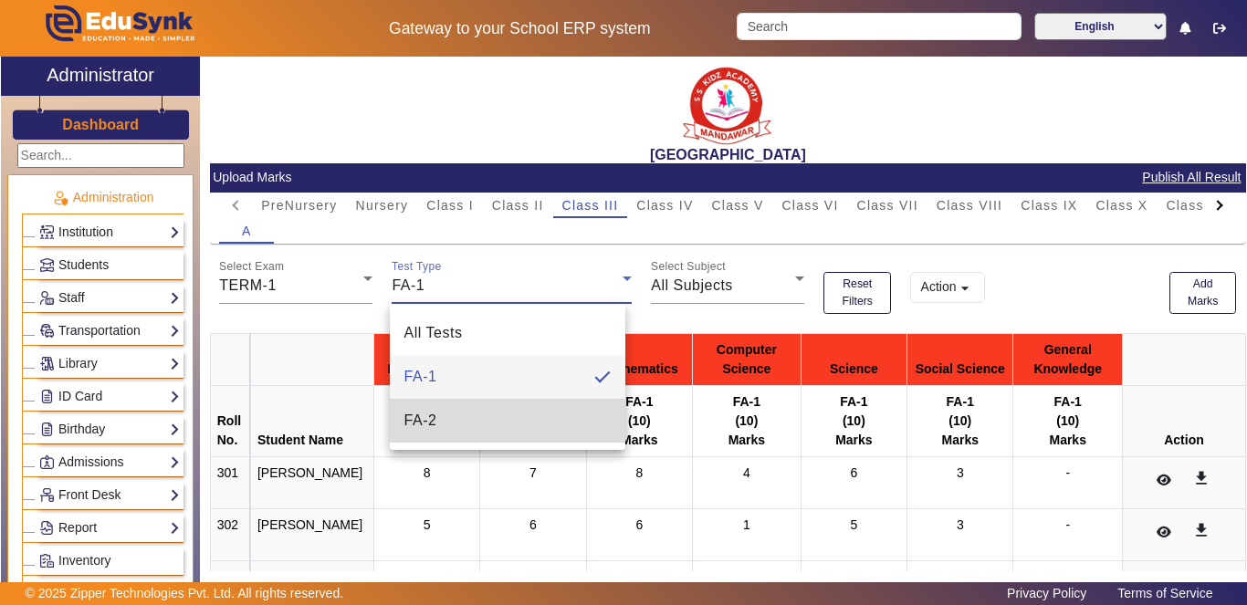
click at [522, 424] on mat-option "FA-2" at bounding box center [508, 421] width 236 height 44
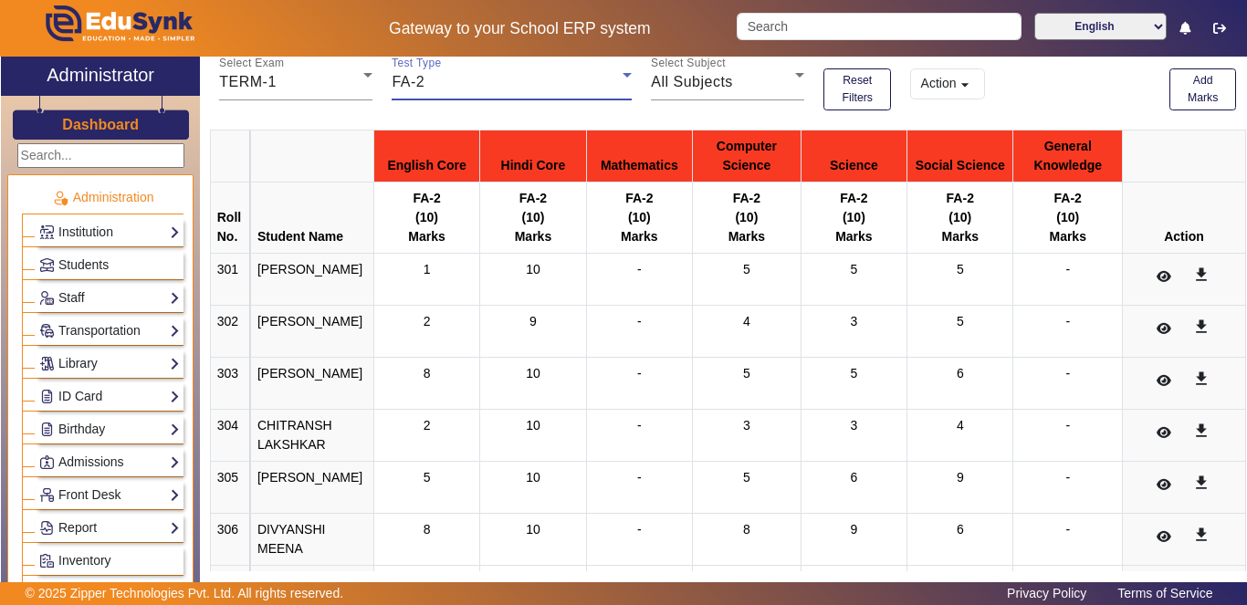
scroll to position [95, 0]
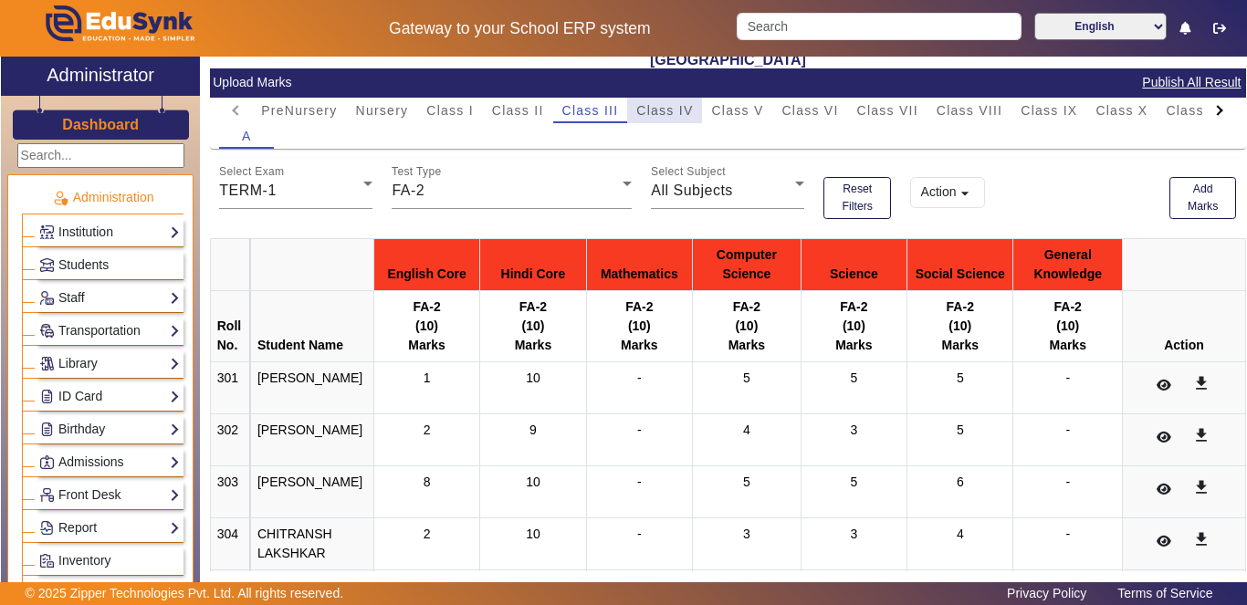
click at [673, 111] on span "Class IV" at bounding box center [664, 110] width 57 height 13
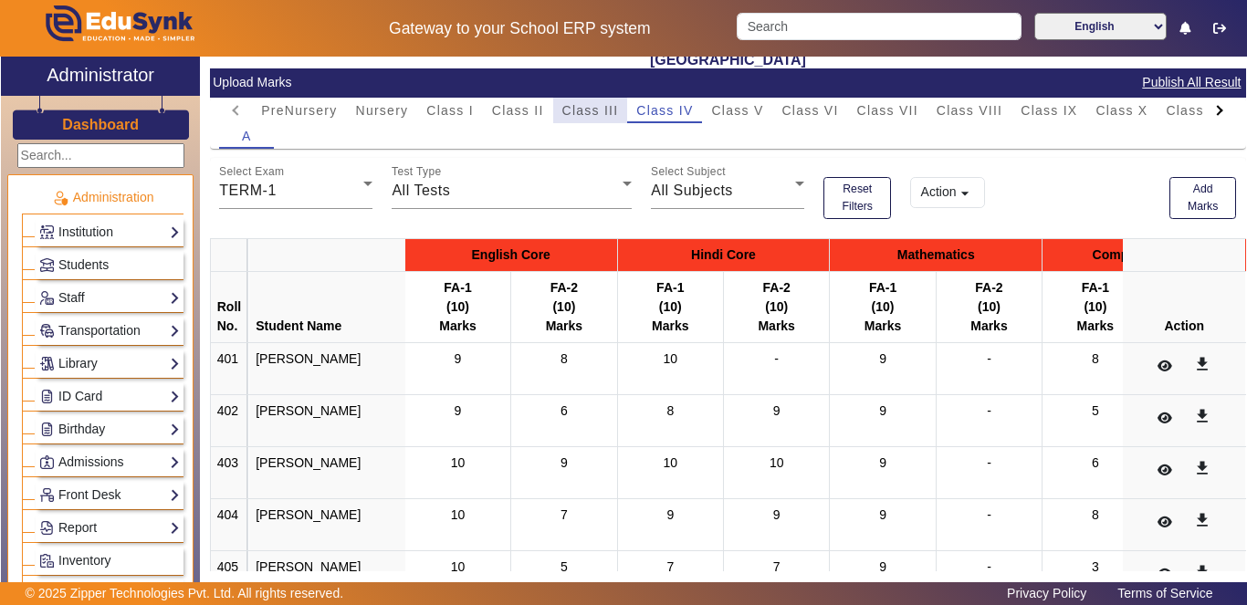
click at [591, 110] on span "Class III" at bounding box center [590, 110] width 57 height 13
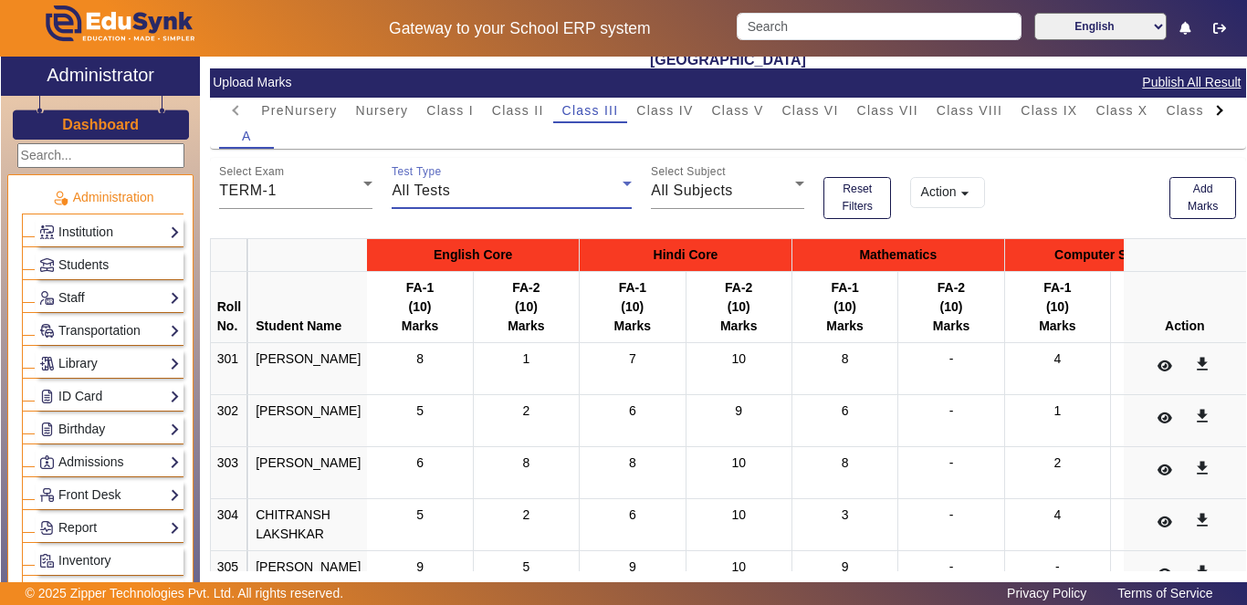
click at [602, 191] on div "All Tests" at bounding box center [507, 191] width 231 height 22
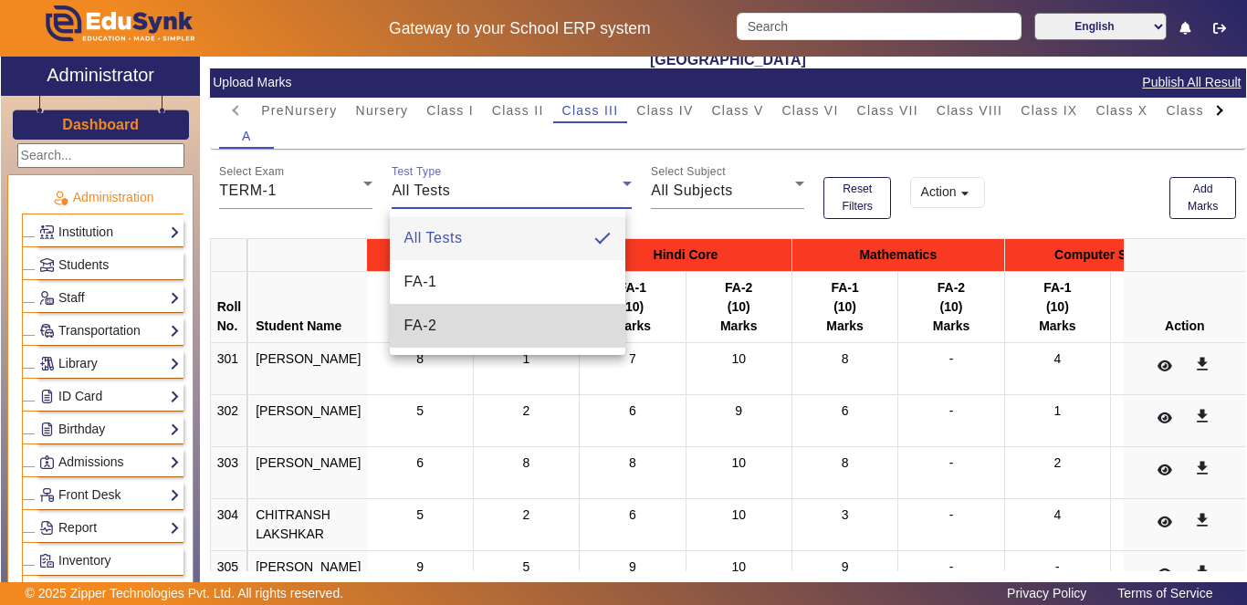
click at [541, 324] on mat-option "FA-2" at bounding box center [508, 326] width 236 height 44
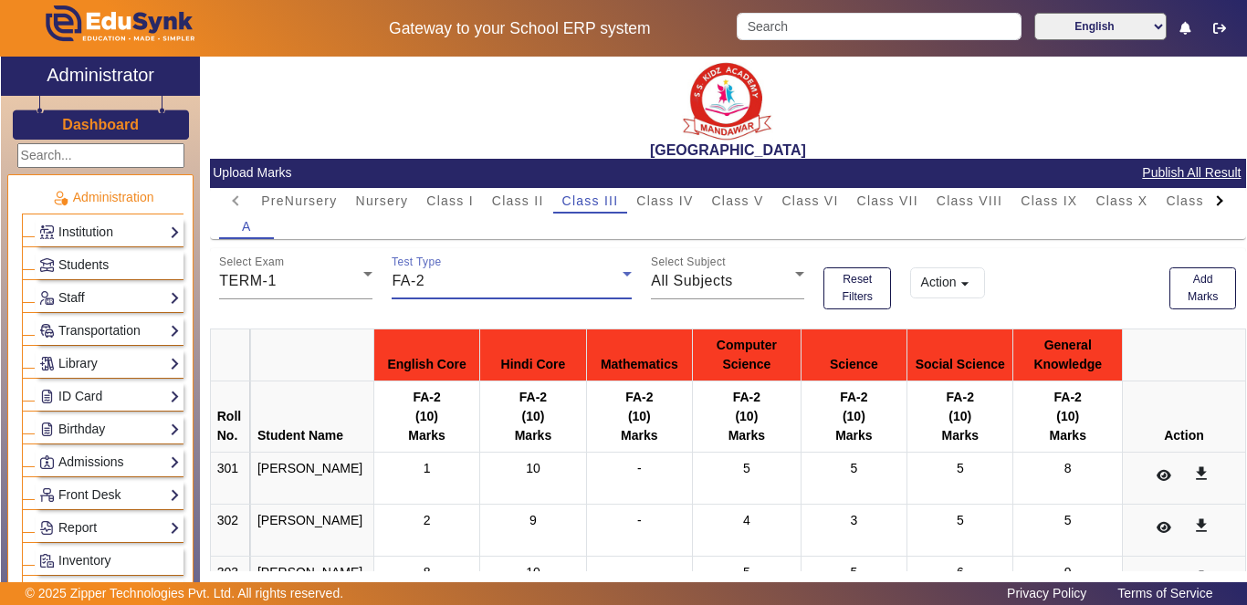
scroll to position [0, 0]
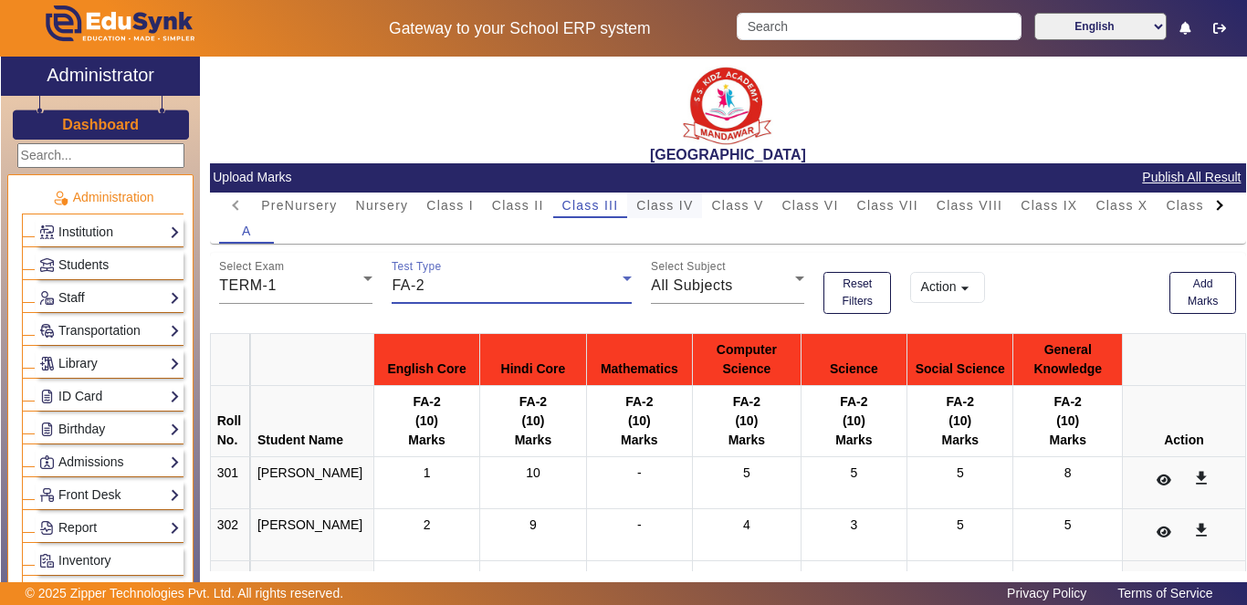
click at [660, 210] on span "Class IV" at bounding box center [664, 205] width 57 height 13
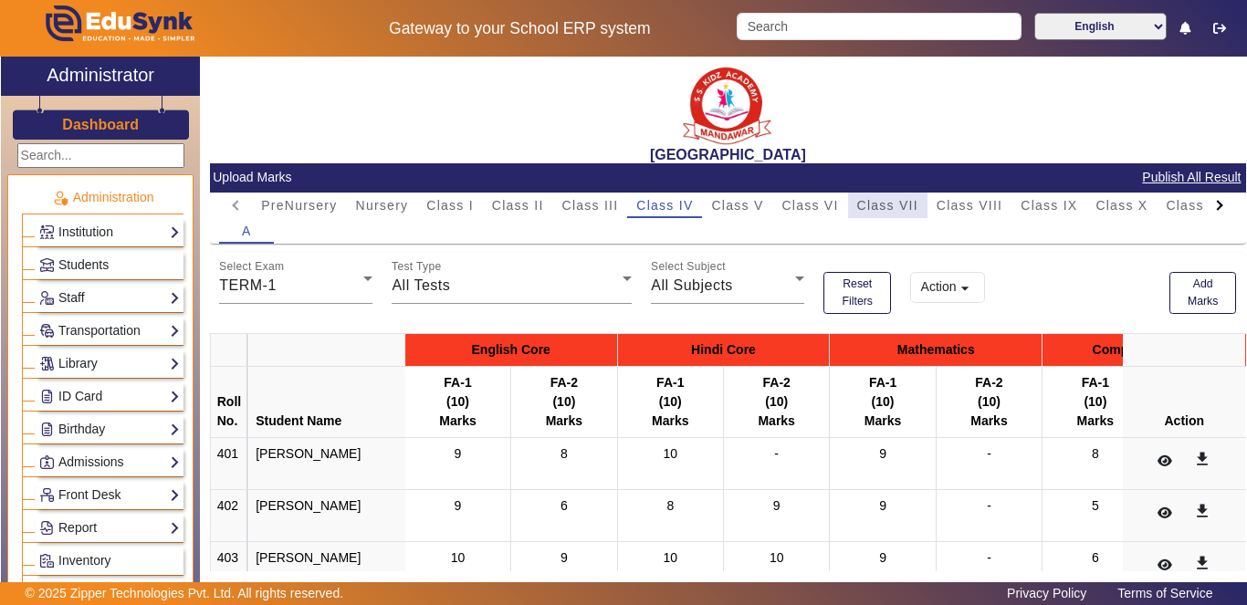
click at [896, 213] on span "Class VII" at bounding box center [887, 206] width 61 height 26
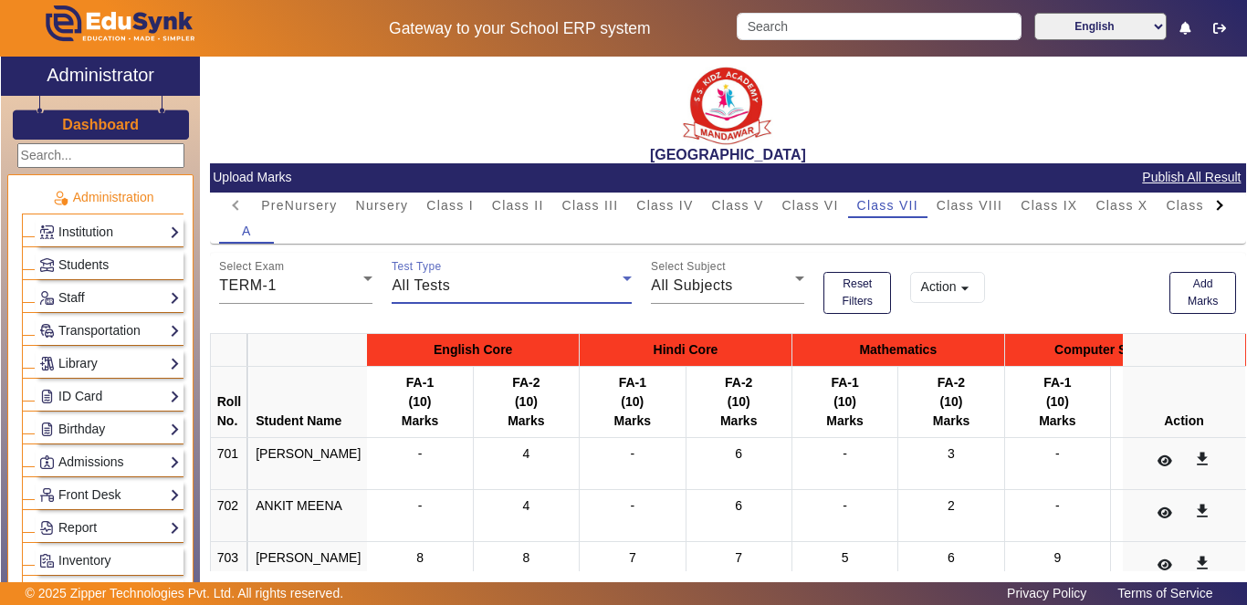
click at [616, 287] on icon at bounding box center [627, 279] width 22 height 22
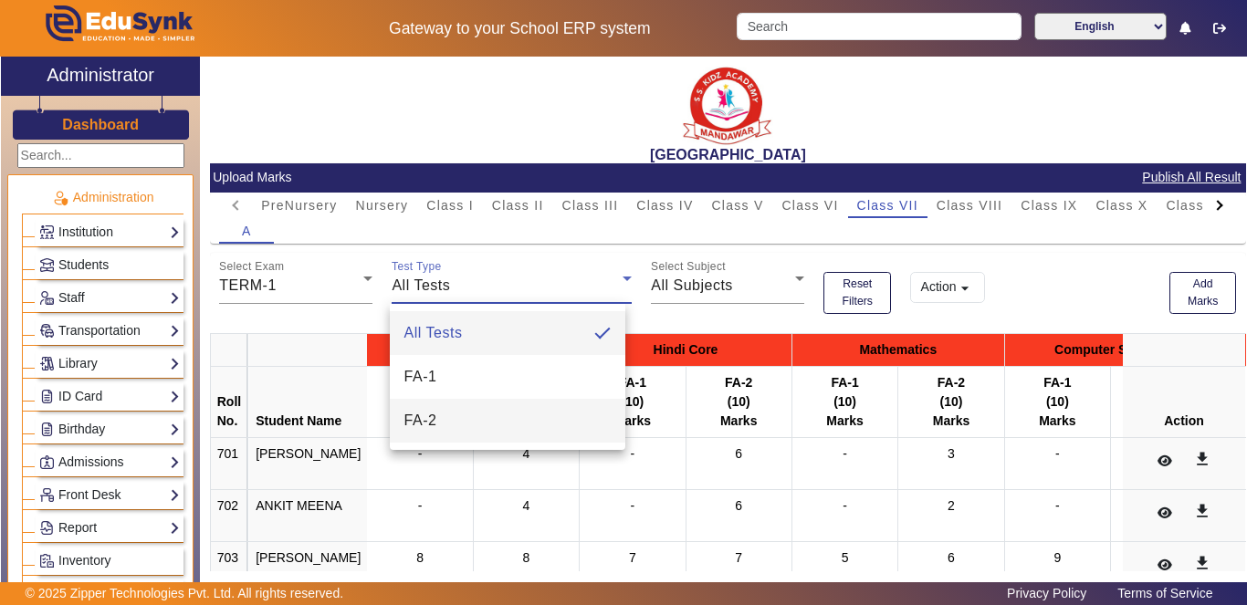
click at [559, 424] on mat-option "FA-2" at bounding box center [508, 421] width 236 height 44
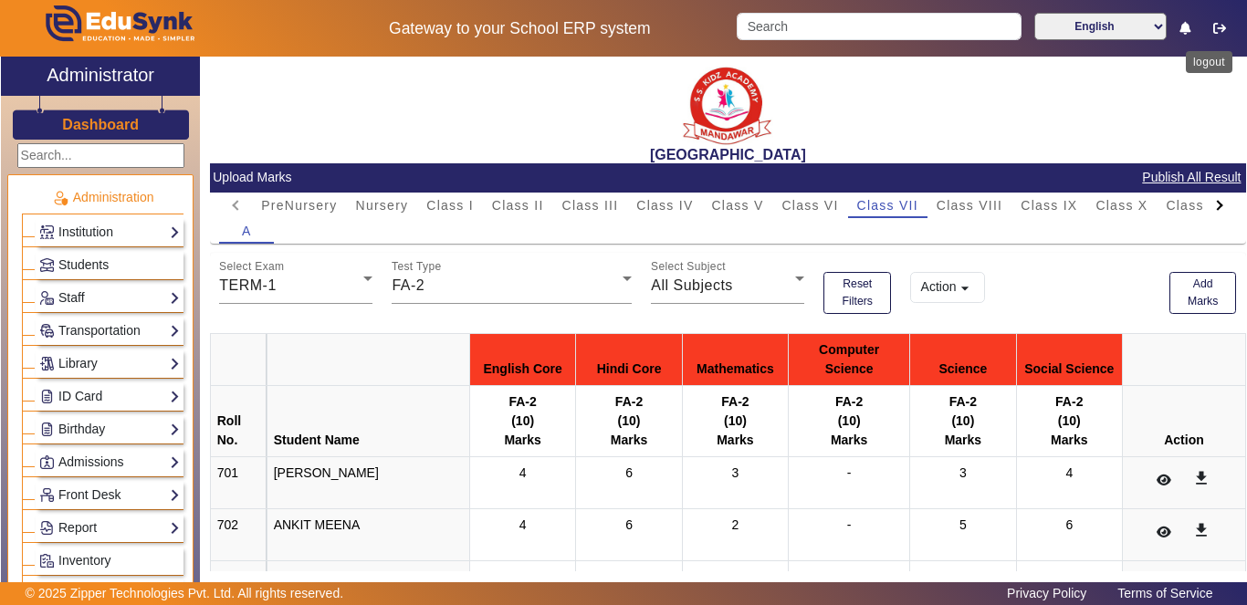
click at [1221, 32] on icon "button" at bounding box center [1219, 28] width 13 height 13
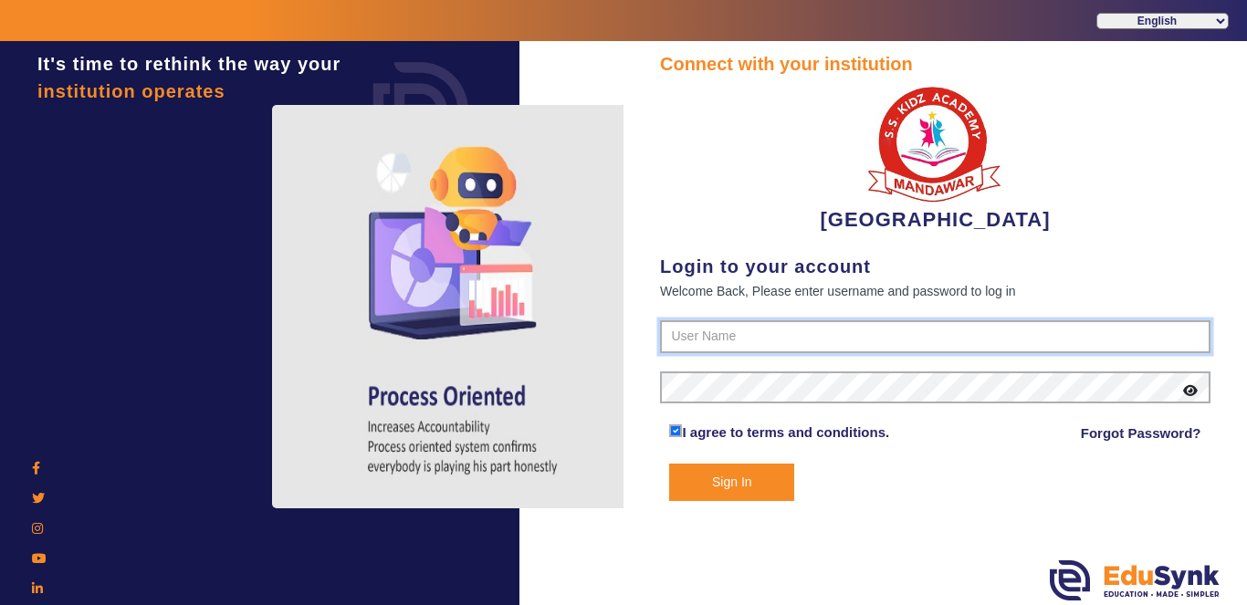
type input "9928895959"
